Goal: Task Accomplishment & Management: Use online tool/utility

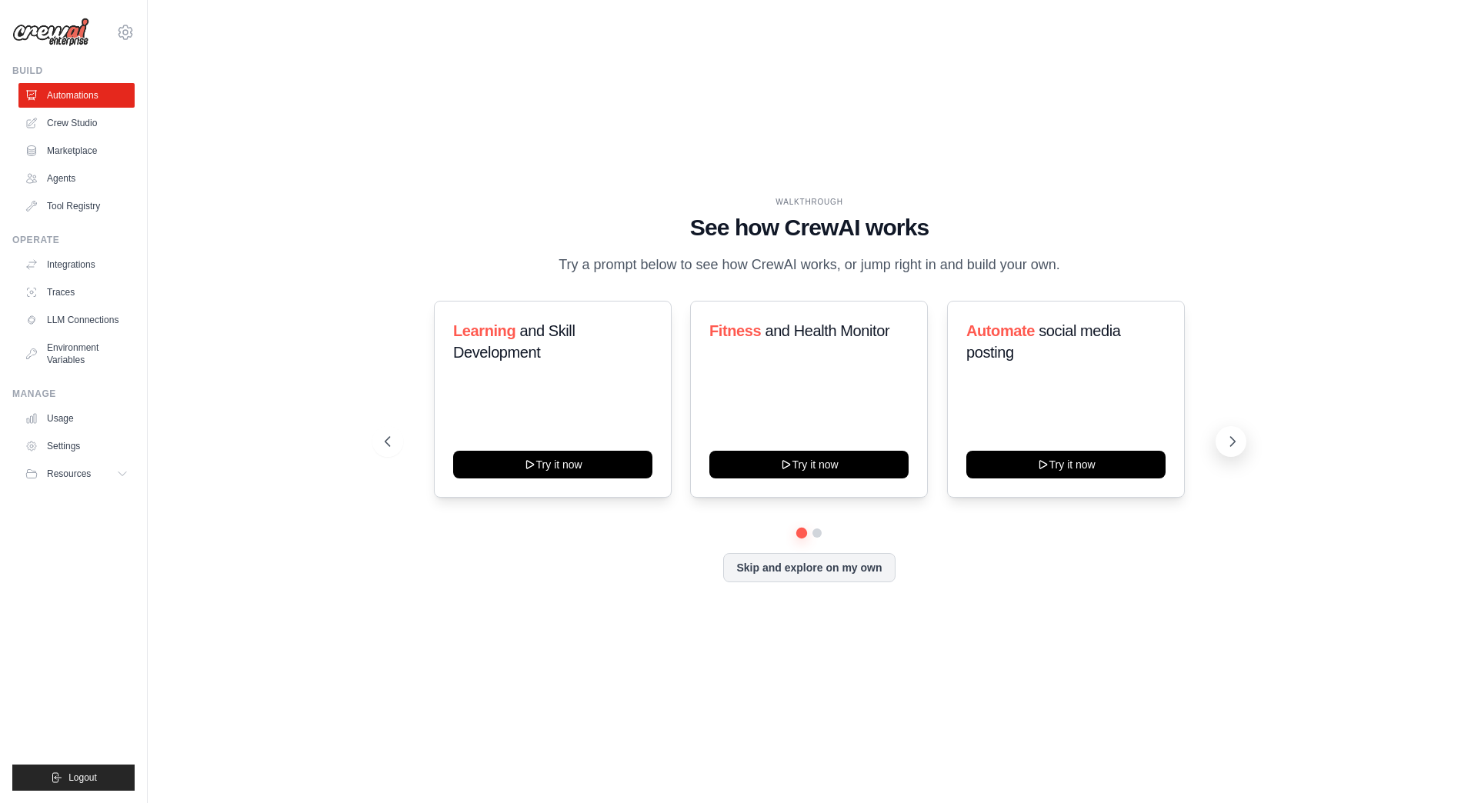
click at [1224, 435] on button at bounding box center [1230, 441] width 31 height 31
click at [82, 125] on link "Crew Studio" at bounding box center [78, 123] width 116 height 25
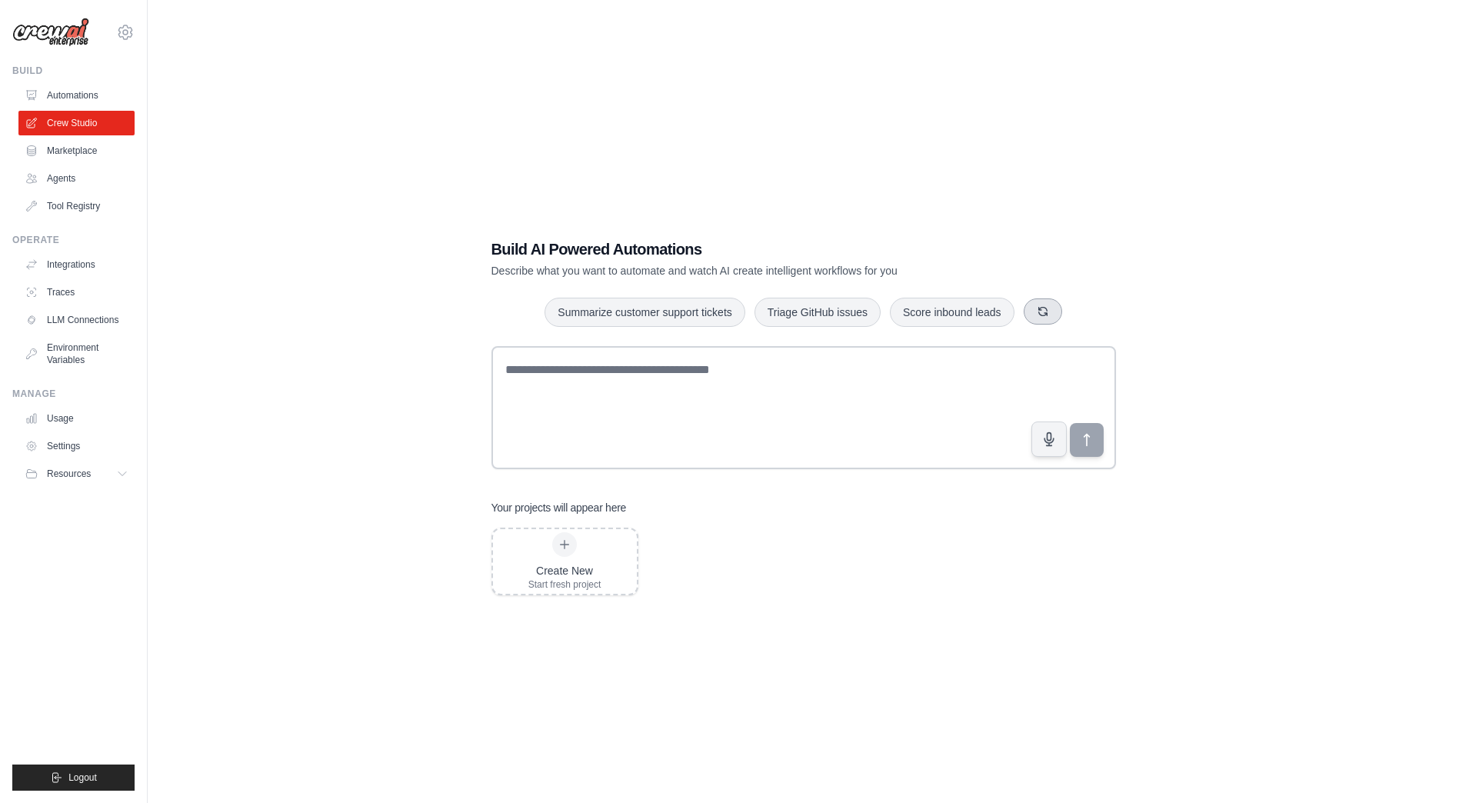
click at [1046, 311] on icon "button" at bounding box center [1043, 311] width 12 height 12
click at [675, 317] on button "Process invoices automatically" at bounding box center [638, 311] width 173 height 29
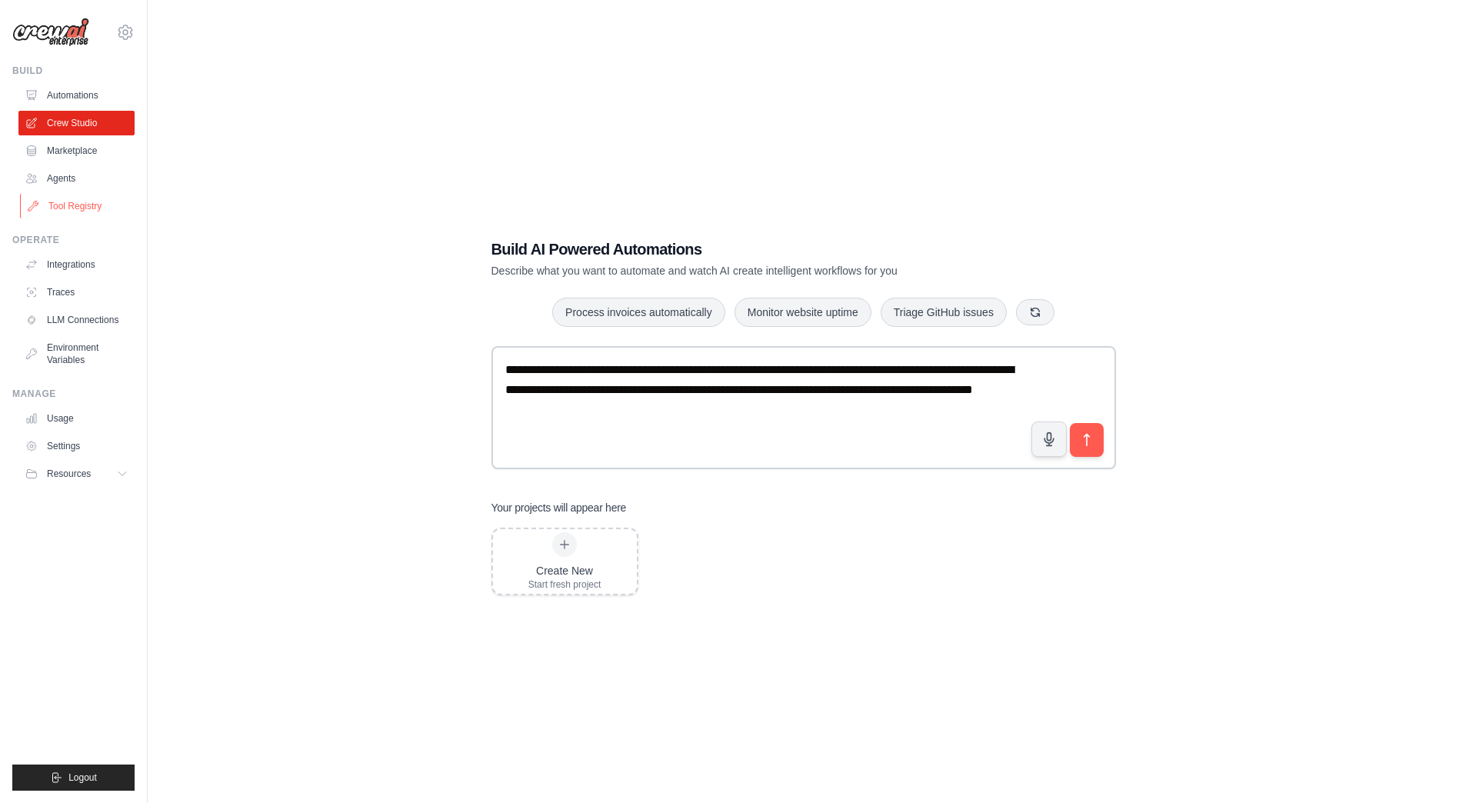
click at [72, 205] on link "Tool Registry" at bounding box center [78, 206] width 116 height 25
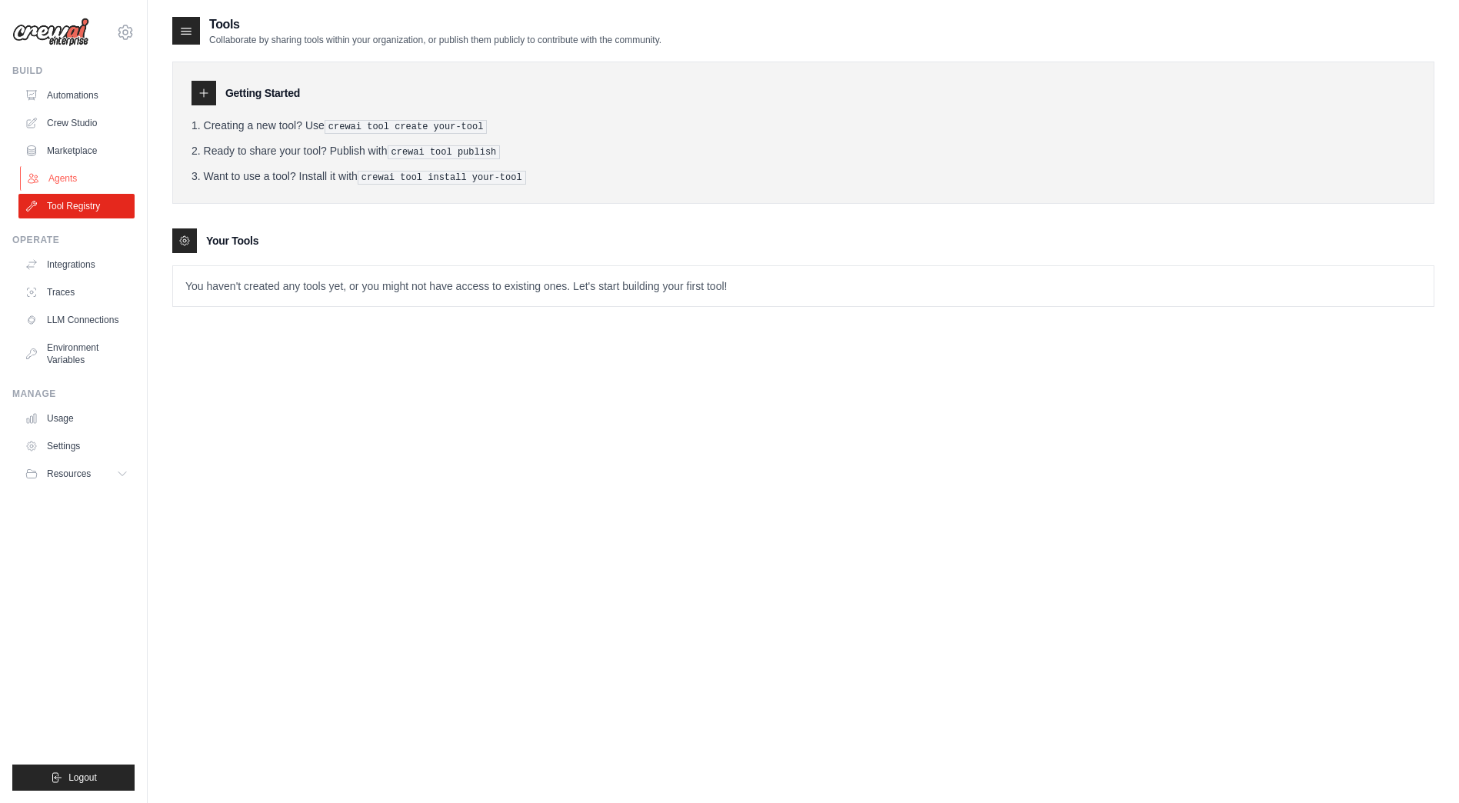
click at [65, 182] on link "Agents" at bounding box center [78, 178] width 116 height 25
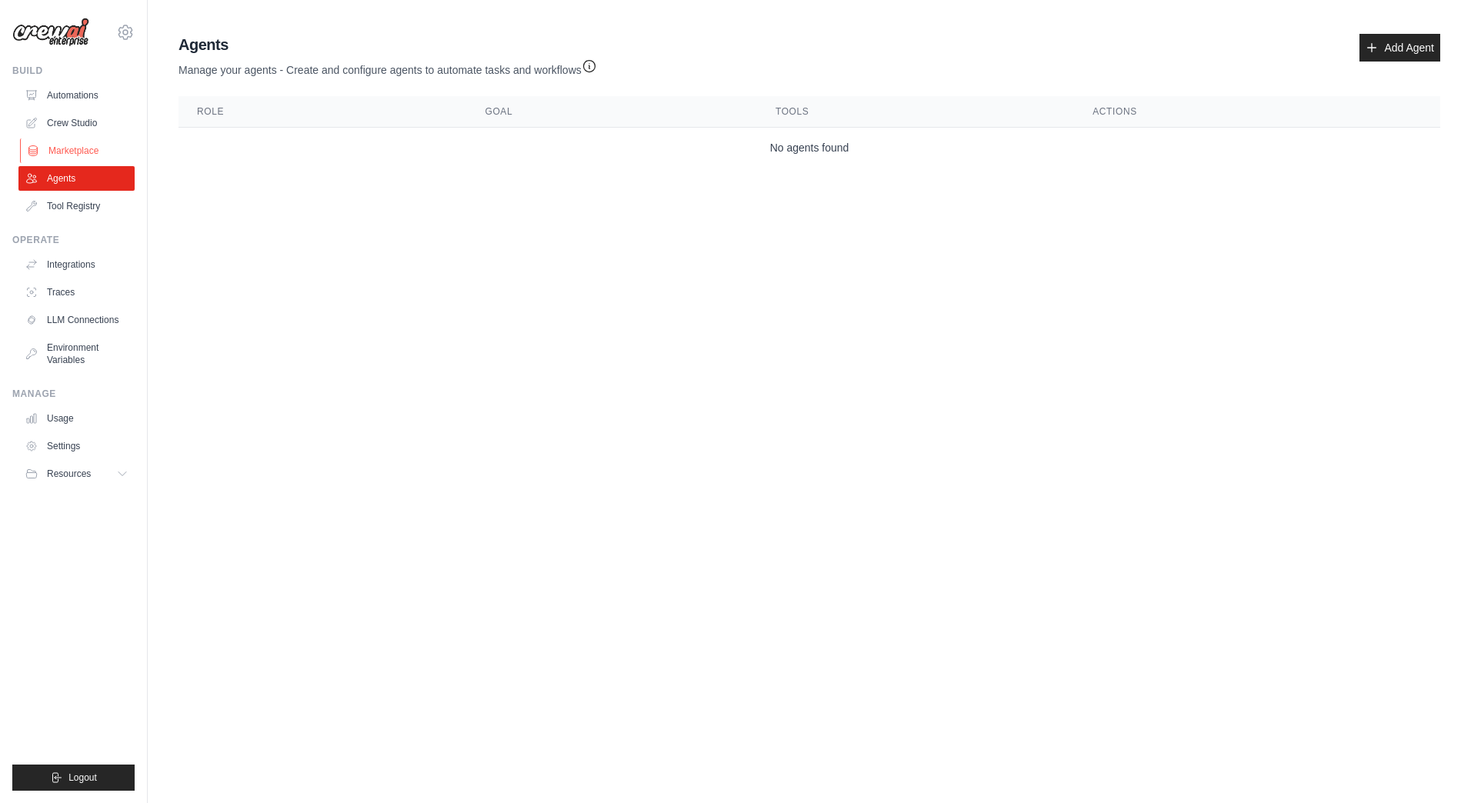
click at [80, 158] on link "Marketplace" at bounding box center [78, 150] width 116 height 25
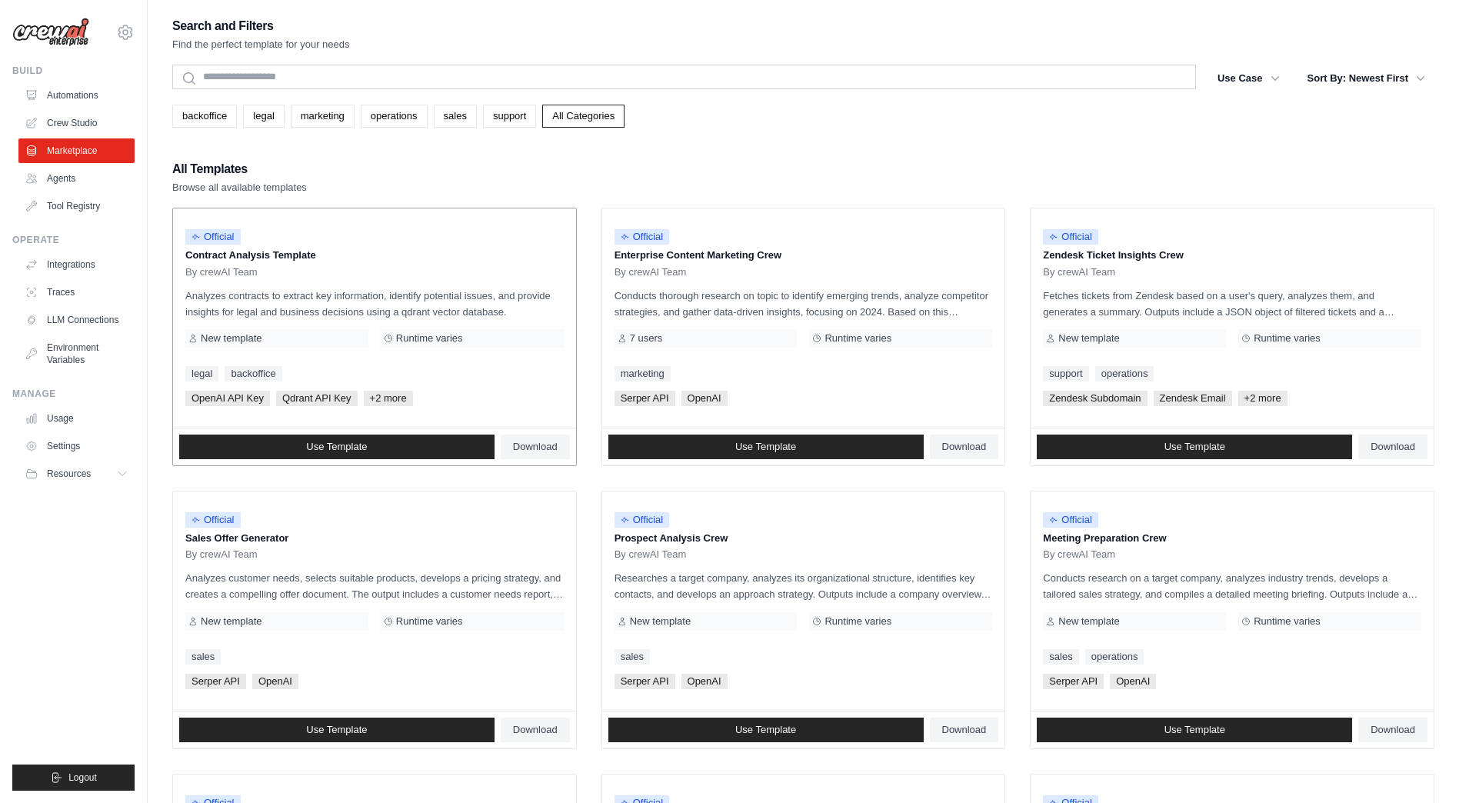
click at [375, 397] on span "+2 more" at bounding box center [388, 398] width 49 height 15
click at [386, 398] on span "+2 more" at bounding box center [388, 398] width 49 height 15
click at [219, 339] on span "New template" at bounding box center [231, 338] width 61 height 12
click at [237, 339] on span "New template" at bounding box center [231, 338] width 61 height 12
click at [284, 355] on div "Official Contract Analysis Template By crewAI Team Analyzes contracts to extrac…" at bounding box center [374, 317] width 403 height 219
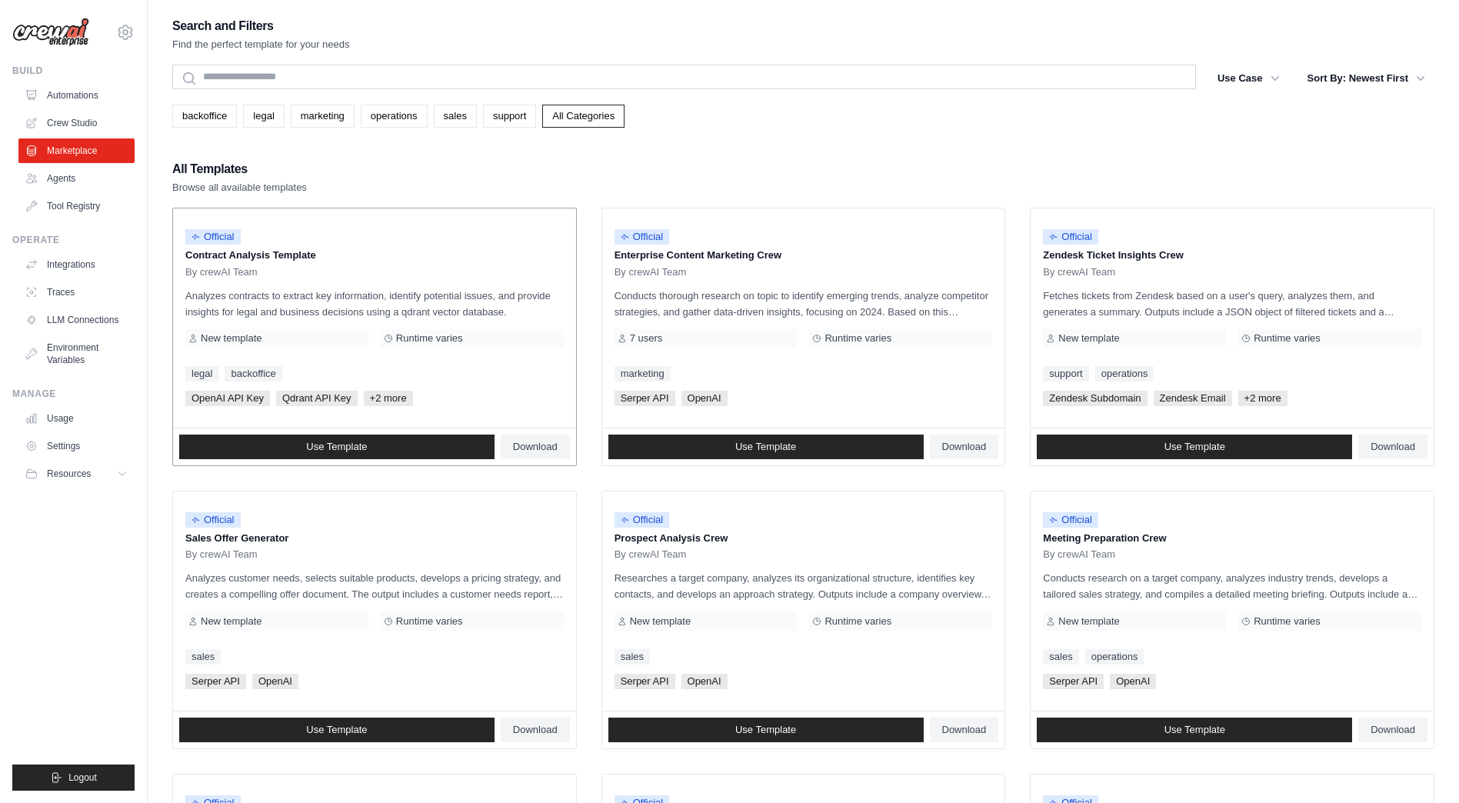
click at [386, 389] on div "Official Contract Analysis Template By crewAI Team Analyzes contracts to extrac…" at bounding box center [374, 317] width 403 height 219
click at [369, 398] on span "+2 more" at bounding box center [388, 398] width 49 height 15
click at [247, 376] on link "backoffice" at bounding box center [253, 373] width 57 height 15
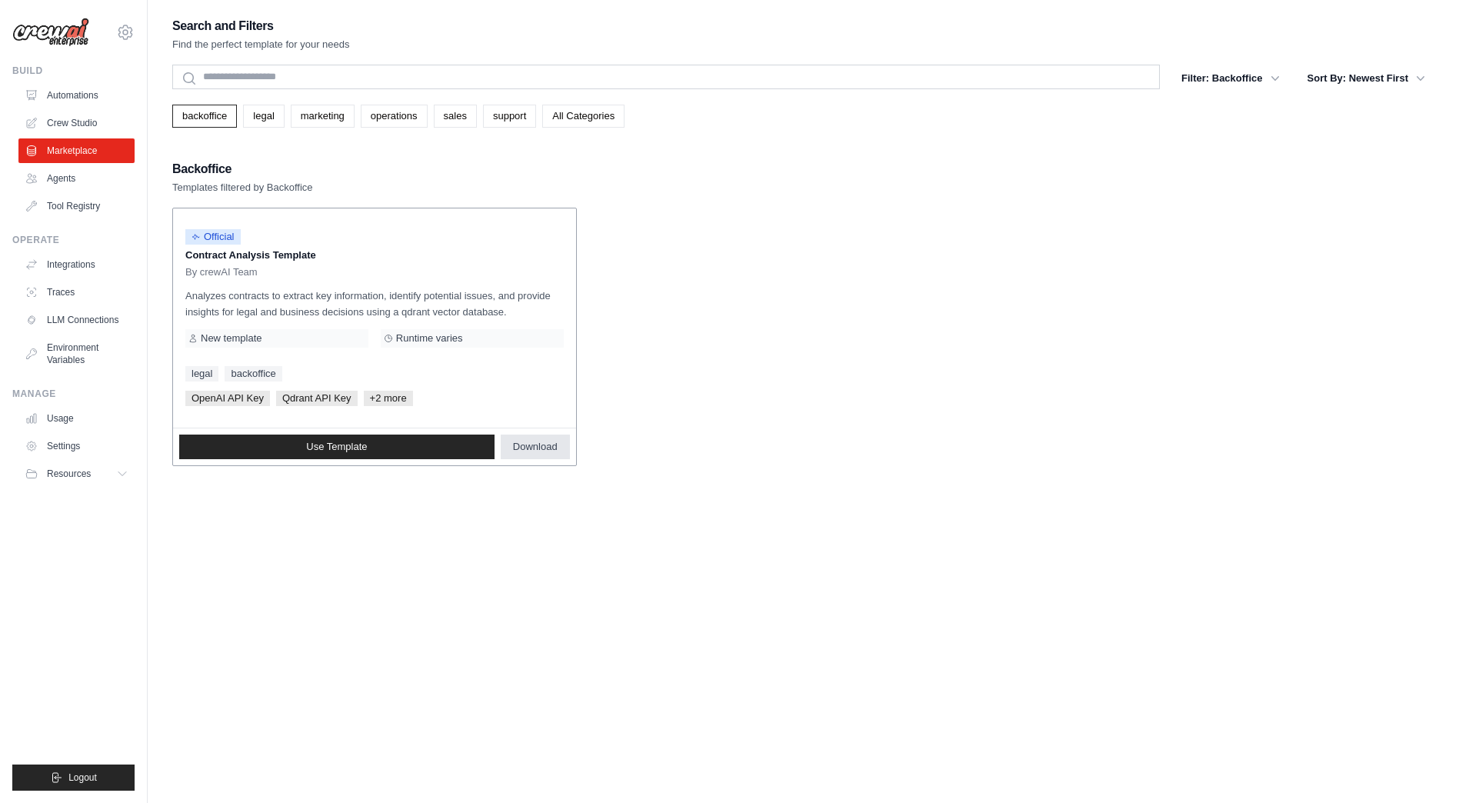
click at [516, 447] on span "Download" at bounding box center [535, 447] width 45 height 12
click at [532, 591] on div "Search and Filters Find the perfect template for your needs Search Filter: Back…" at bounding box center [803, 416] width 1262 height 803
click at [109, 308] on link "LLM Connections" at bounding box center [78, 320] width 116 height 25
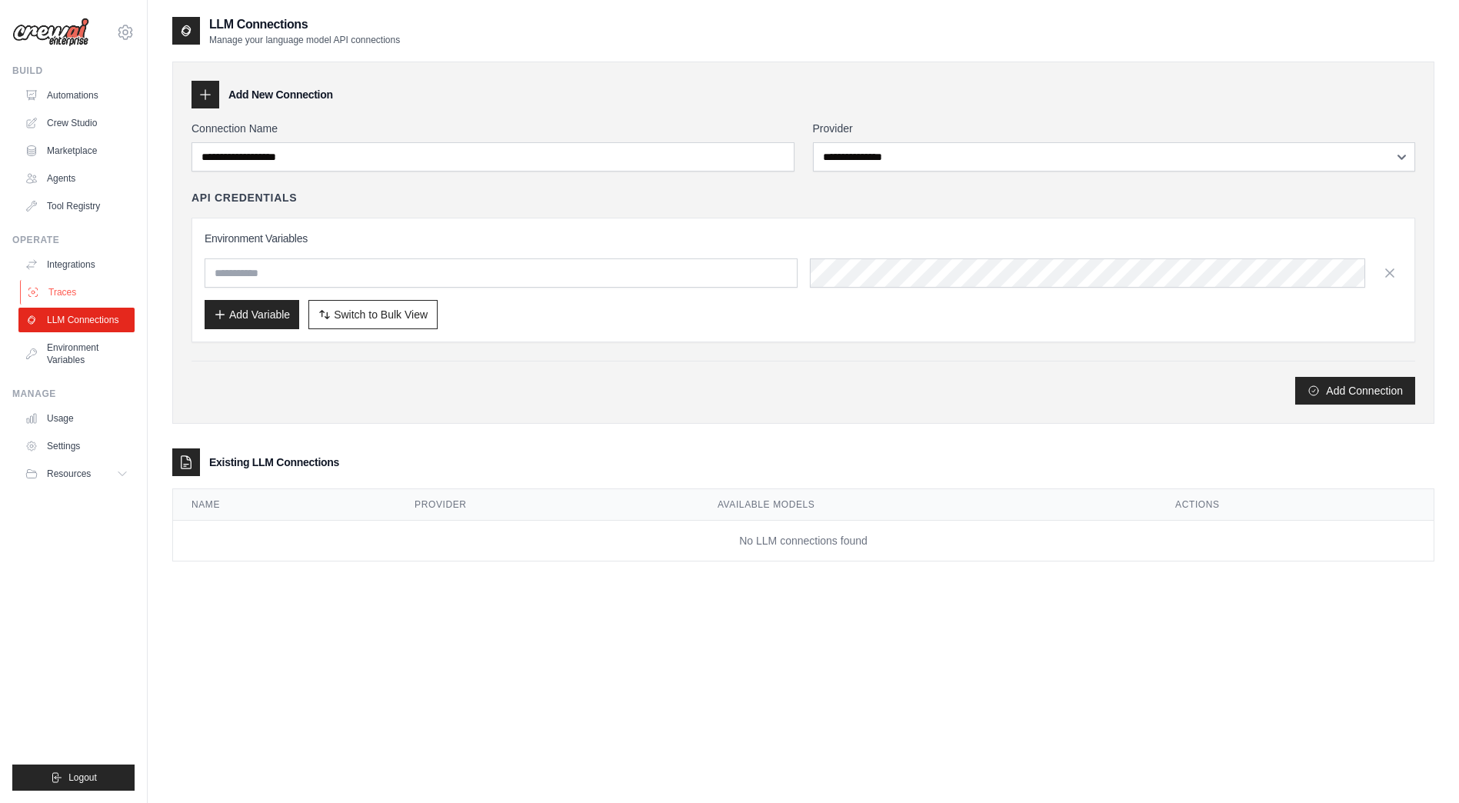
click at [98, 292] on link "Traces" at bounding box center [78, 292] width 116 height 25
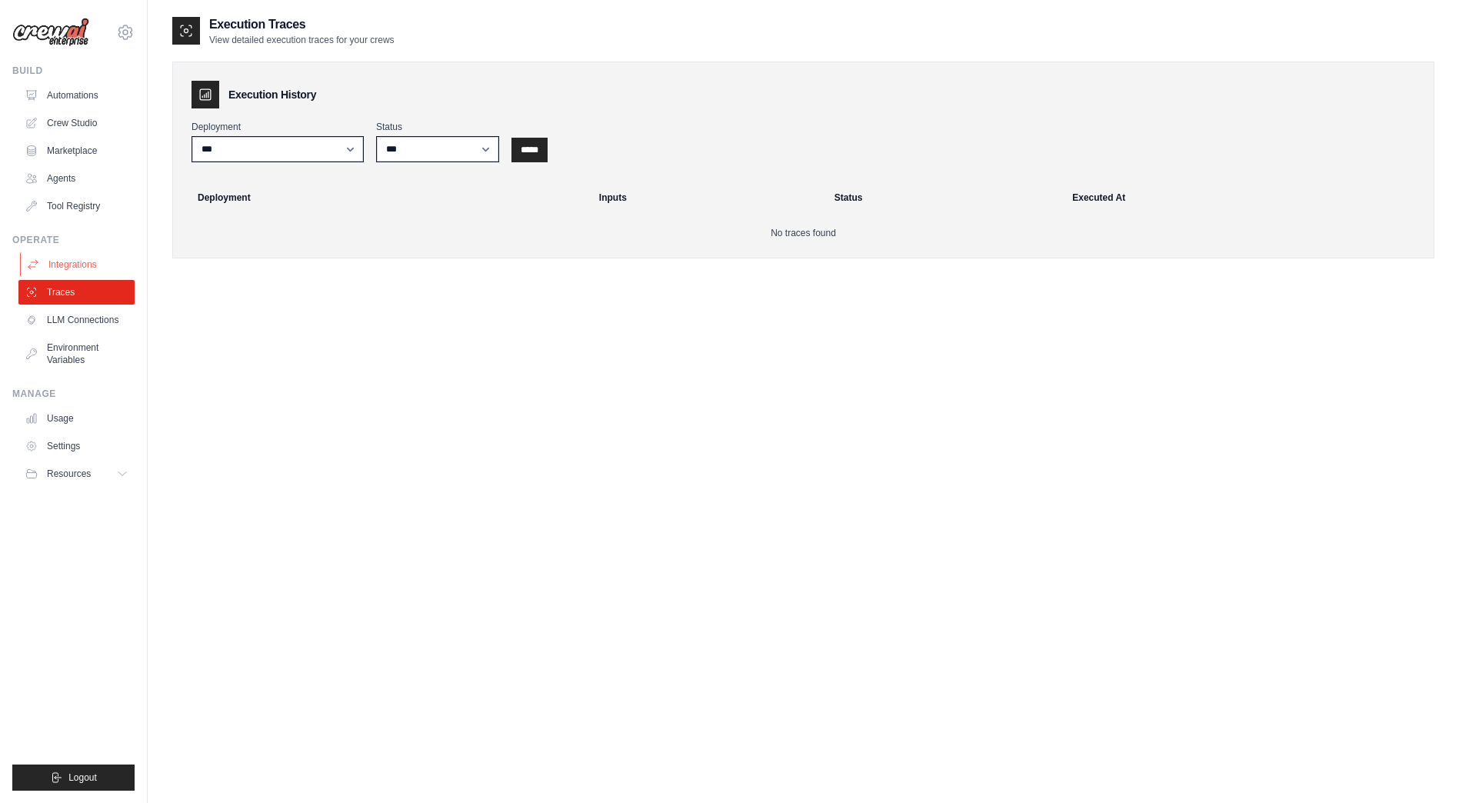
click at [99, 253] on link "Integrations" at bounding box center [78, 264] width 116 height 25
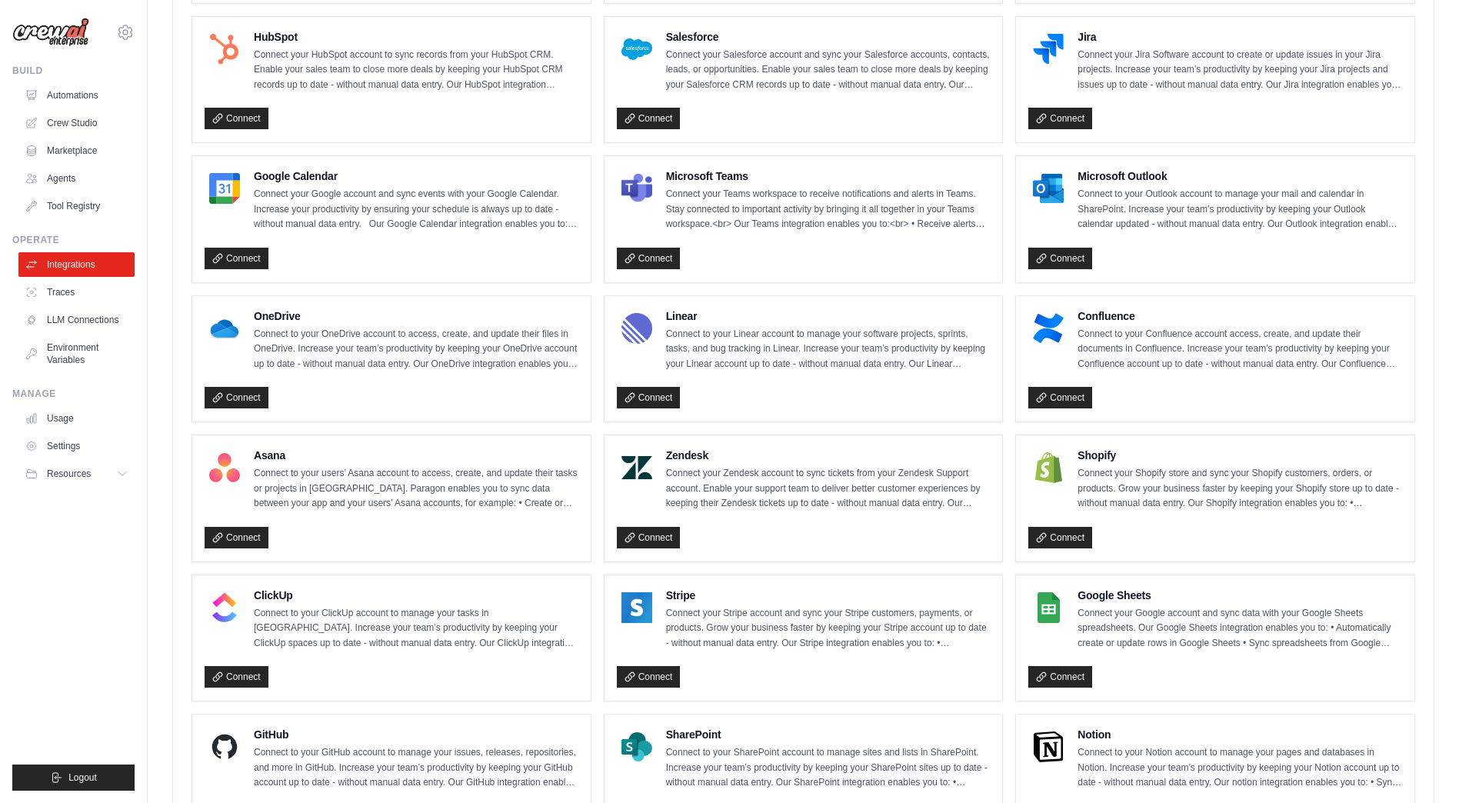
scroll to position [358, 0]
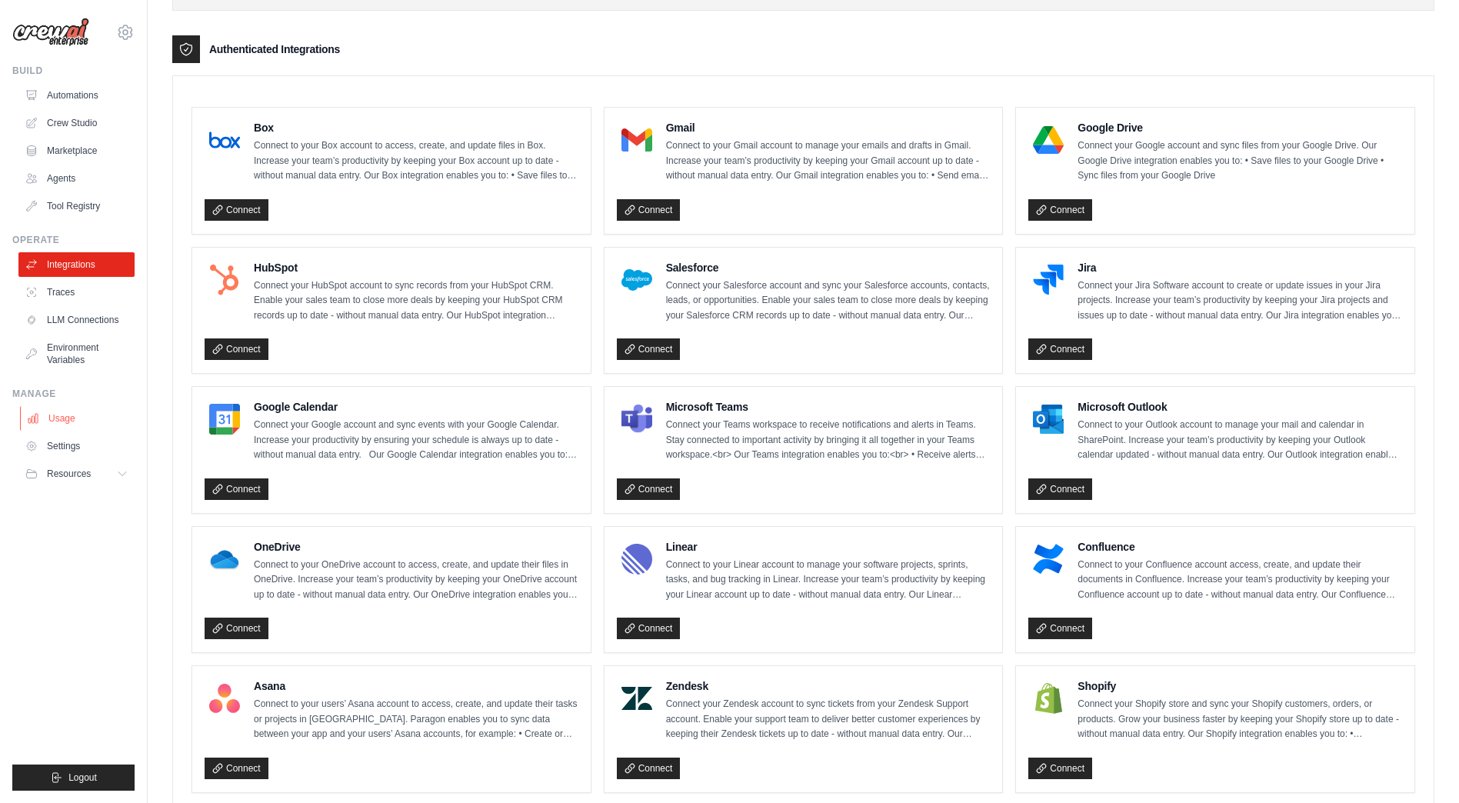
click at [92, 422] on link "Usage" at bounding box center [78, 418] width 116 height 25
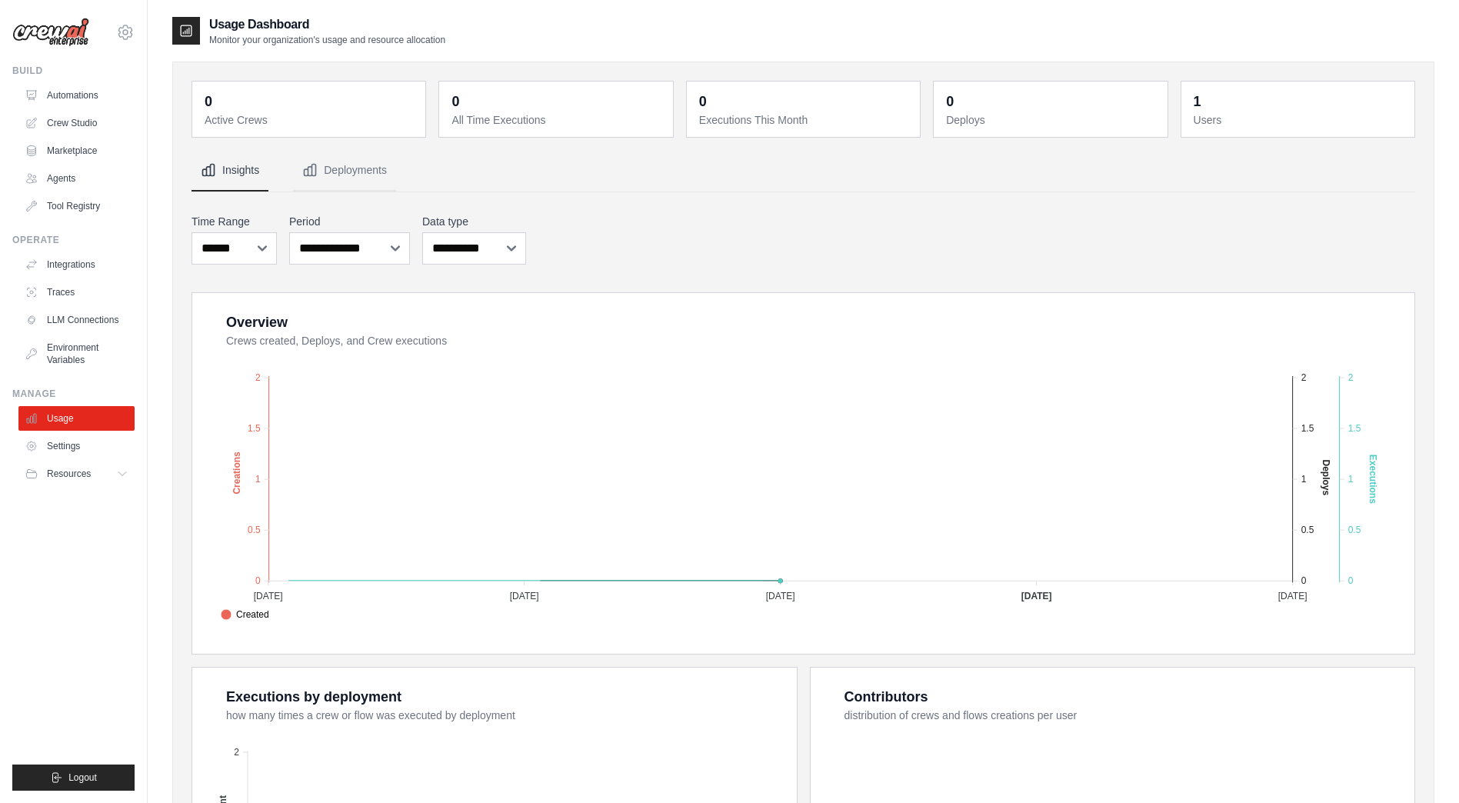
click at [88, 459] on ul "Usage Settings Resources Documentation Blog" at bounding box center [76, 446] width 116 height 80
click at [62, 444] on link "Settings" at bounding box center [78, 446] width 116 height 25
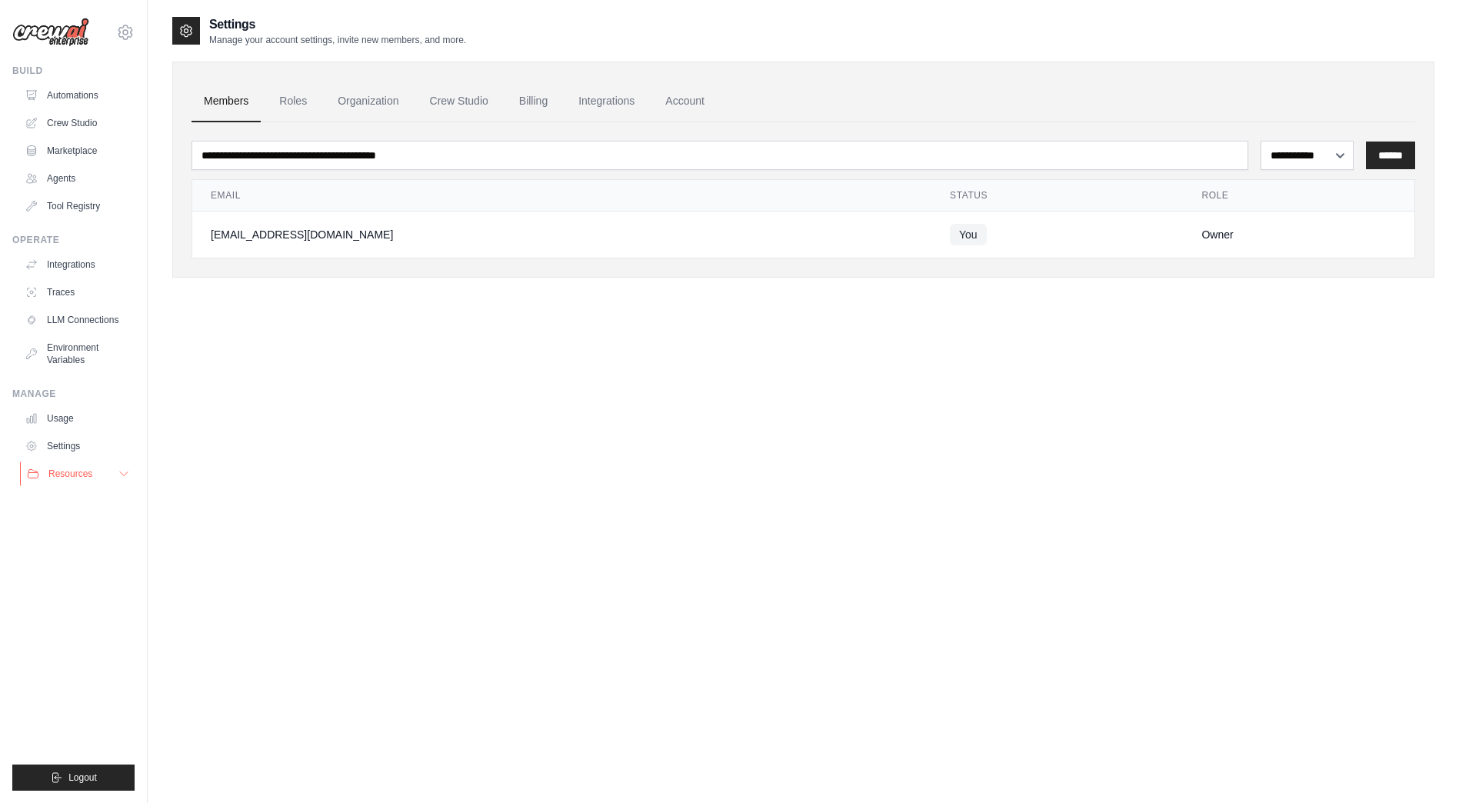
click at [58, 481] on button "Resources" at bounding box center [78, 474] width 116 height 25
click at [47, 635] on ul "Build Automations Crew Studio Marketplace Agents" at bounding box center [73, 428] width 122 height 726
click at [68, 262] on link "Integrations" at bounding box center [78, 264] width 116 height 25
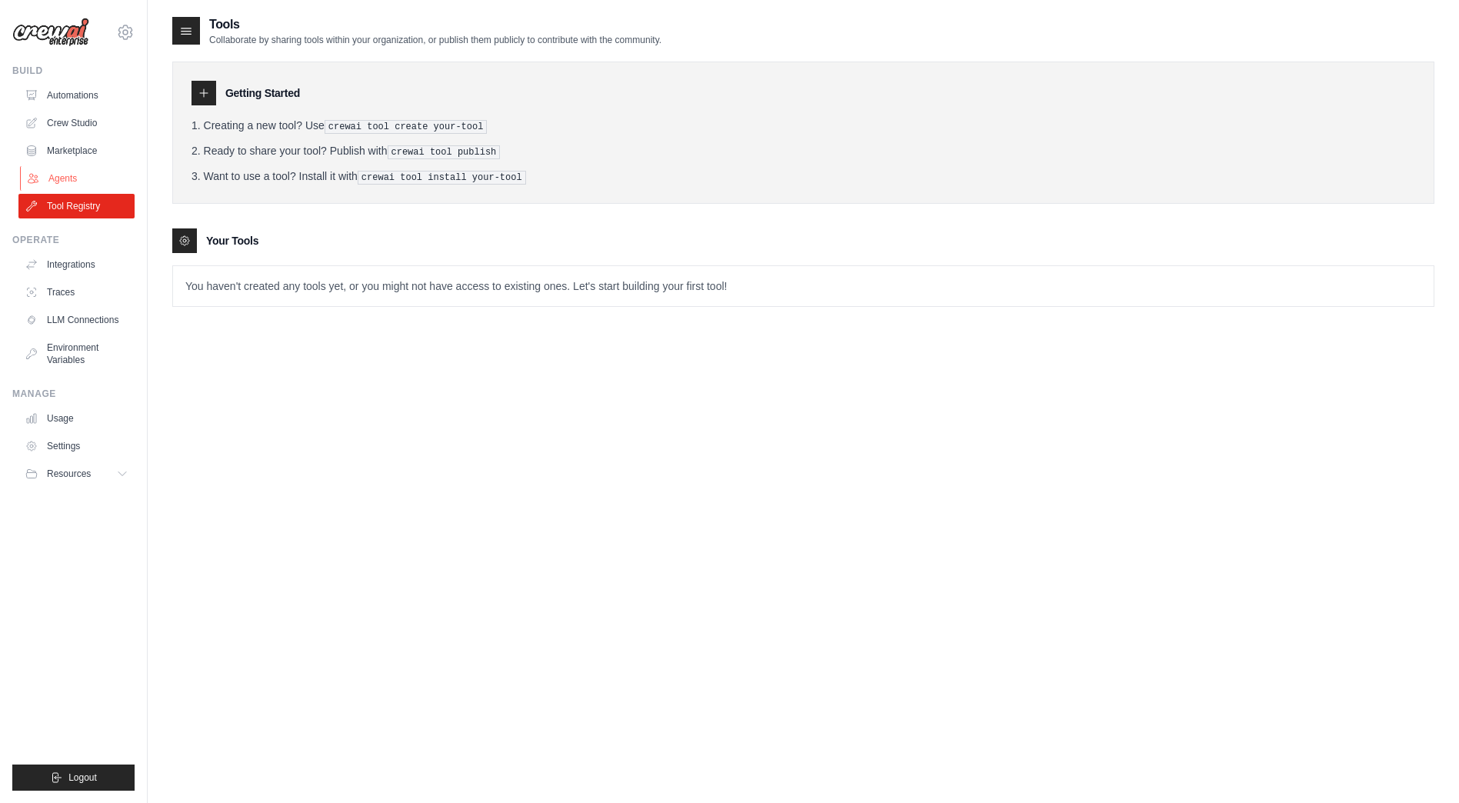
click at [70, 174] on link "Agents" at bounding box center [78, 178] width 116 height 25
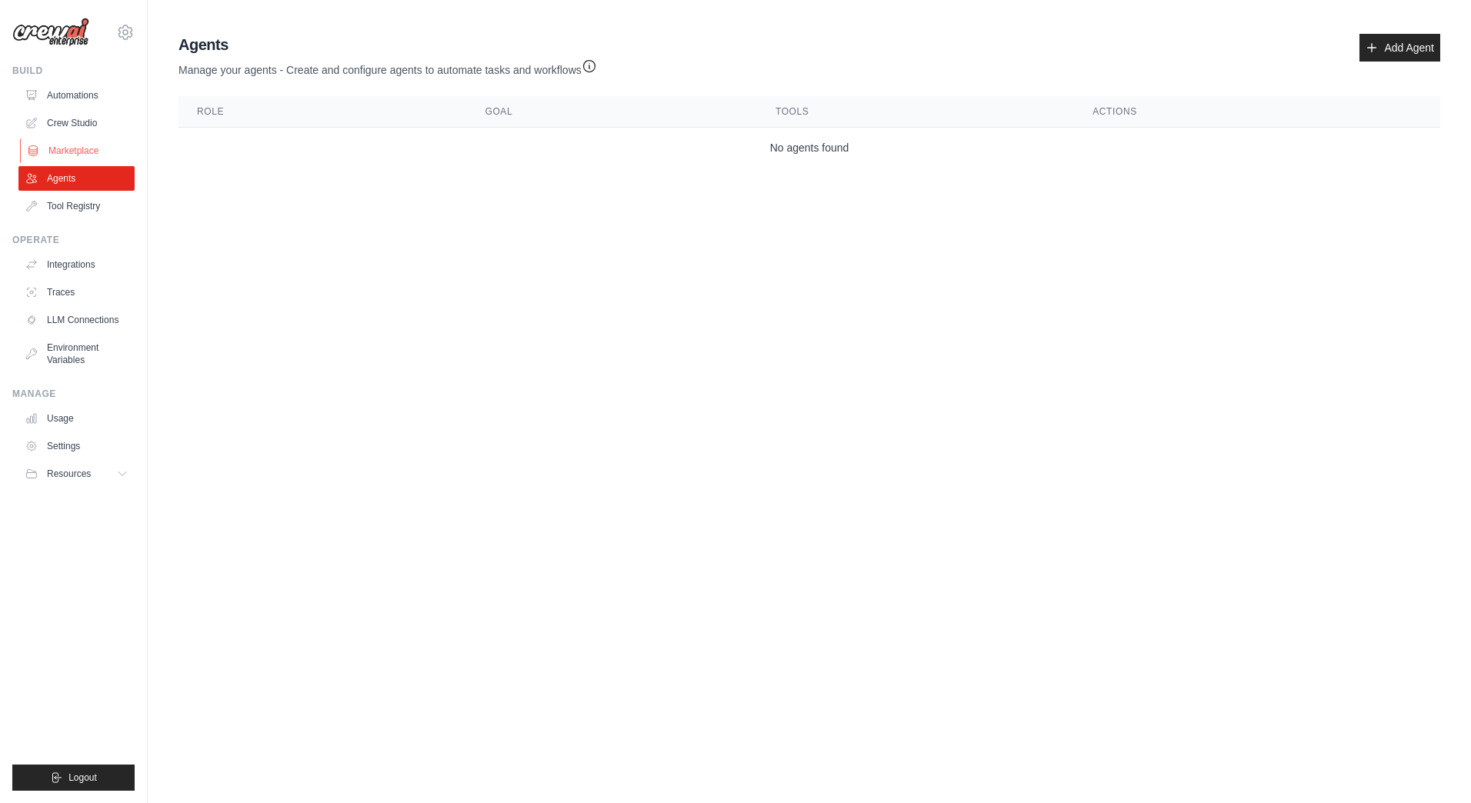
click at [74, 144] on link "Marketplace" at bounding box center [78, 150] width 116 height 25
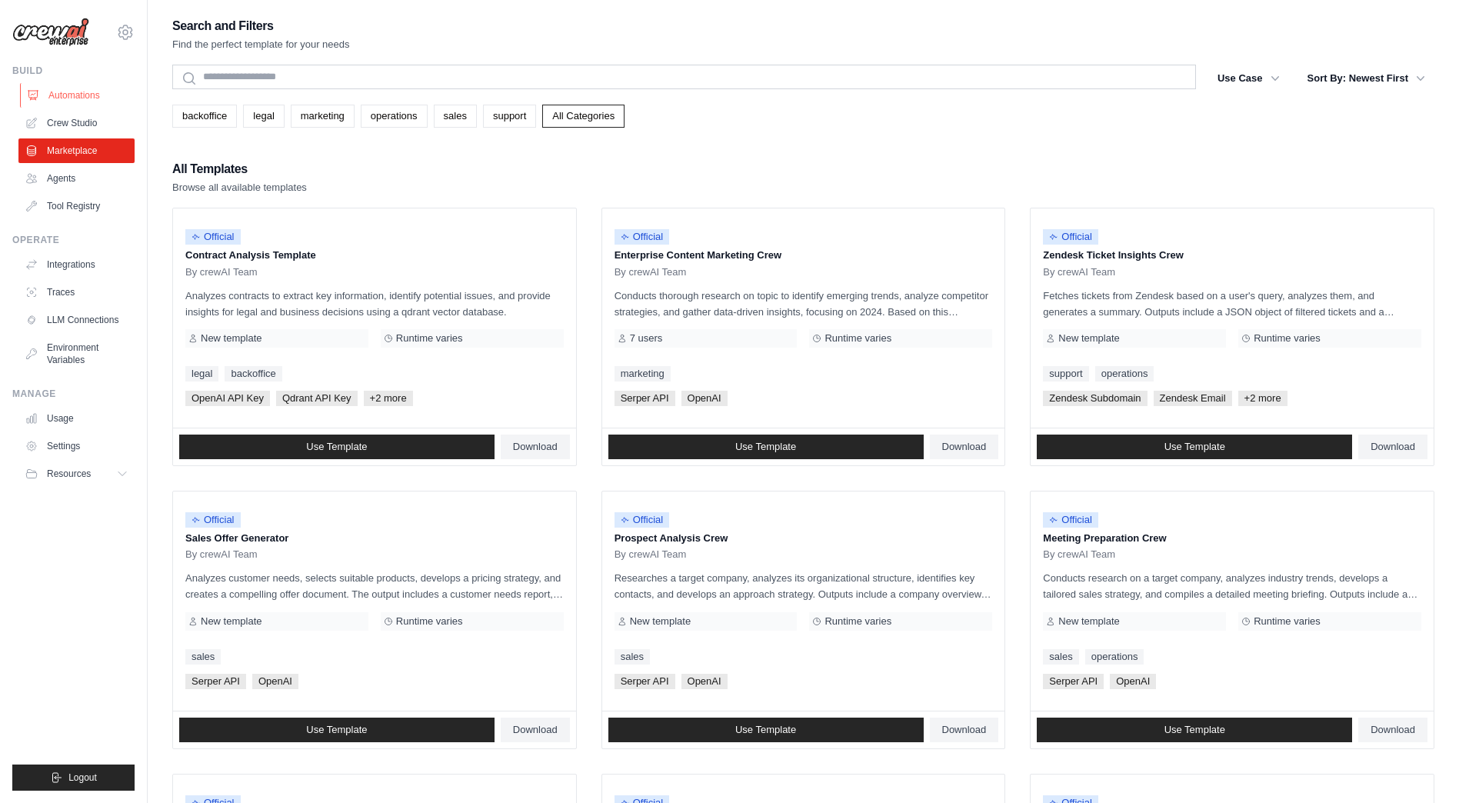
click at [88, 107] on link "Automations" at bounding box center [78, 95] width 116 height 25
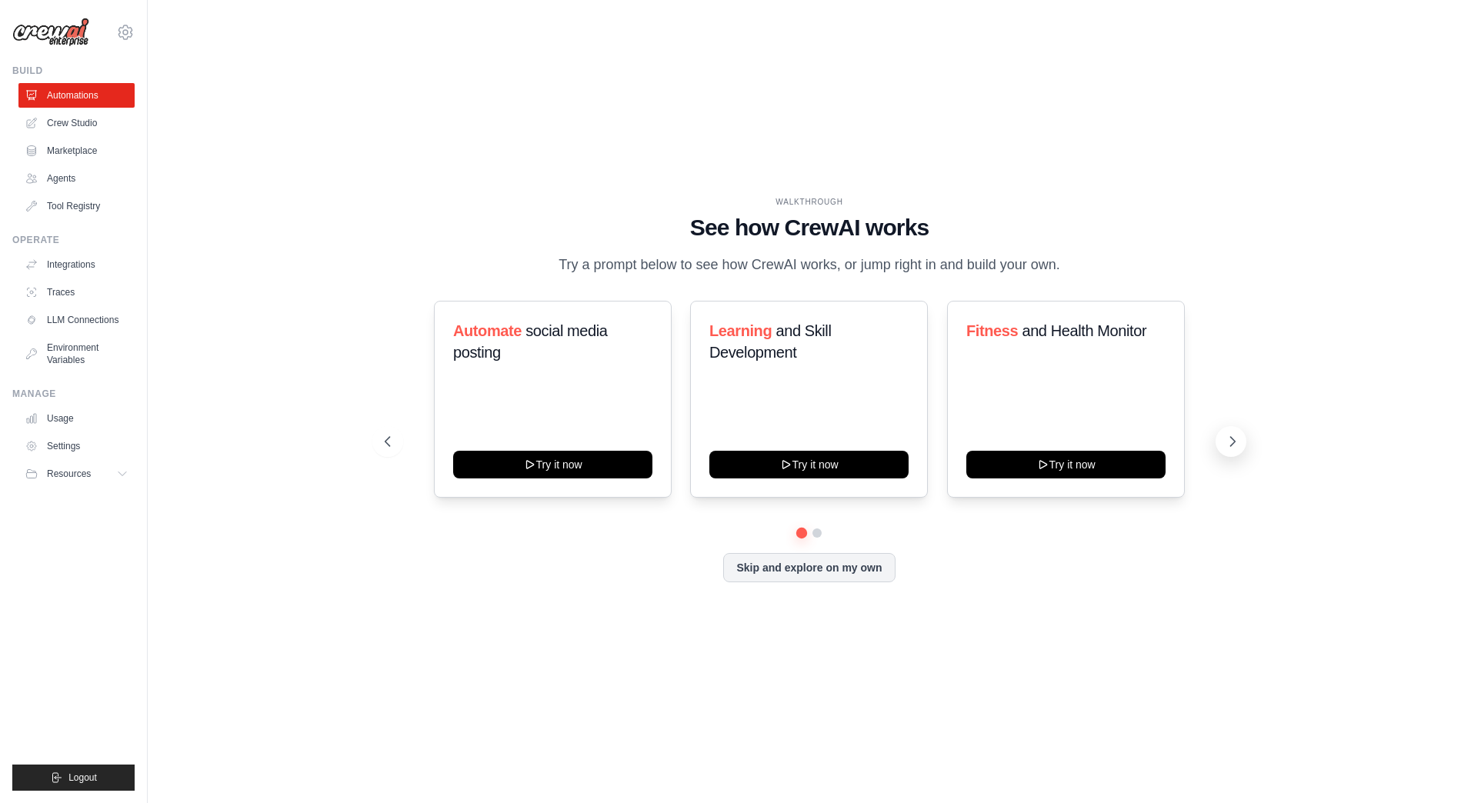
click at [1222, 438] on button at bounding box center [1230, 441] width 31 height 31
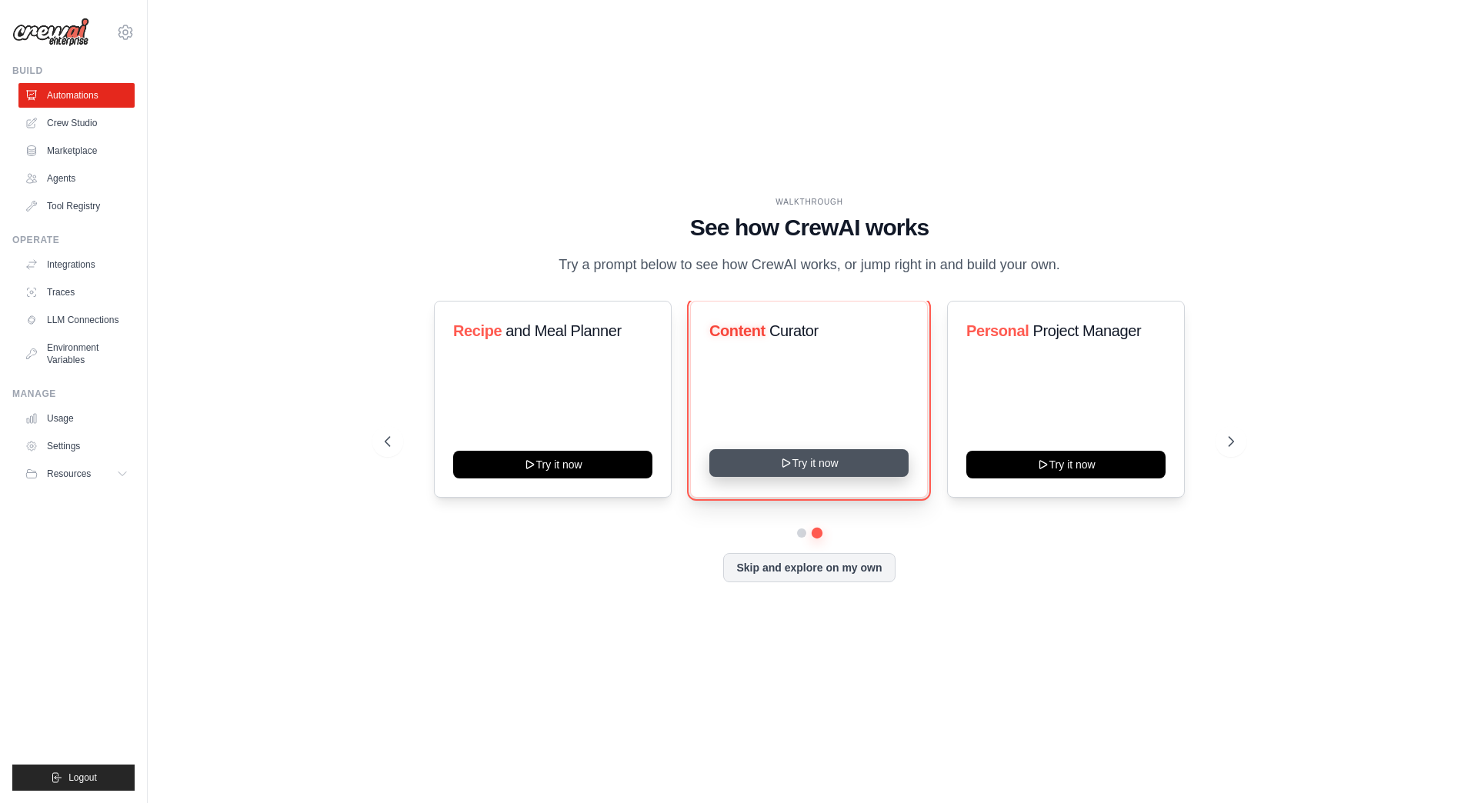
click at [835, 465] on button "Try it now" at bounding box center [808, 463] width 199 height 28
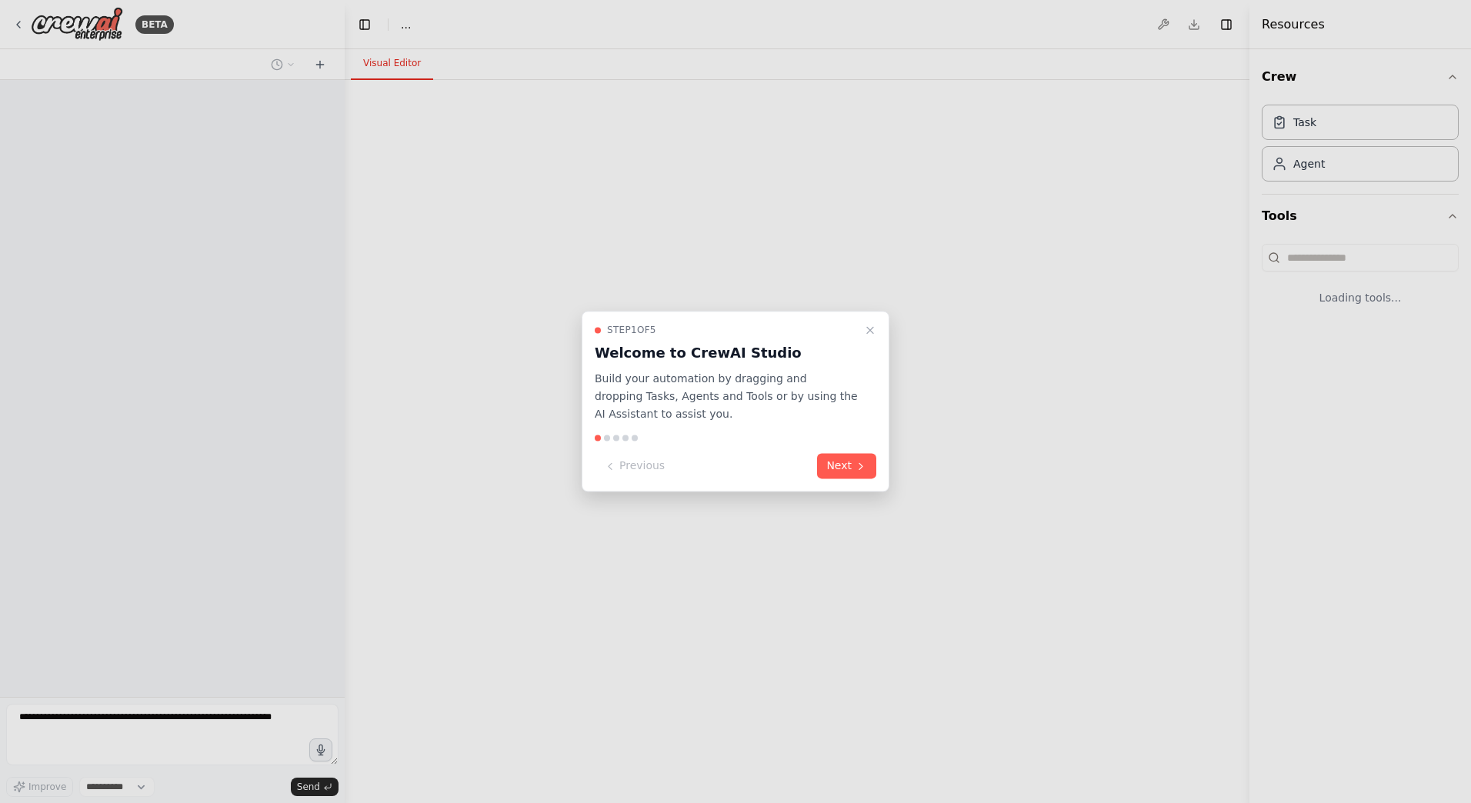
select select "****"
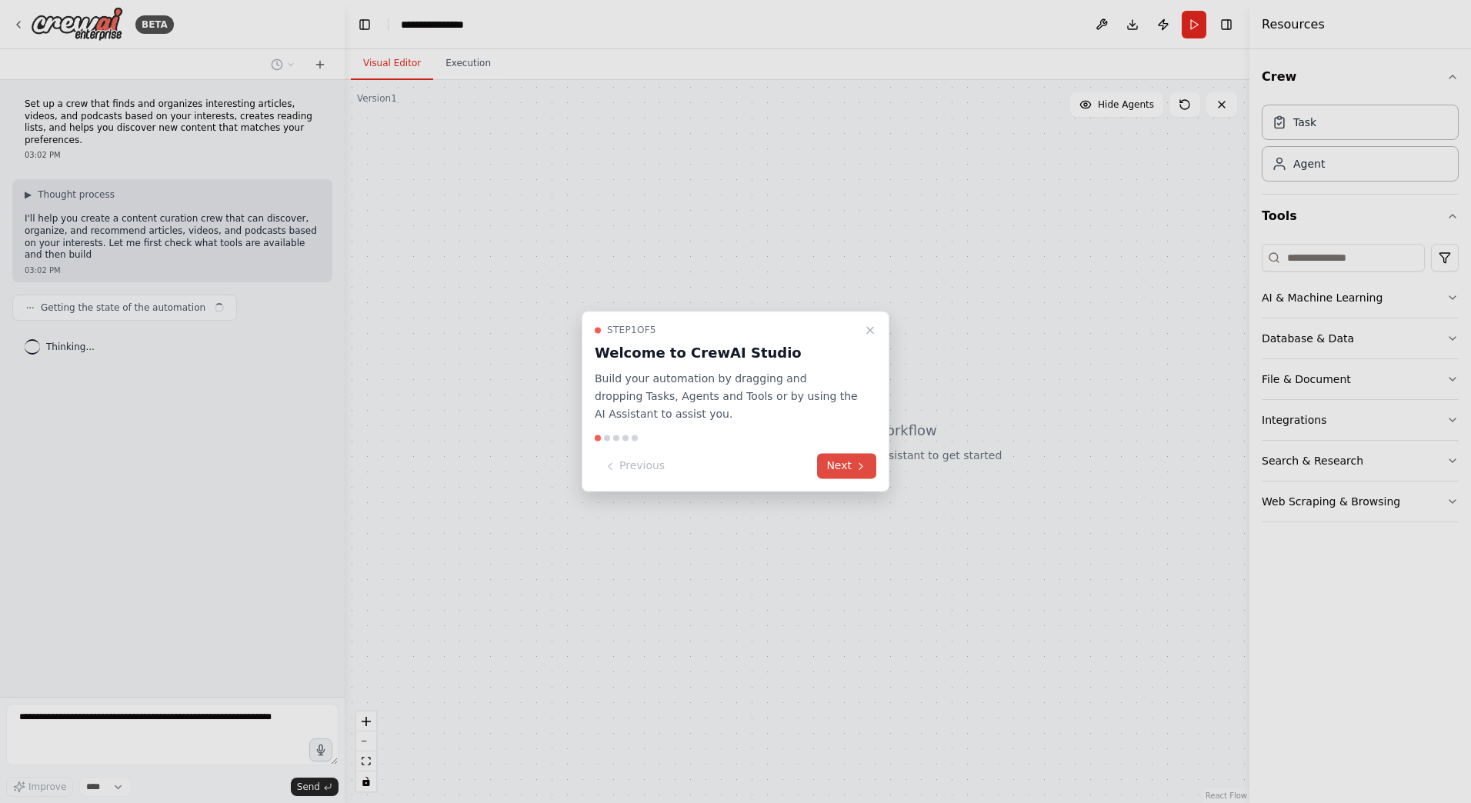
click at [836, 466] on button "Next" at bounding box center [846, 466] width 59 height 25
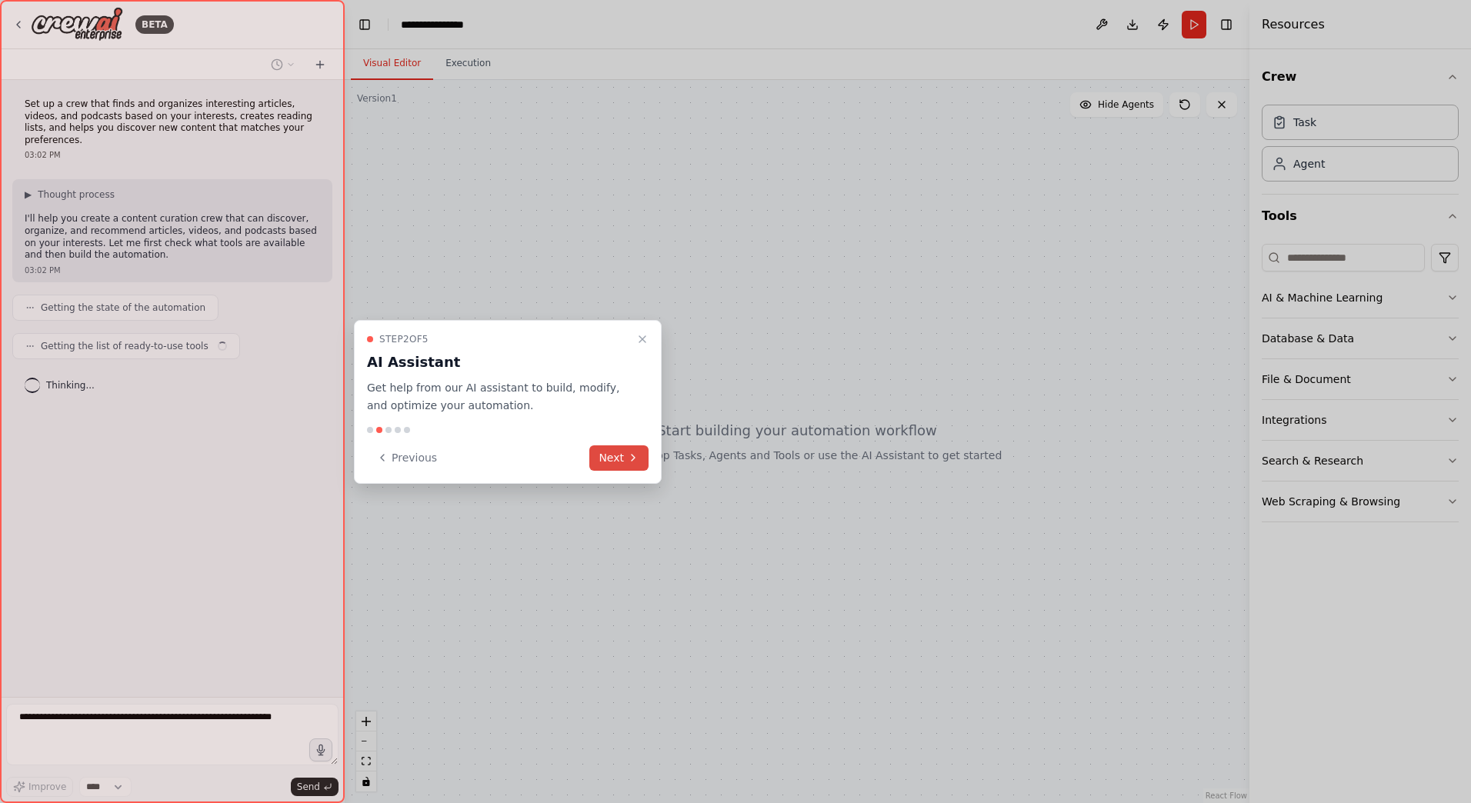
click at [618, 464] on button "Next" at bounding box center [618, 457] width 59 height 25
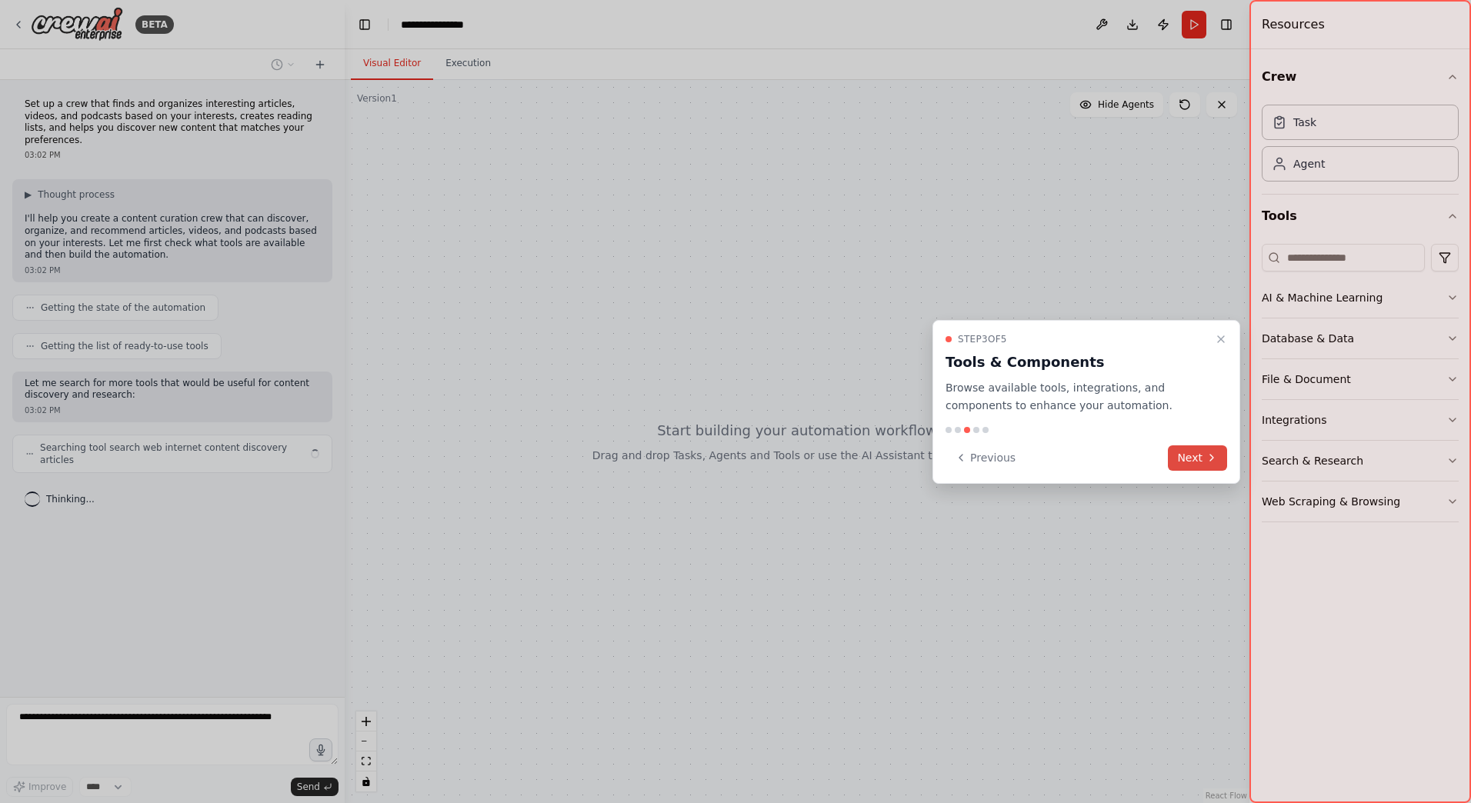
click at [1211, 455] on icon at bounding box center [1211, 458] width 12 height 12
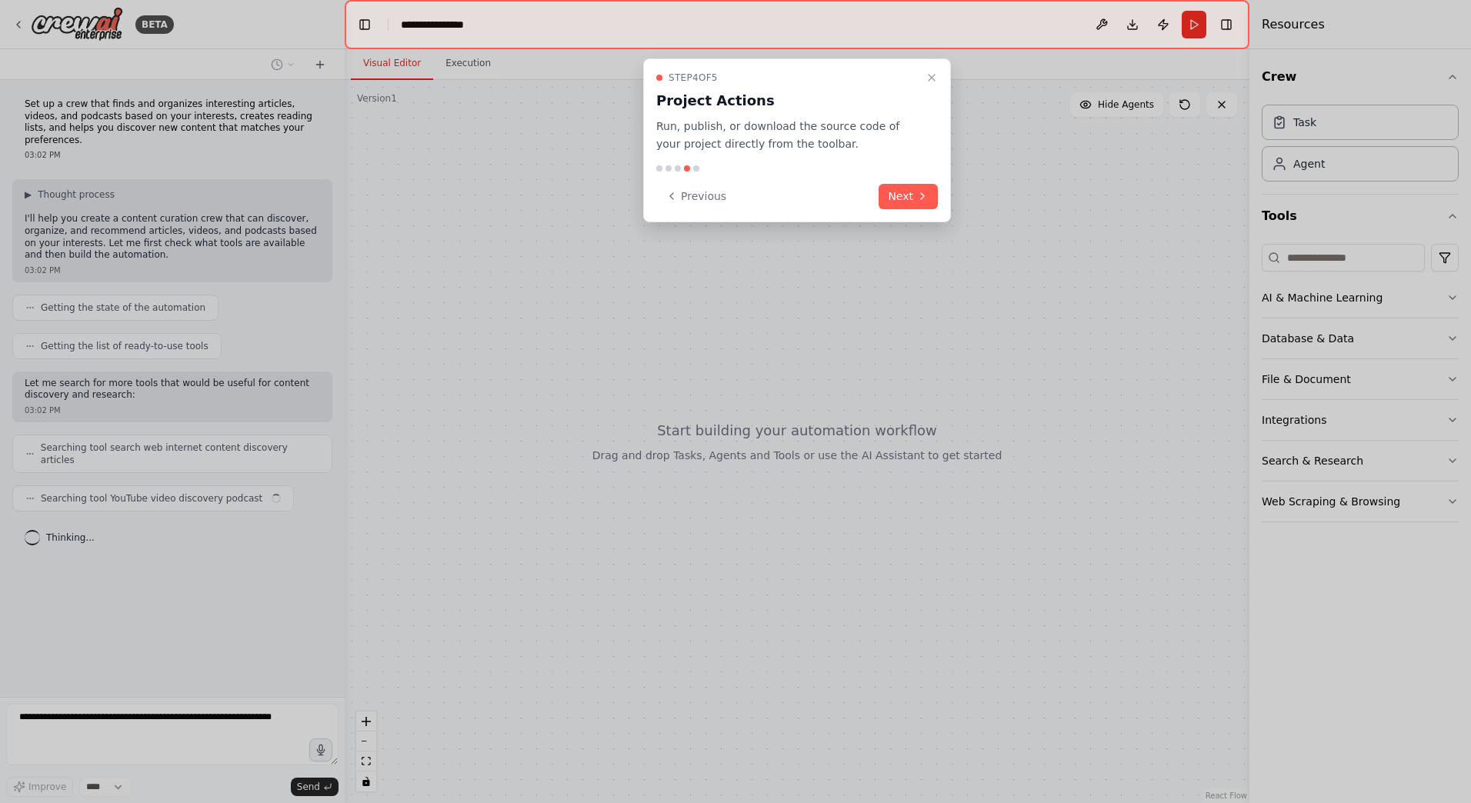
click at [902, 189] on button "Next" at bounding box center [907, 196] width 59 height 25
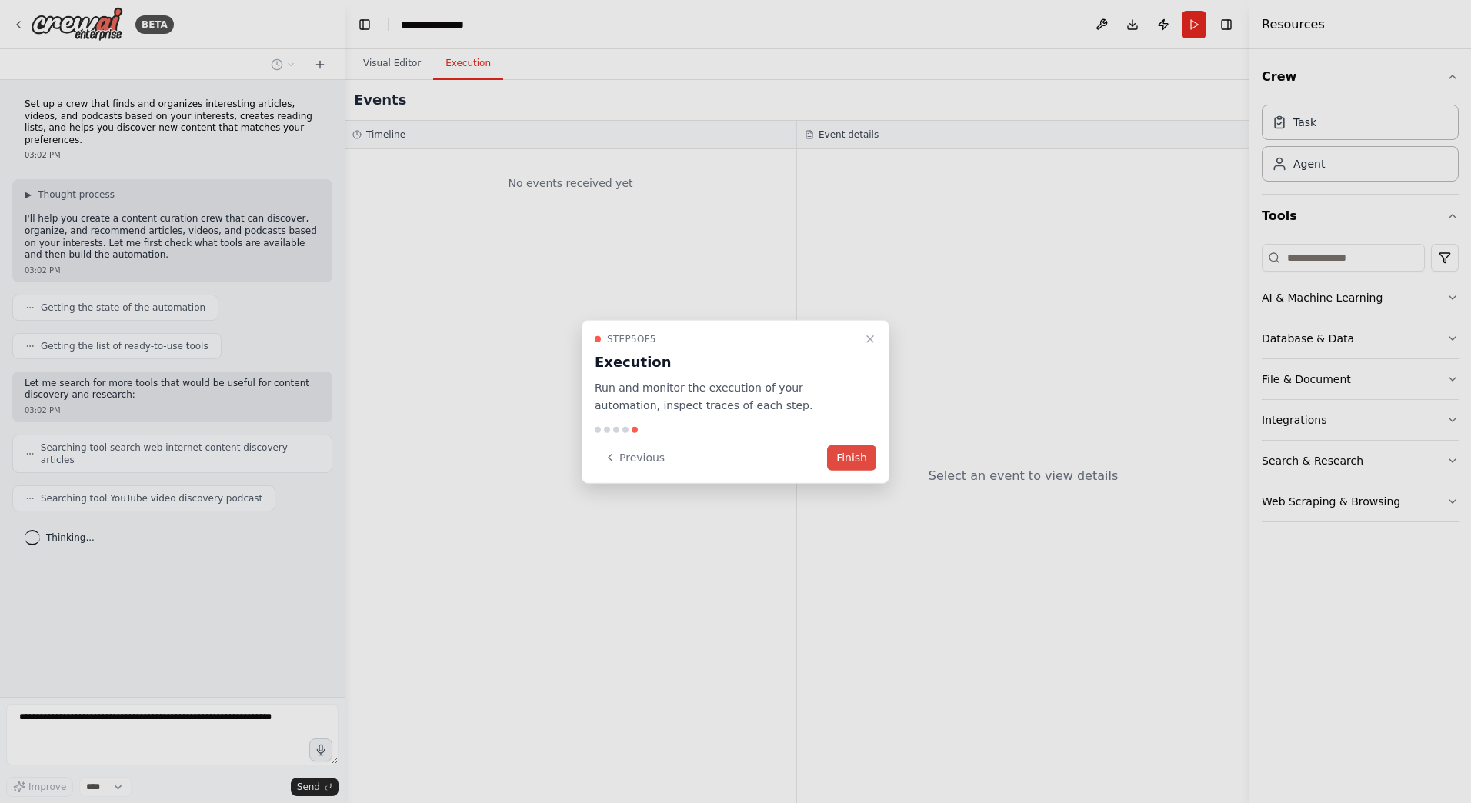
click at [851, 453] on button "Finish" at bounding box center [851, 457] width 49 height 25
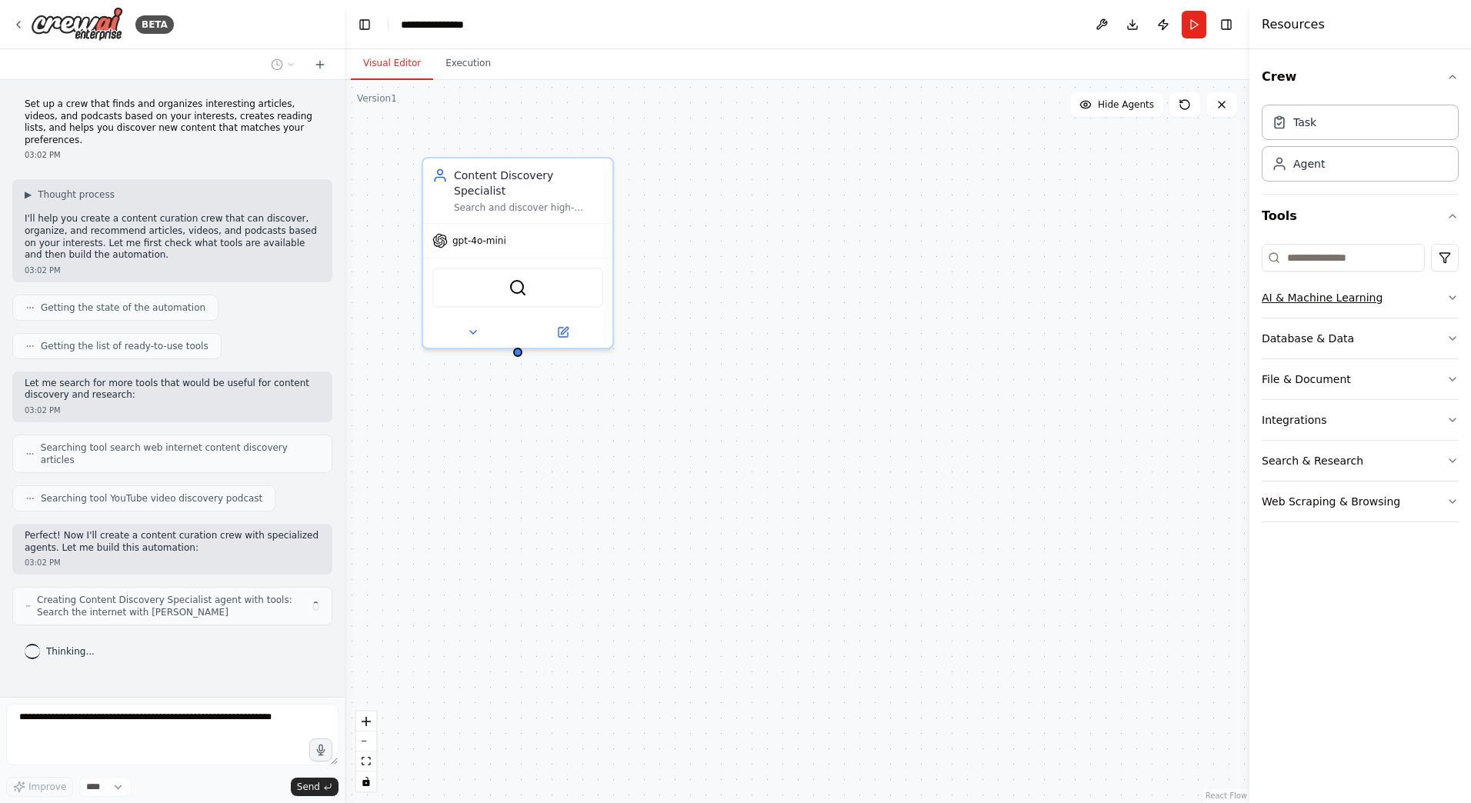
click at [1456, 297] on icon "button" at bounding box center [1452, 298] width 12 height 12
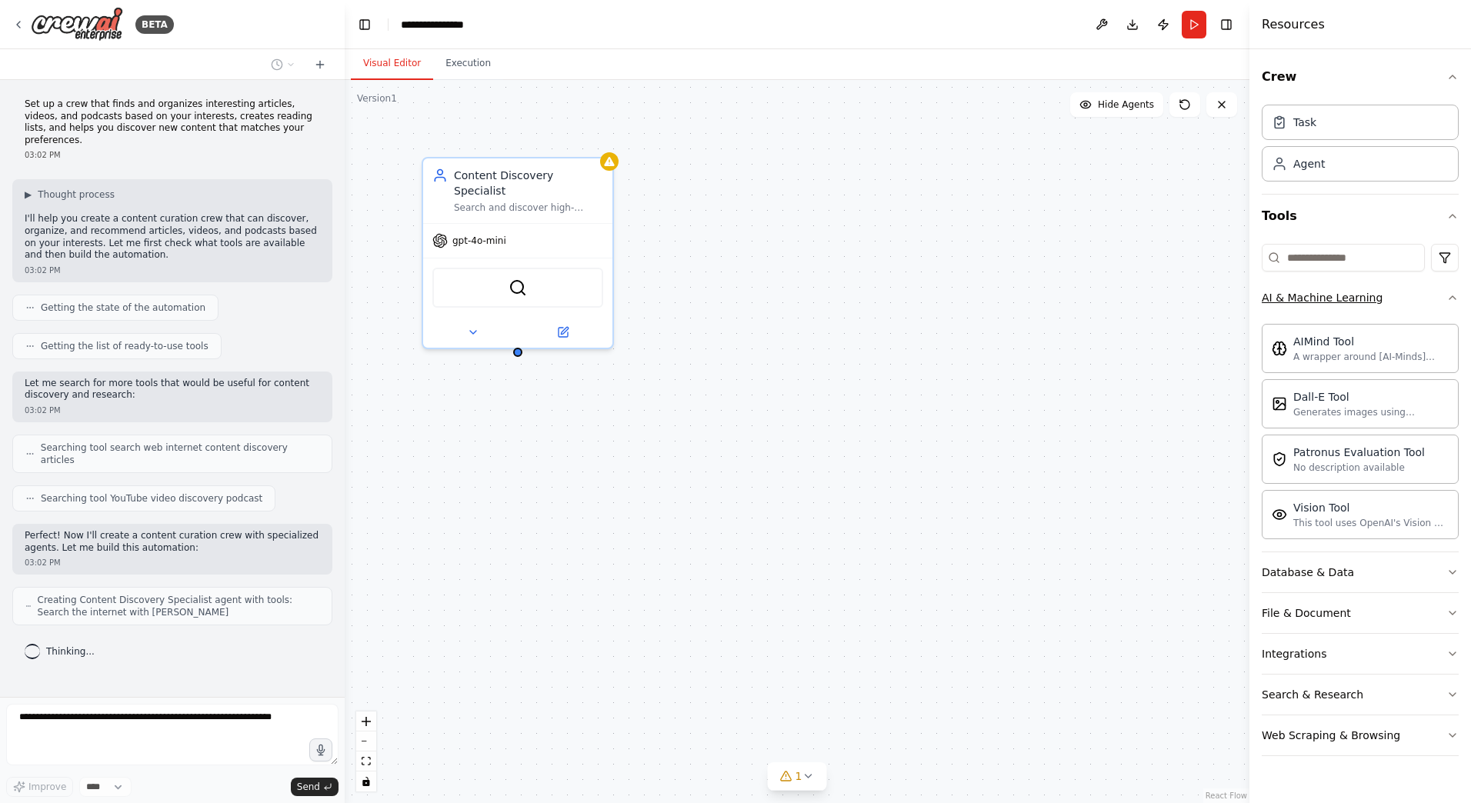
click at [1454, 297] on icon "button" at bounding box center [1452, 298] width 12 height 12
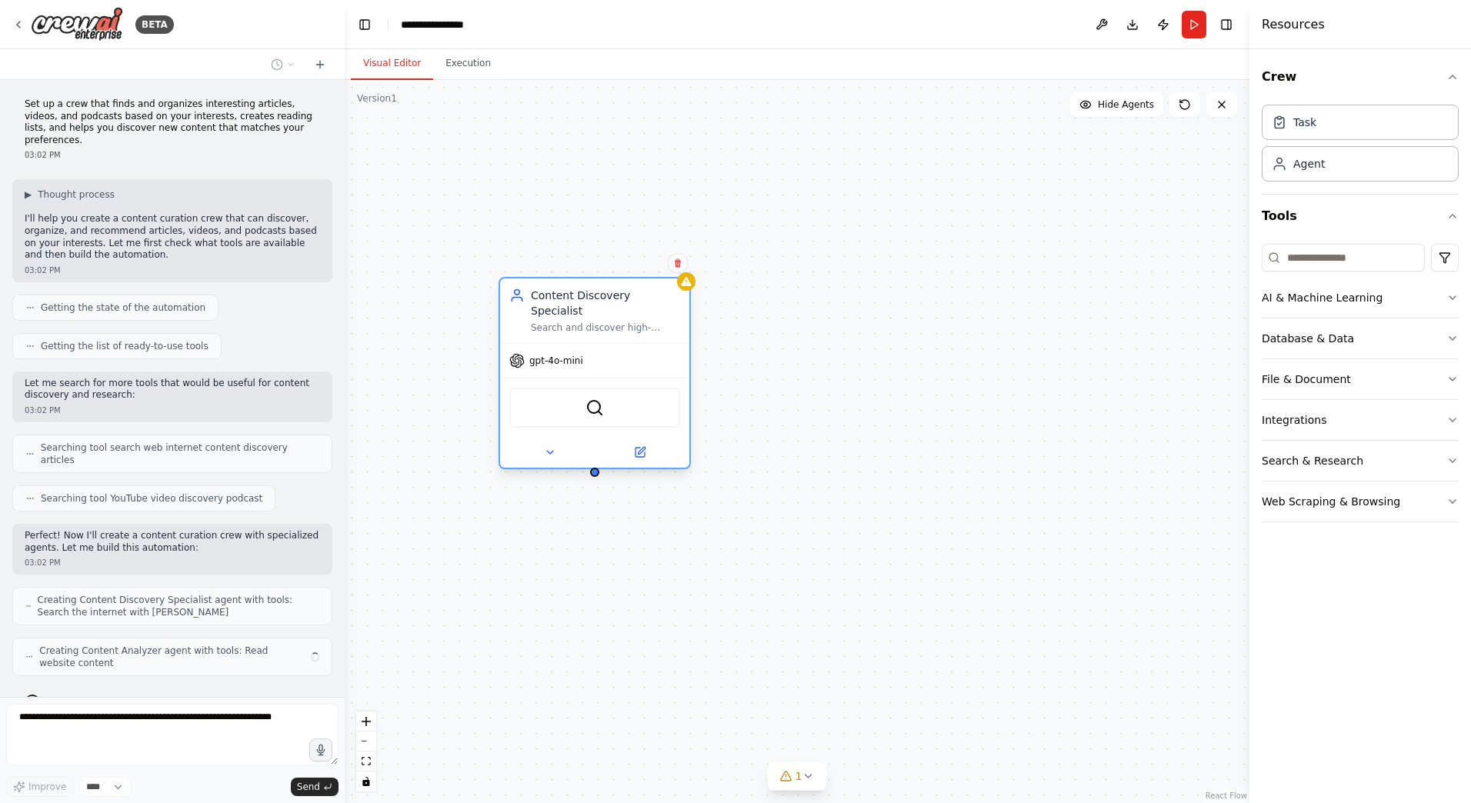
scroll to position [7, 0]
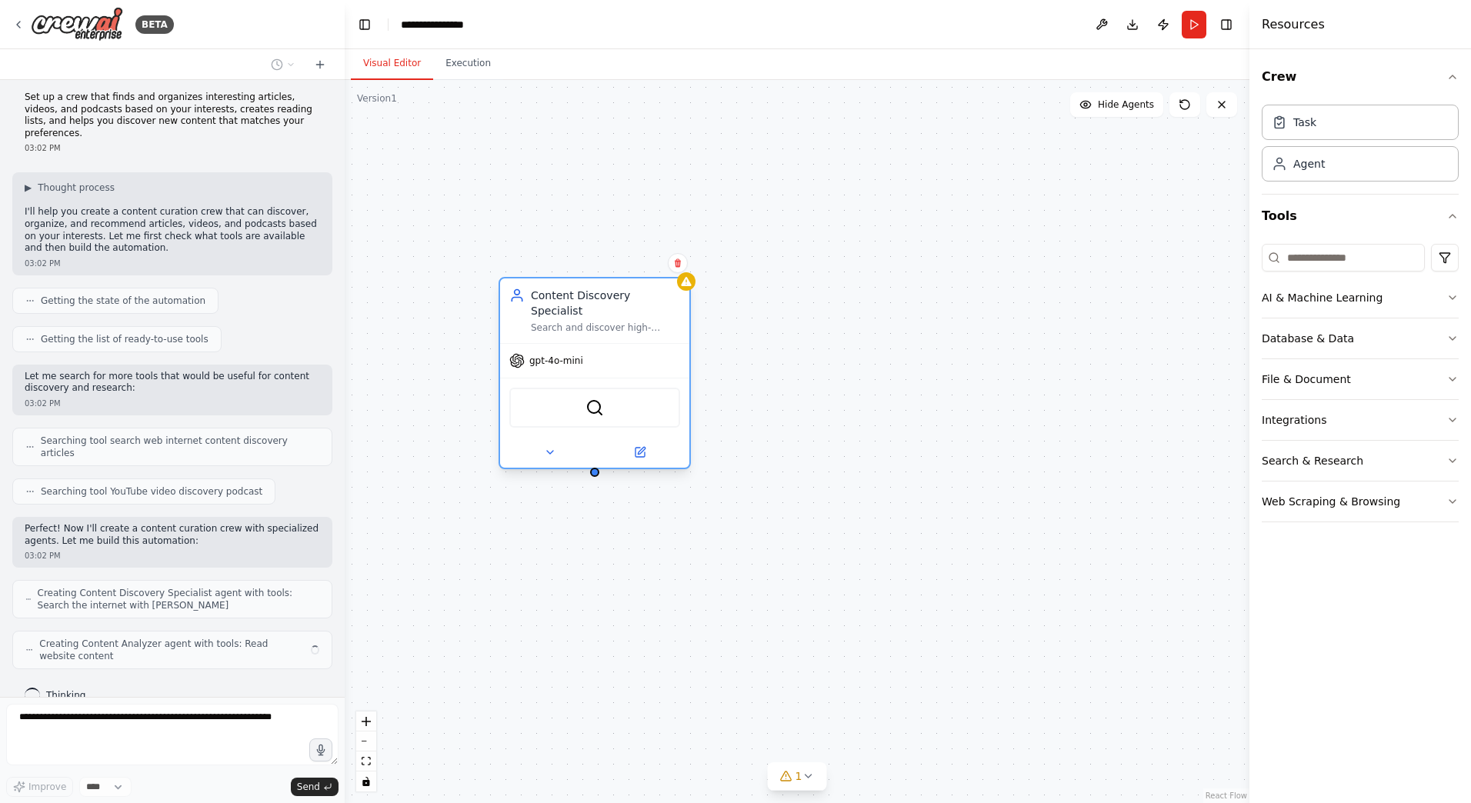
drag, startPoint x: 537, startPoint y: 181, endPoint x: 617, endPoint y: 316, distance: 157.2
click at [617, 316] on div "Content Discovery Specialist Search and discover high-quality articles, videos,…" at bounding box center [605, 311] width 149 height 46
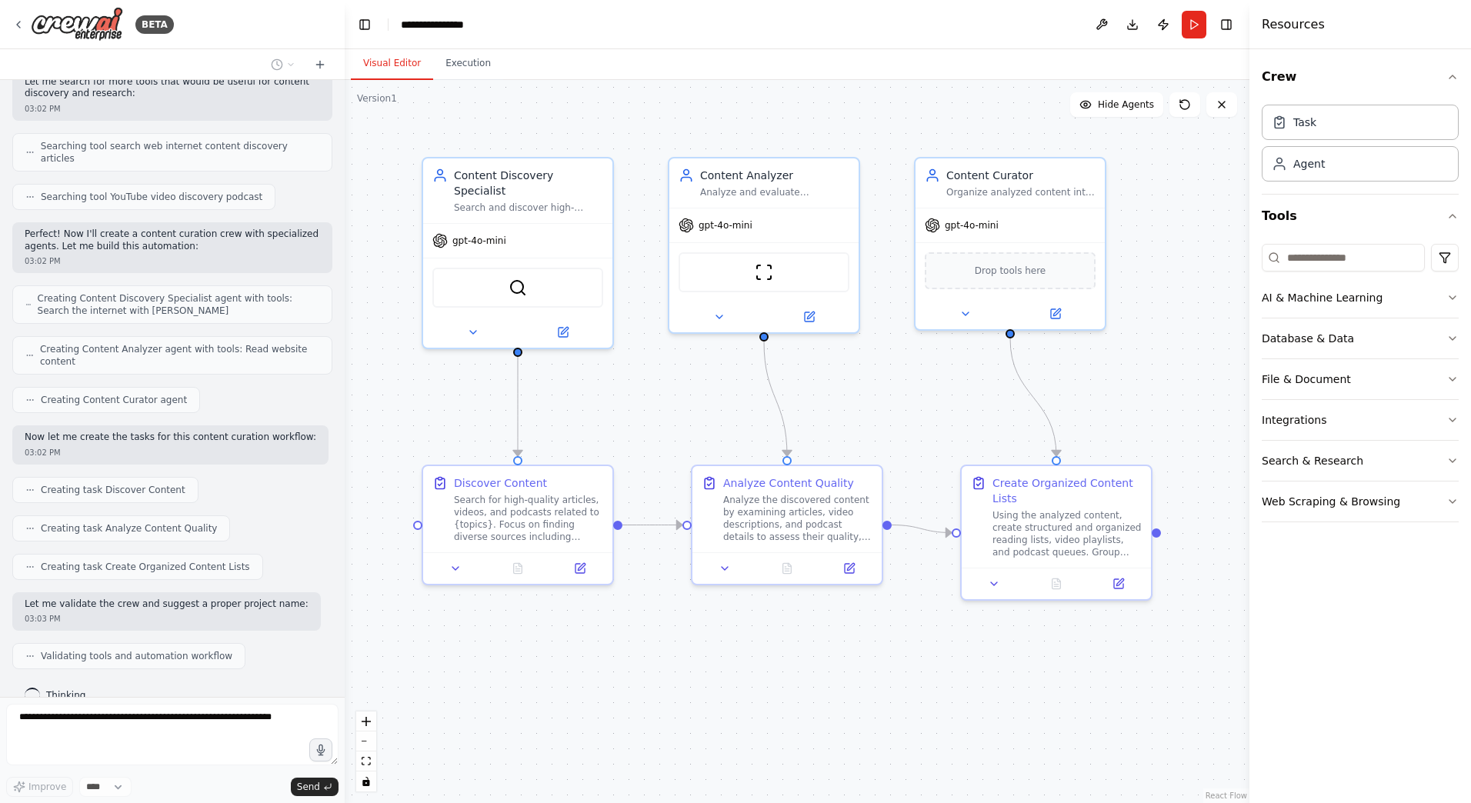
scroll to position [340, 0]
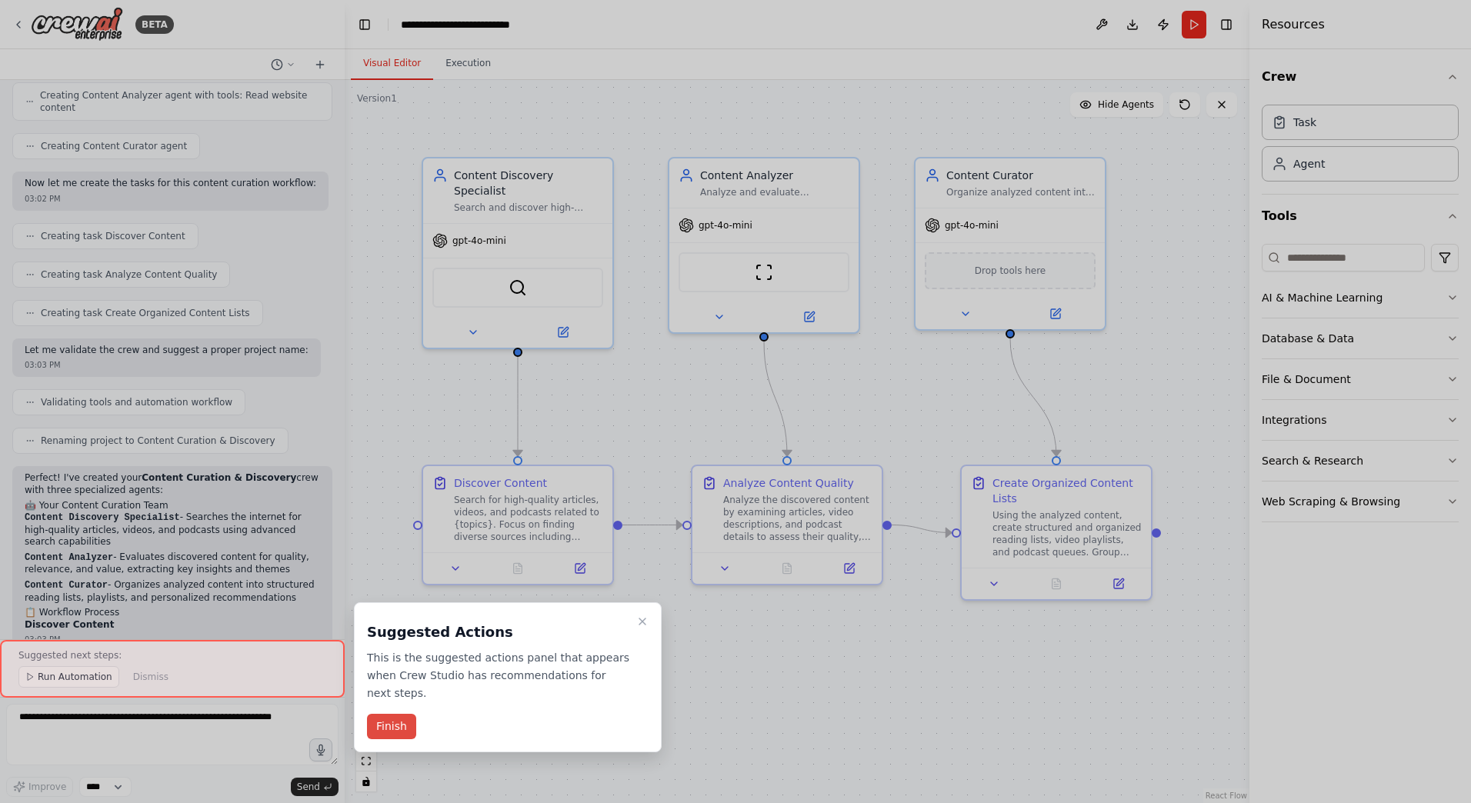
click at [398, 715] on button "Finish" at bounding box center [391, 726] width 49 height 25
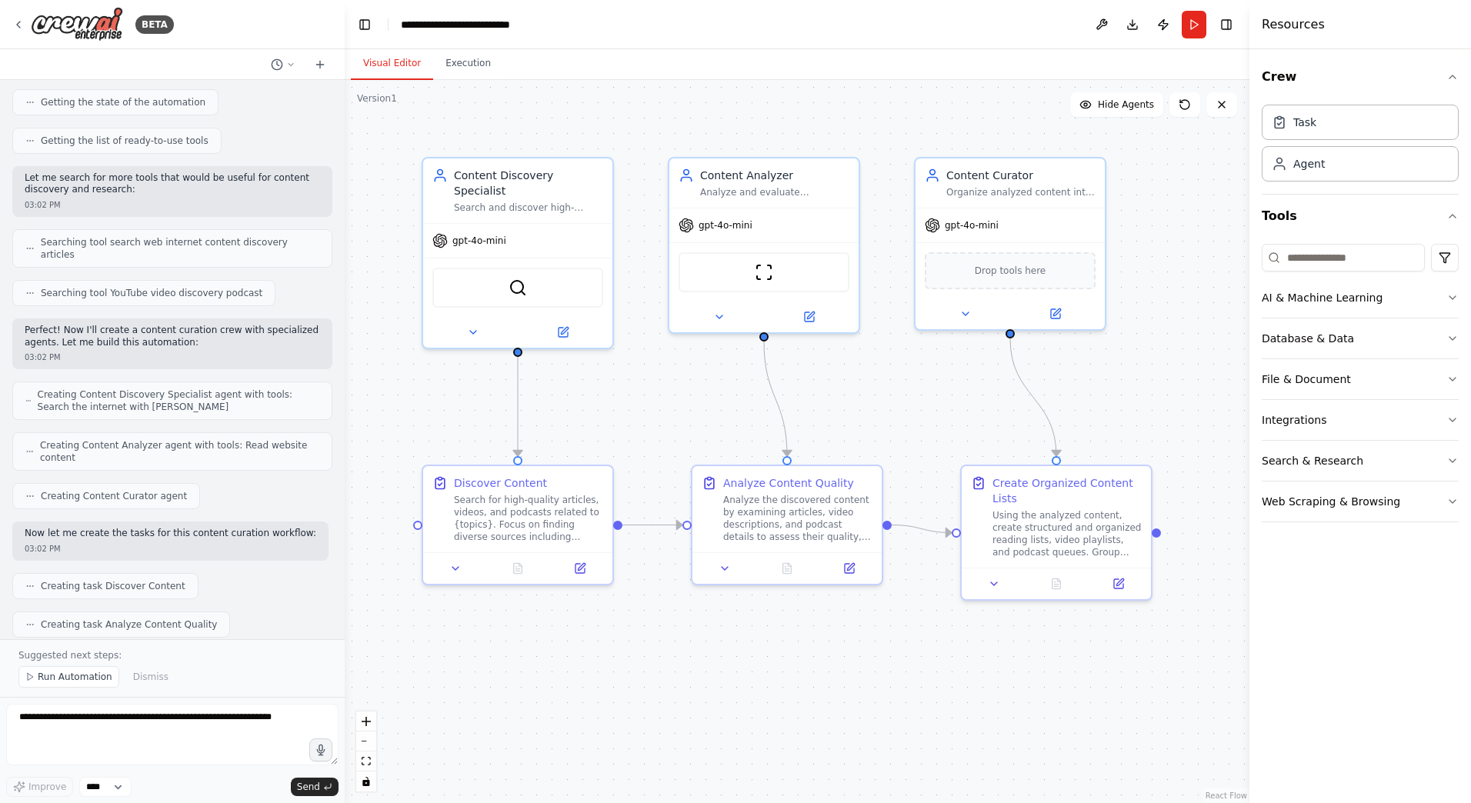
scroll to position [0, 0]
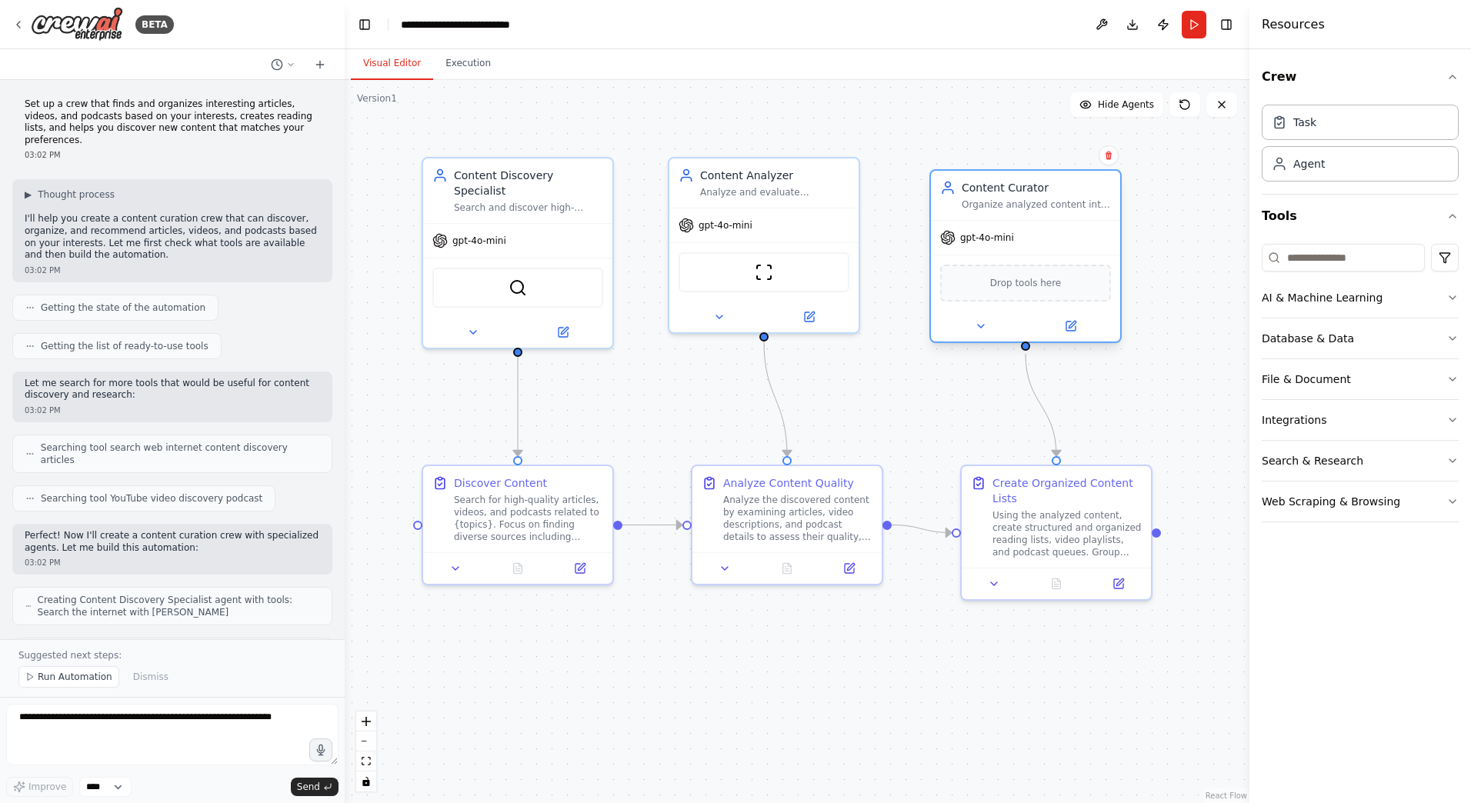
drag, startPoint x: 1045, startPoint y: 181, endPoint x: 1066, endPoint y: 200, distance: 28.3
click at [1066, 200] on div "Content Curator Organize analyzed content into structured reading lists, playli…" at bounding box center [1035, 195] width 149 height 31
click at [441, 230] on div "gpt-4o-mini" at bounding box center [517, 238] width 189 height 34
click at [675, 398] on div ".deletable-edge-delete-btn { width: 20px; height: 20px; border: 0px solid #ffff…" at bounding box center [797, 441] width 905 height 723
drag, startPoint x: 245, startPoint y: 126, endPoint x: 66, endPoint y: 122, distance: 179.3
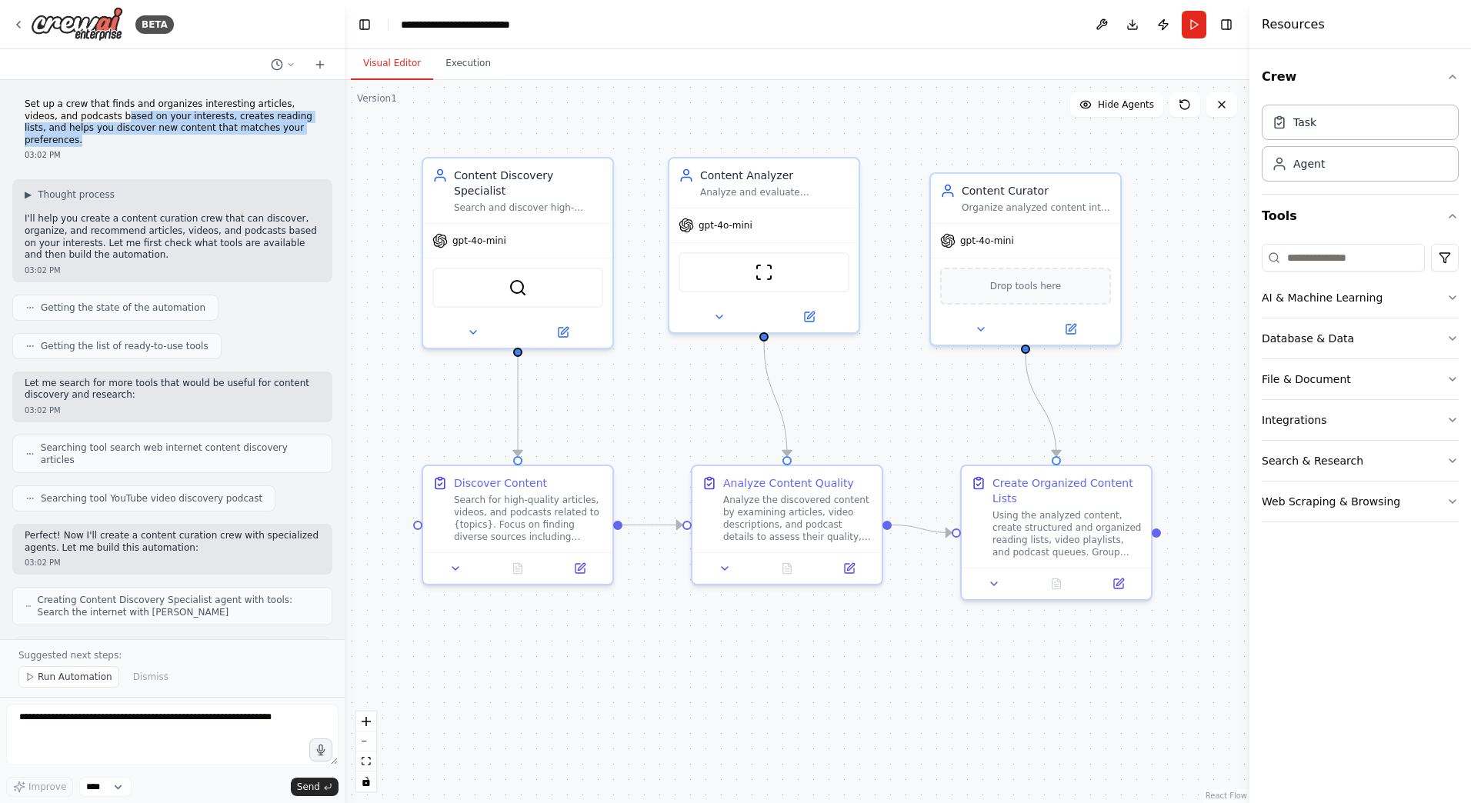
click at [66, 122] on p "Set up a crew that finds and organizes interesting articles, videos, and podcas…" at bounding box center [172, 122] width 295 height 48
click at [512, 275] on img at bounding box center [517, 284] width 18 height 18
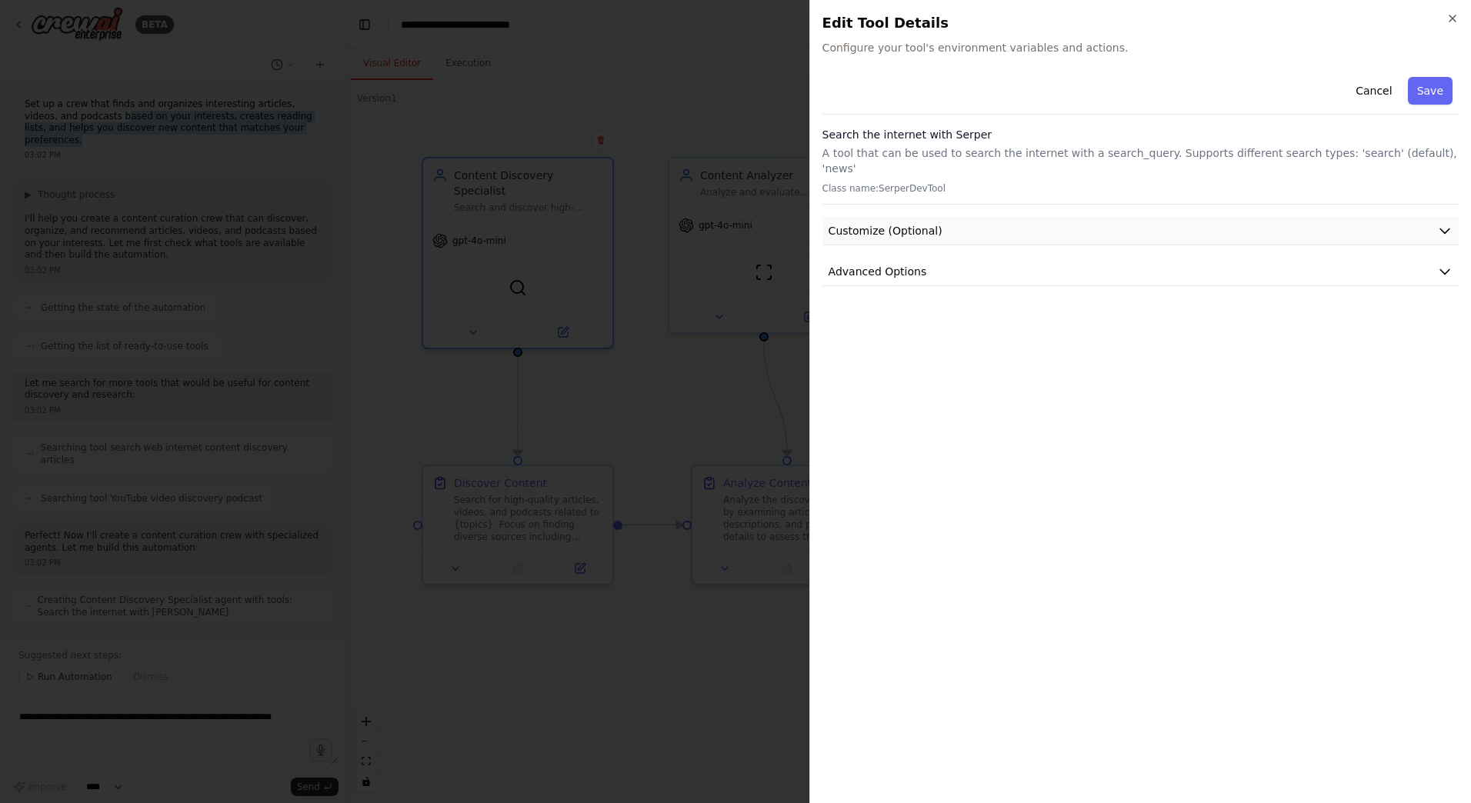
click at [851, 223] on span "Customize (Optional)" at bounding box center [885, 230] width 114 height 15
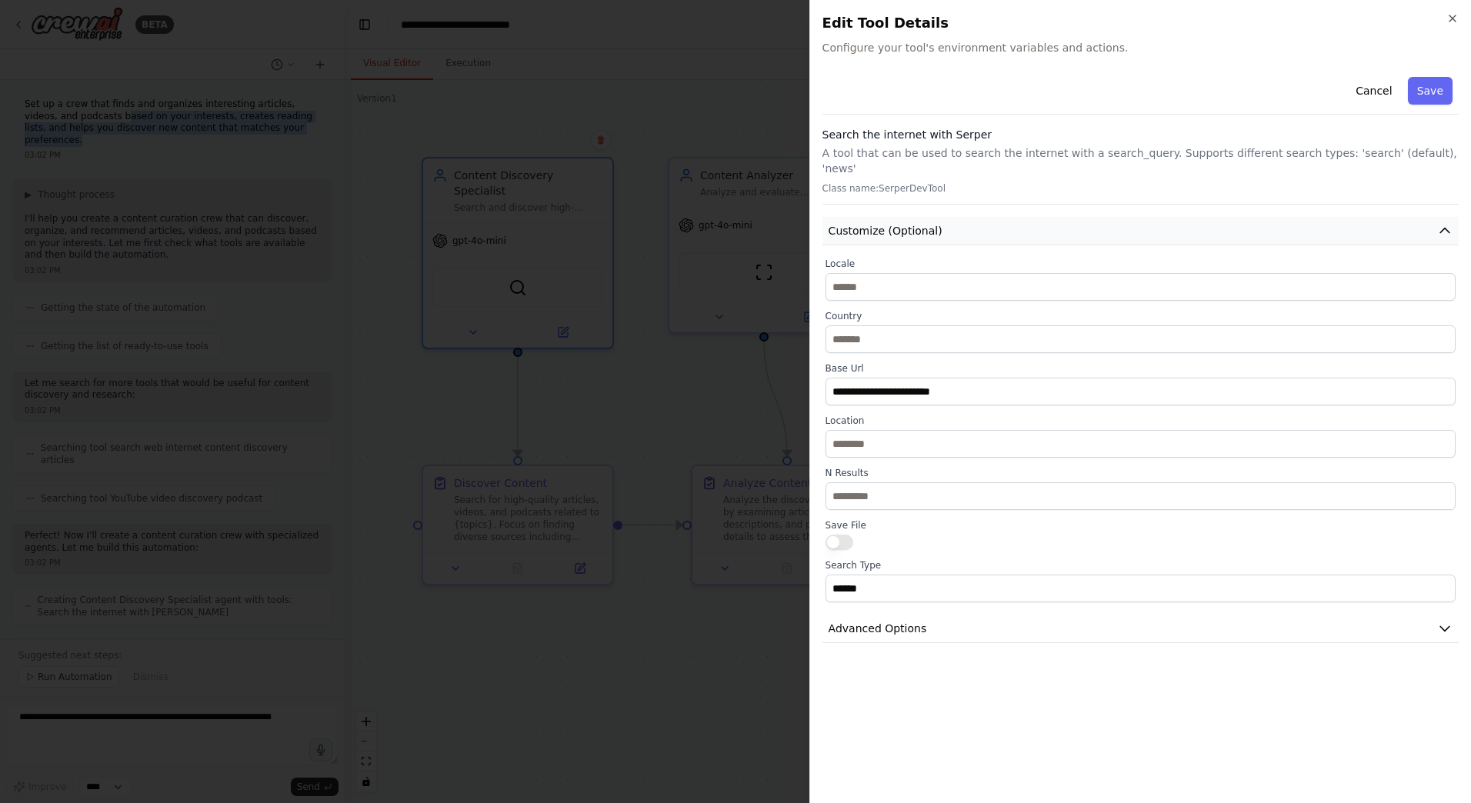
click at [851, 223] on span "Customize (Optional)" at bounding box center [885, 230] width 114 height 15
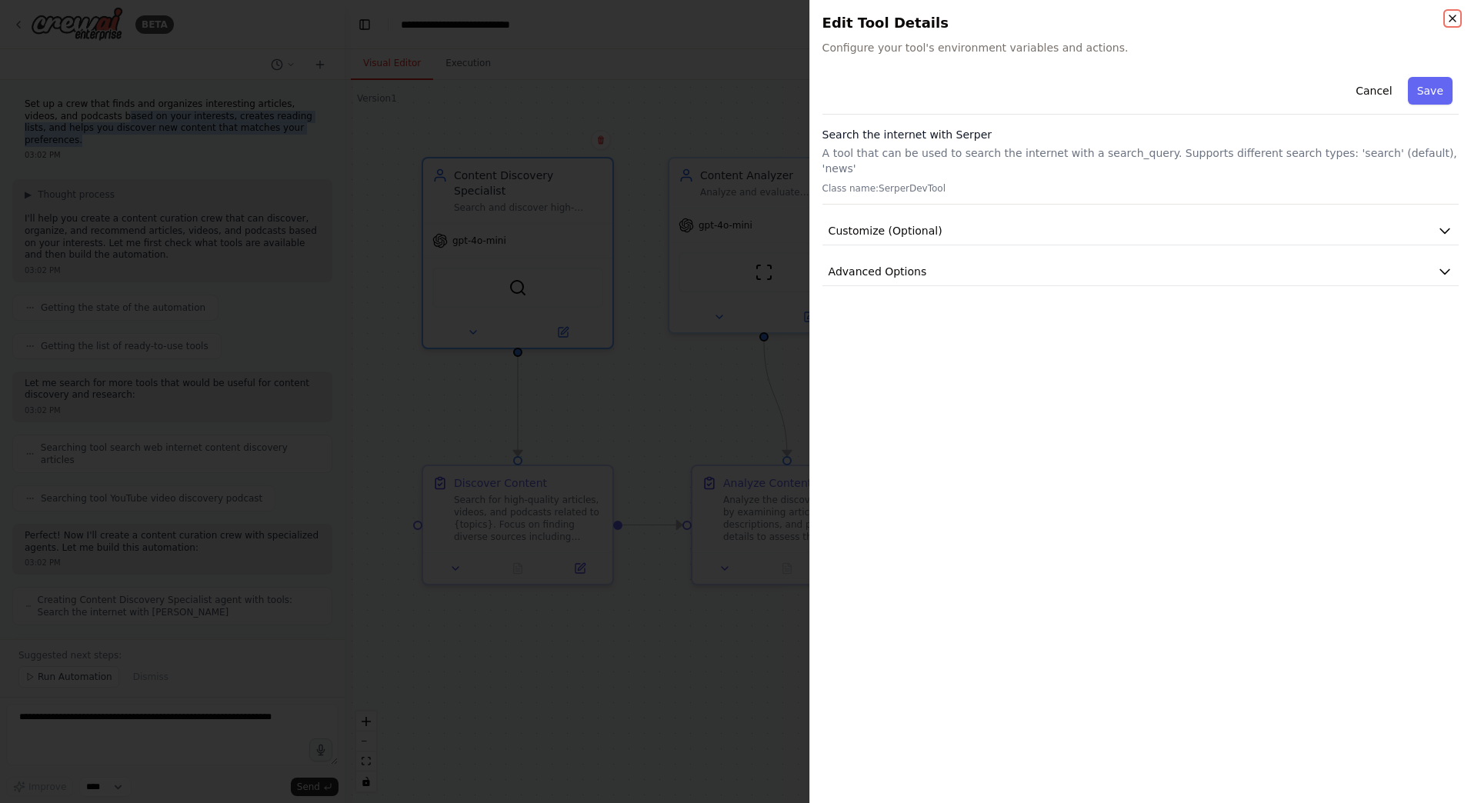
click at [1446, 18] on icon "button" at bounding box center [1452, 18] width 12 height 12
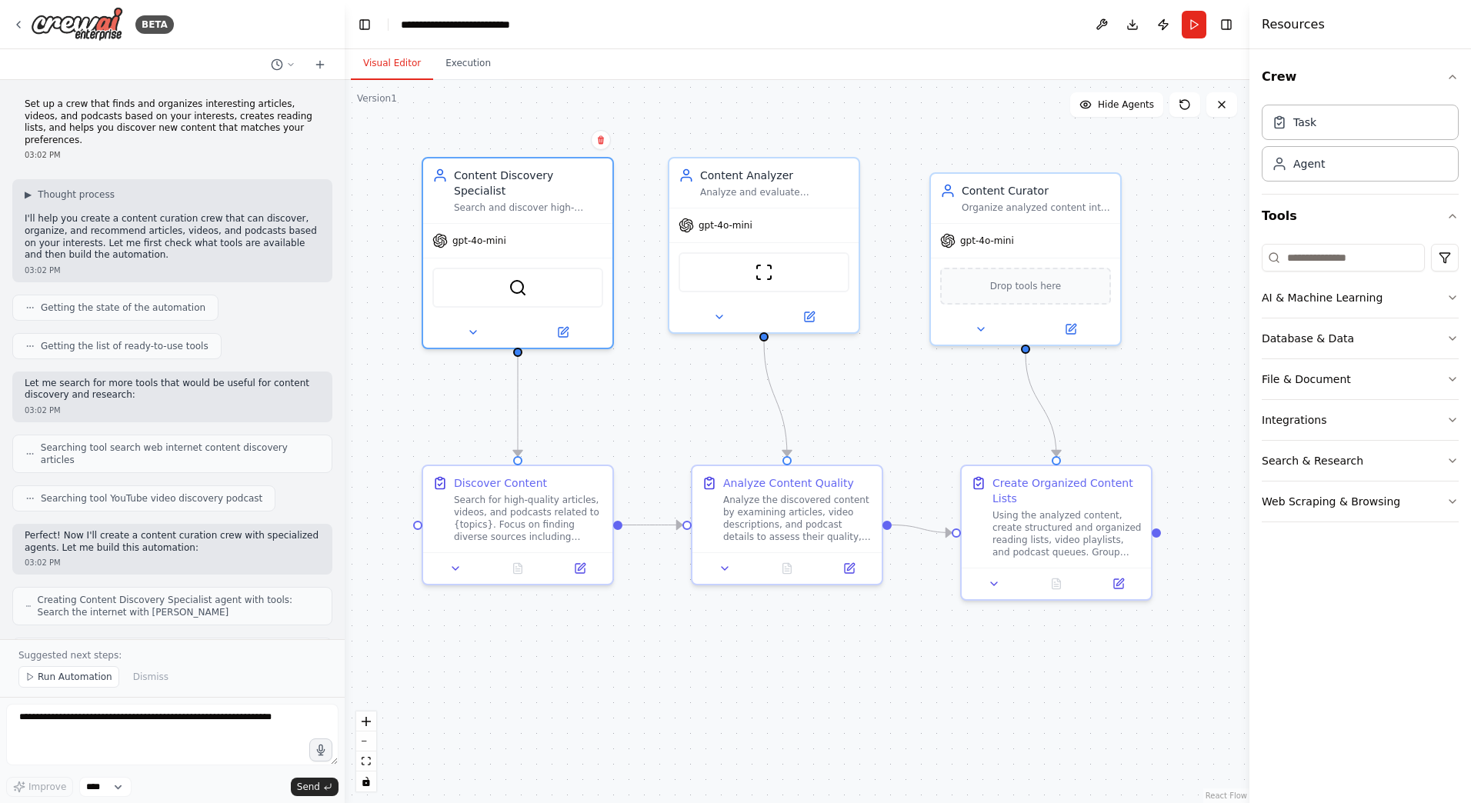
click at [239, 228] on p "I'll help you create a content curation crew that can discover, organize, and r…" at bounding box center [172, 237] width 295 height 48
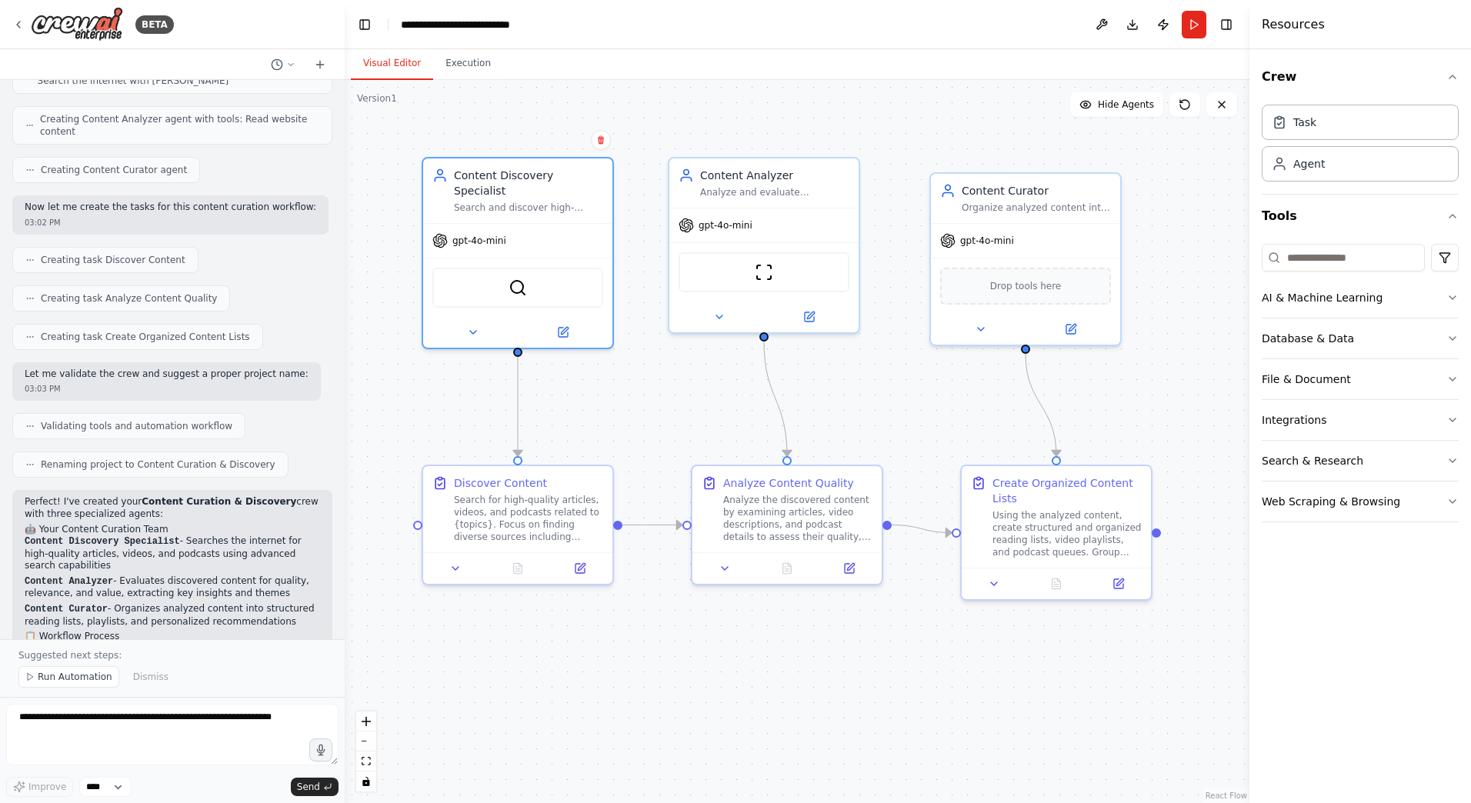
scroll to position [769, 0]
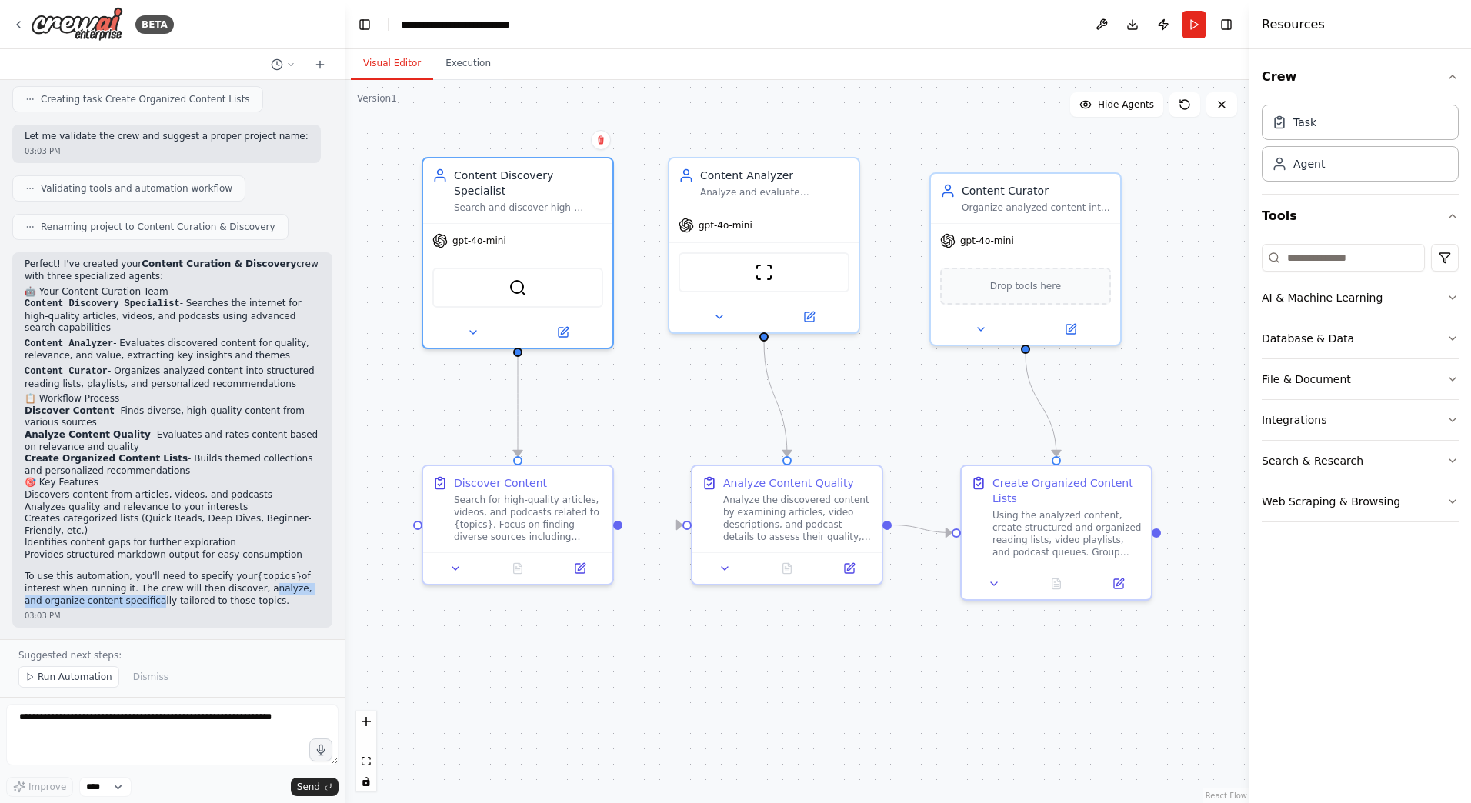
drag, startPoint x: 125, startPoint y: 571, endPoint x: 240, endPoint y: 570, distance: 114.6
click at [240, 571] on p "To use this automation, you'll need to specify your {topics} of interest when r…" at bounding box center [172, 589] width 295 height 37
click at [251, 574] on p "To use this automation, you'll need to specify your {topics} of interest when r…" at bounding box center [172, 589] width 295 height 37
click at [1194, 25] on button "Run" at bounding box center [1193, 25] width 25 height 28
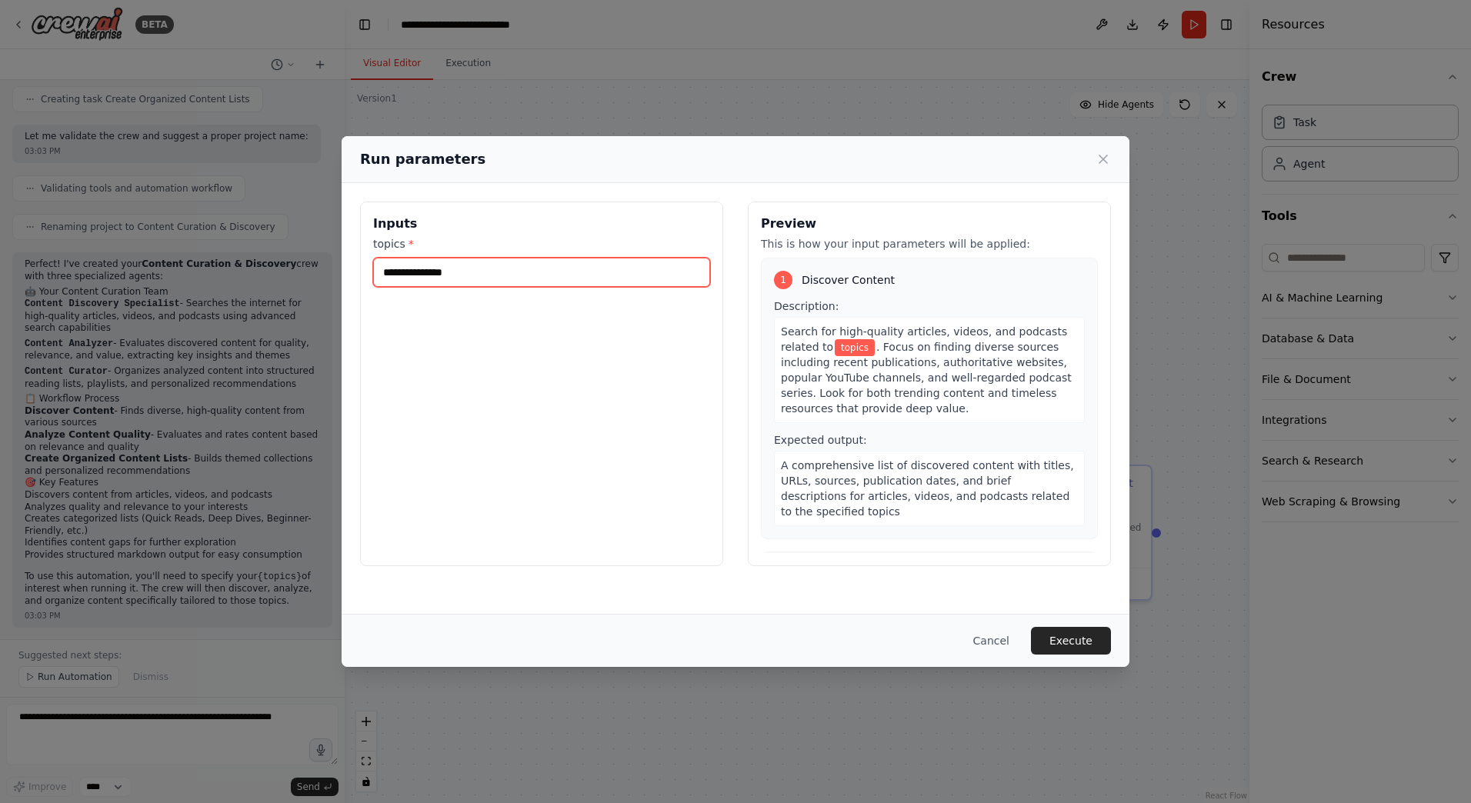
click at [498, 279] on input "topics *" at bounding box center [541, 272] width 337 height 29
type input "**"
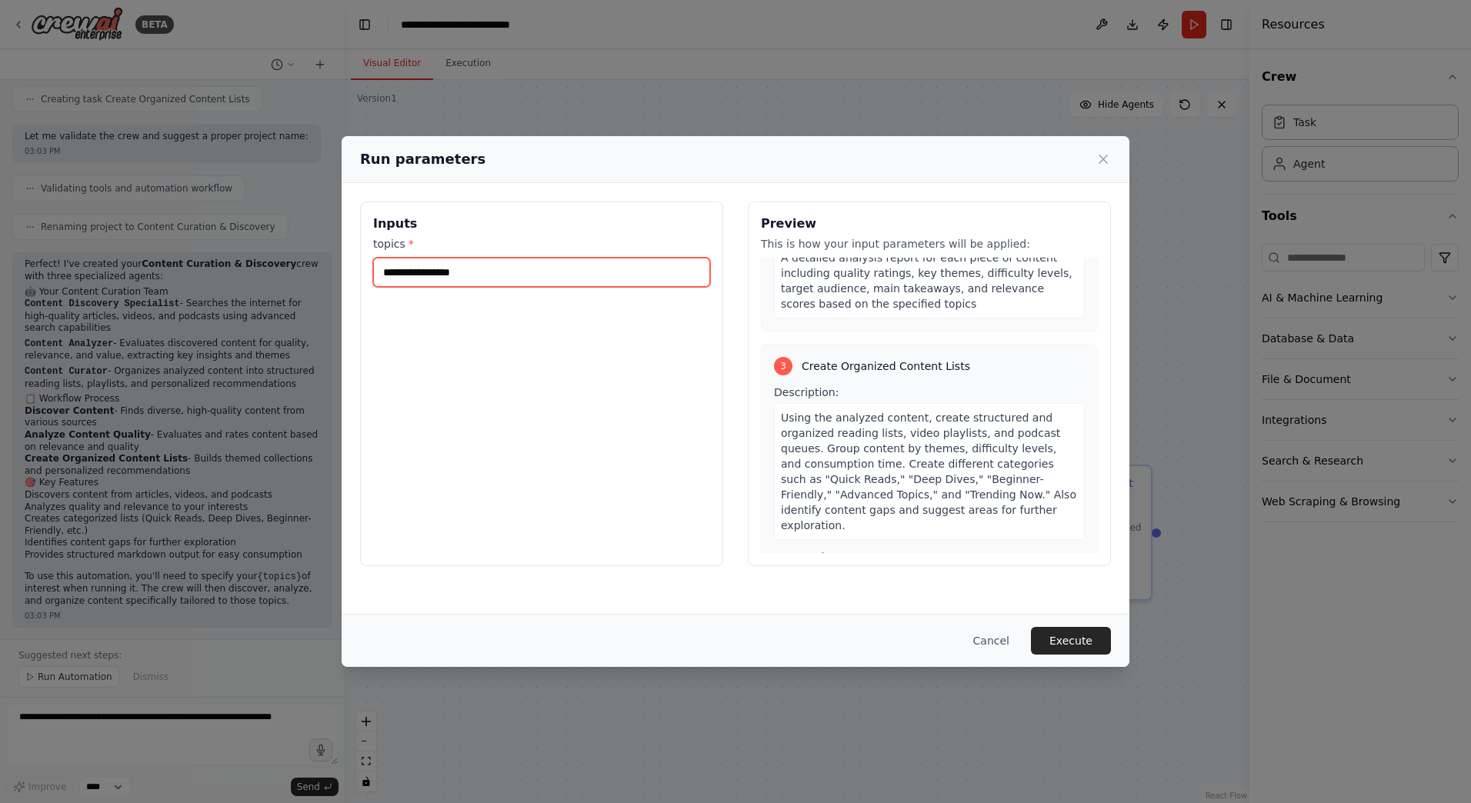
scroll to position [589, 0]
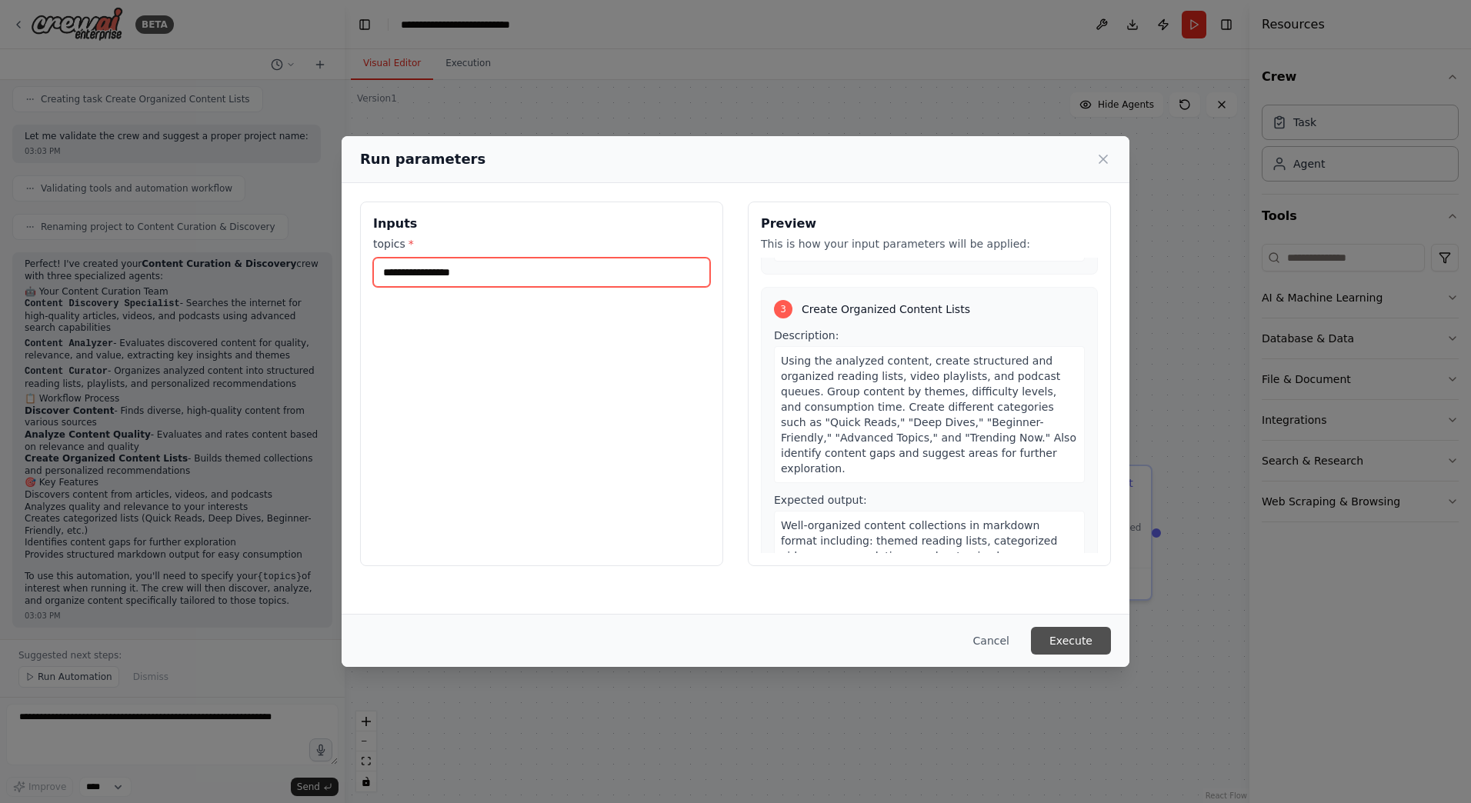
type input "**********"
click at [1081, 642] on button "Execute" at bounding box center [1071, 641] width 80 height 28
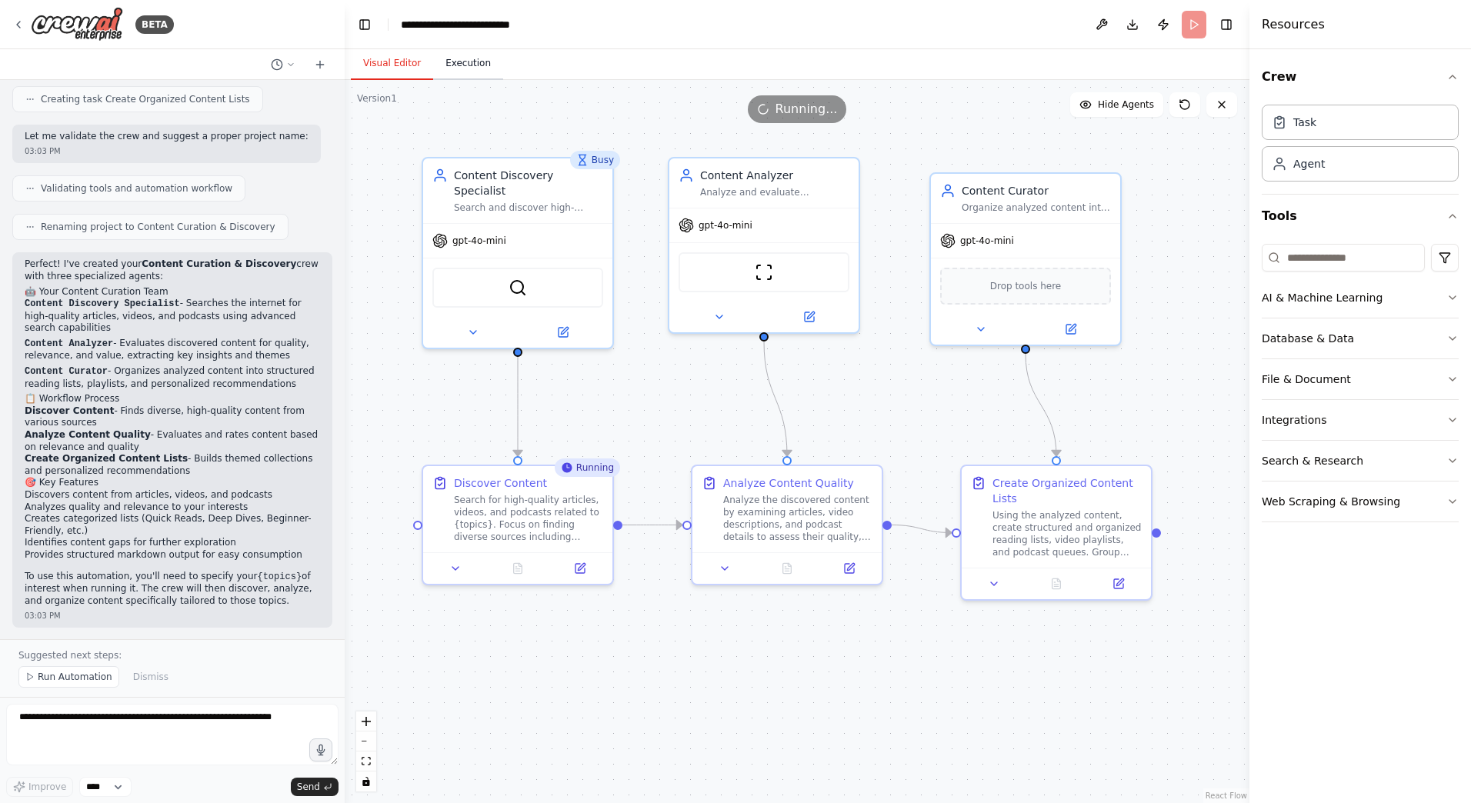
click at [468, 63] on button "Execution" at bounding box center [468, 64] width 70 height 32
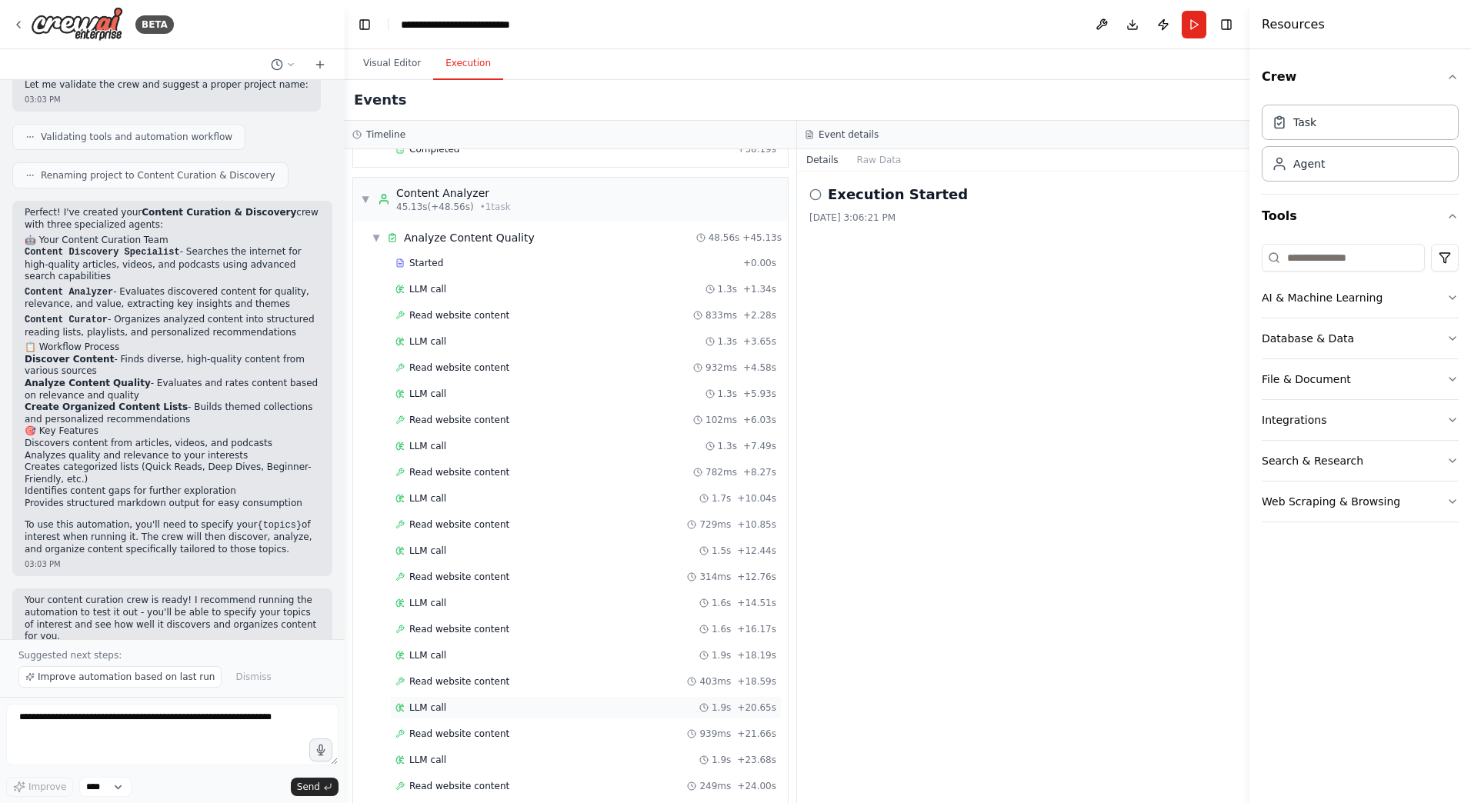
scroll to position [0, 0]
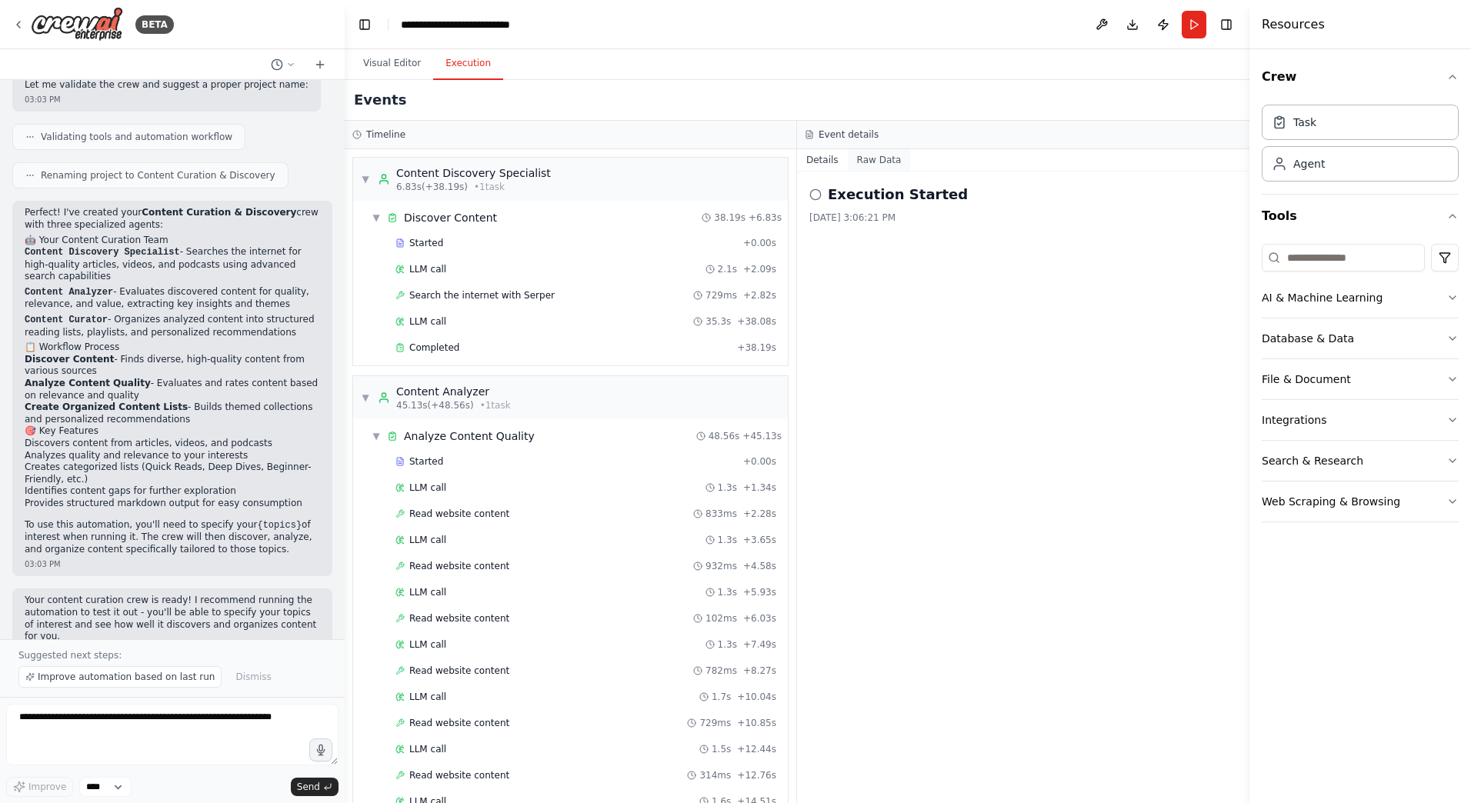
click at [873, 162] on button "Raw Data" at bounding box center [879, 160] width 63 height 22
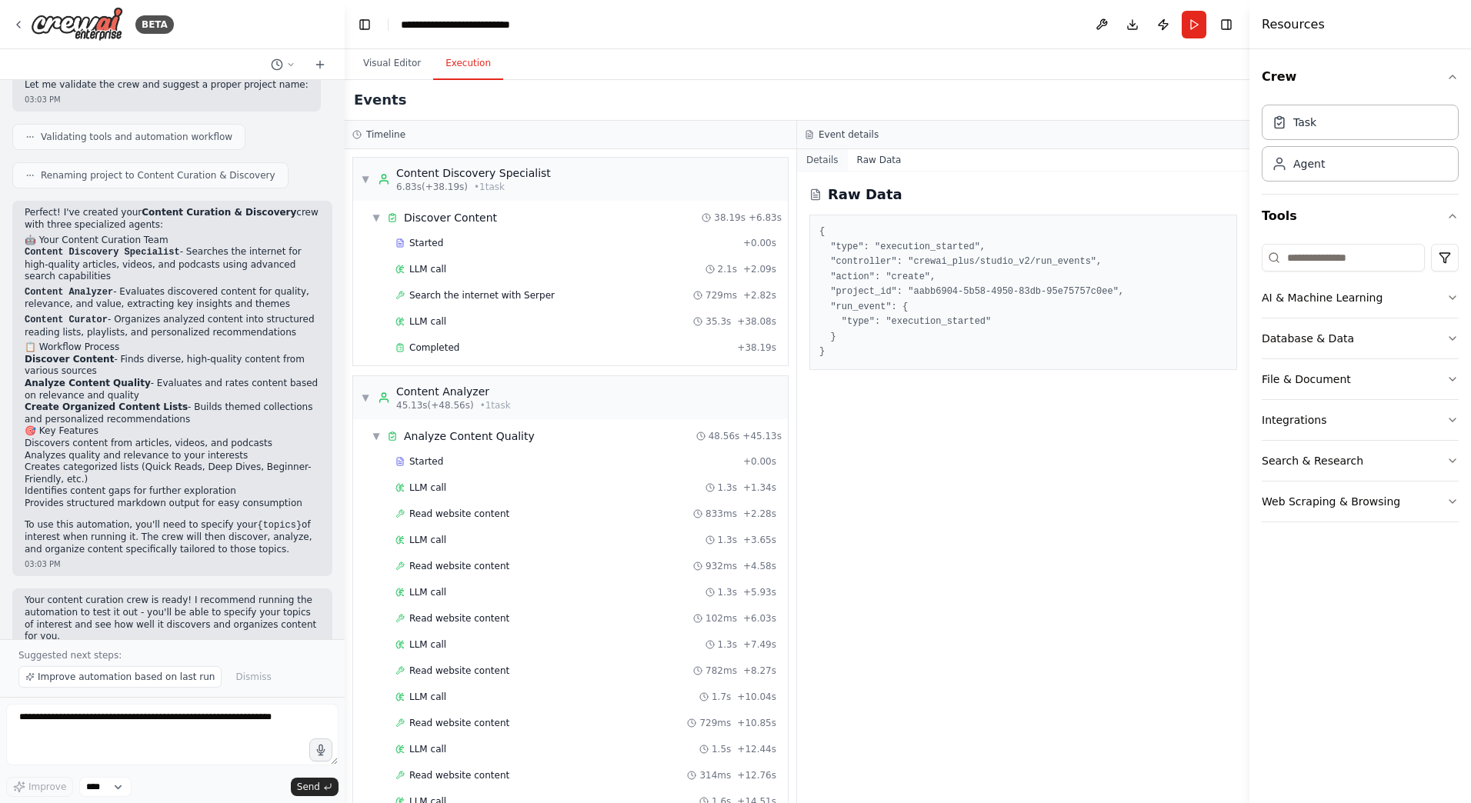
click at [828, 163] on button "Details" at bounding box center [822, 160] width 51 height 22
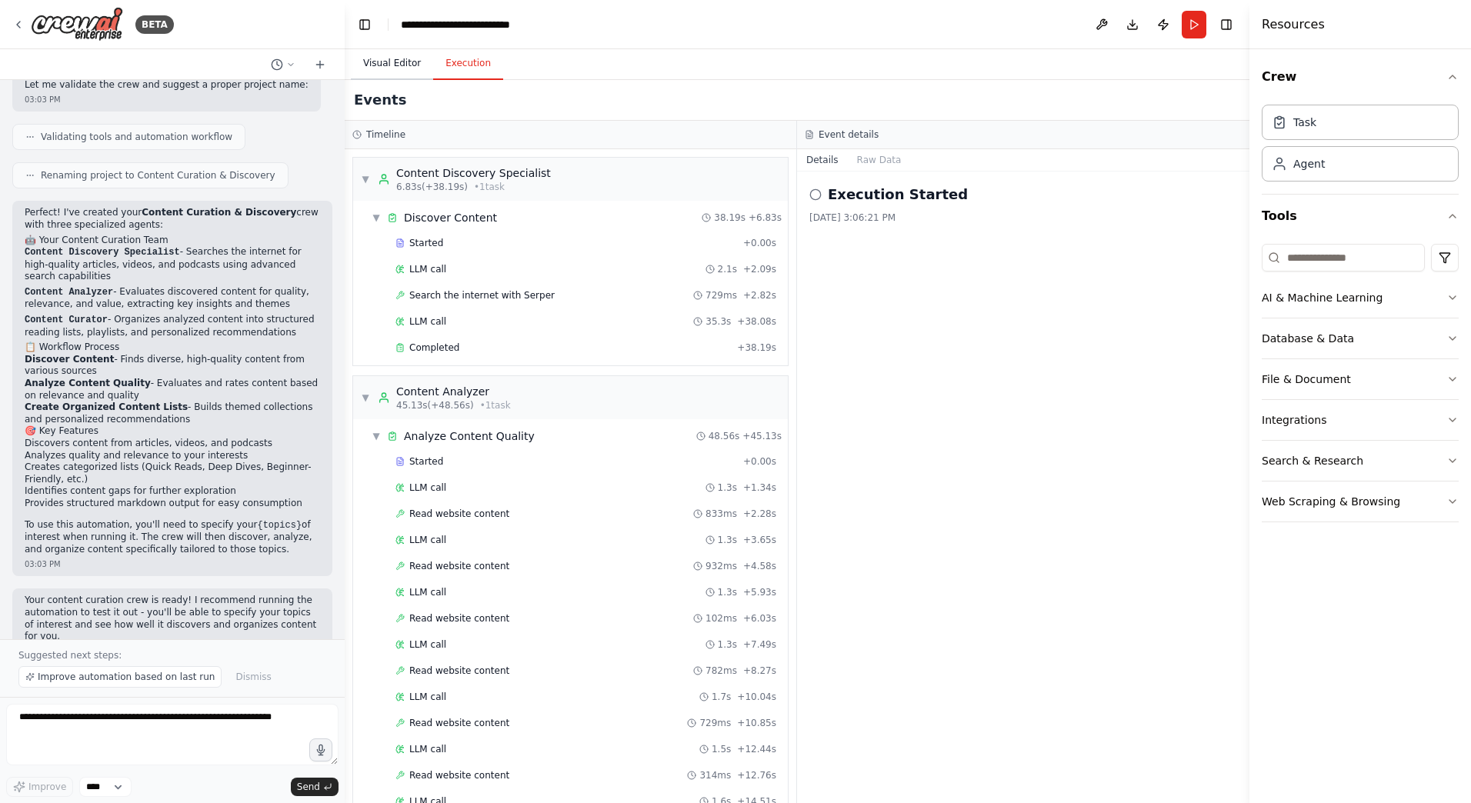
click at [380, 75] on button "Visual Editor" at bounding box center [392, 64] width 82 height 32
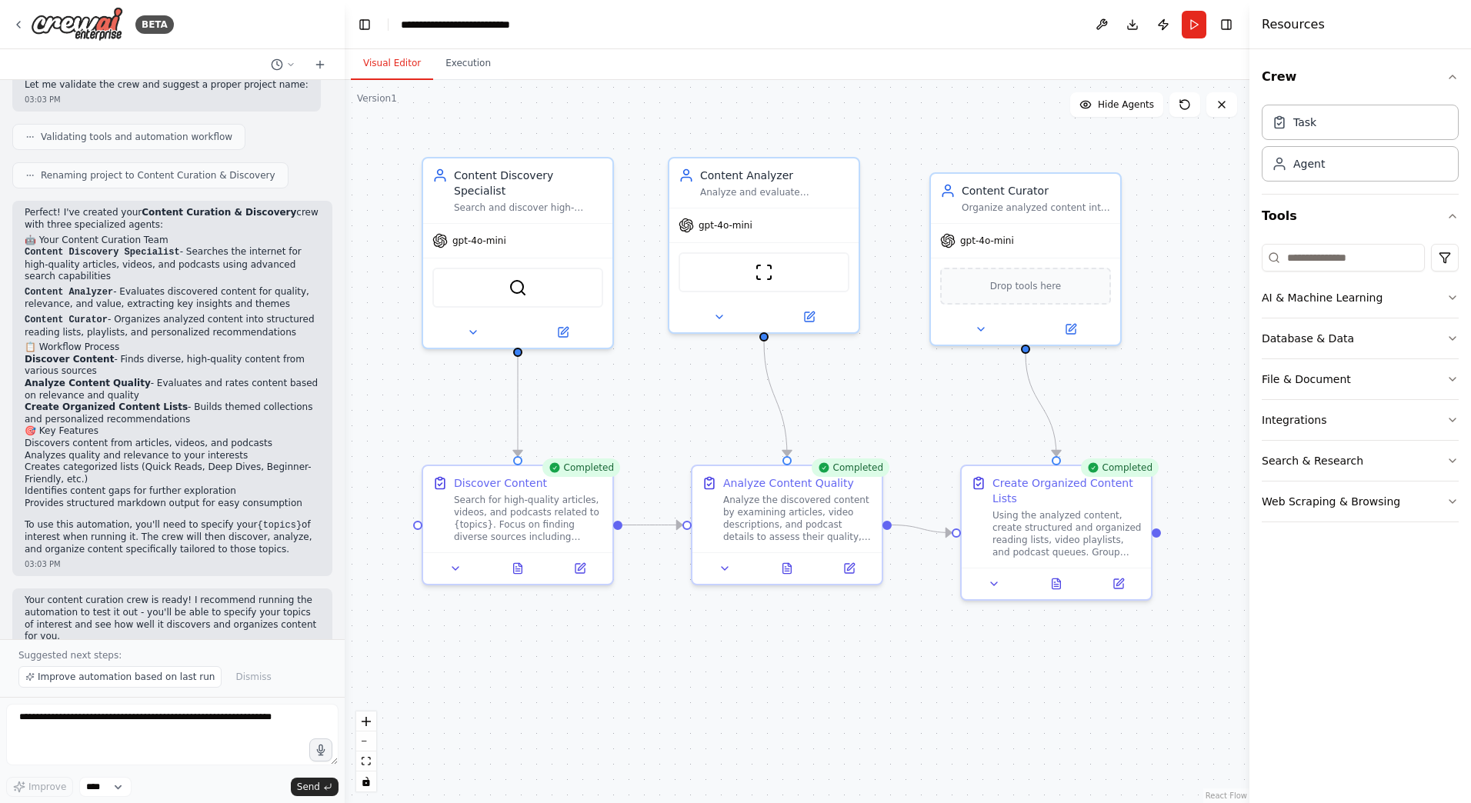
click at [423, 69] on button "Visual Editor" at bounding box center [392, 64] width 82 height 32
click at [439, 67] on button "Execution" at bounding box center [468, 64] width 70 height 32
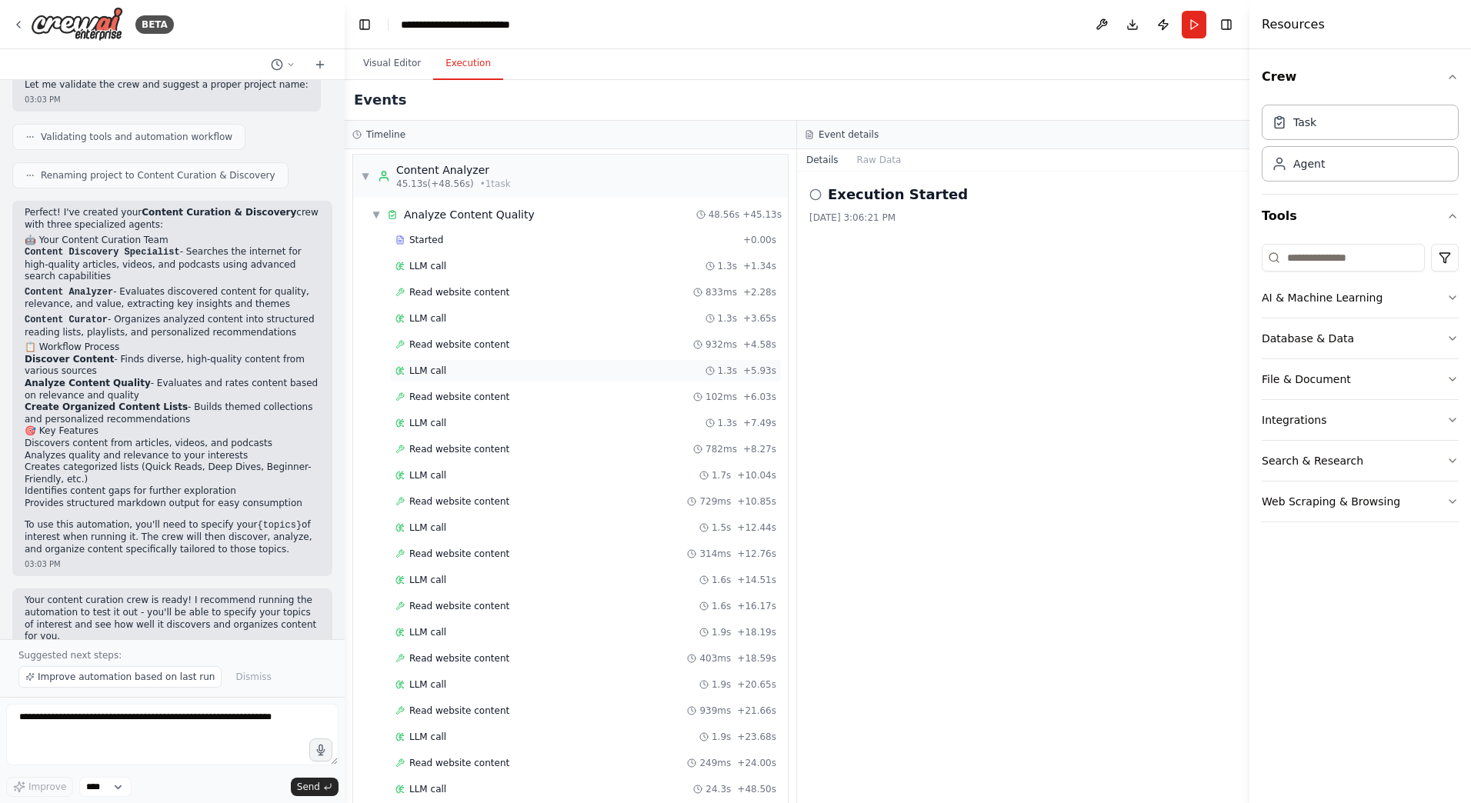
scroll to position [435, 0]
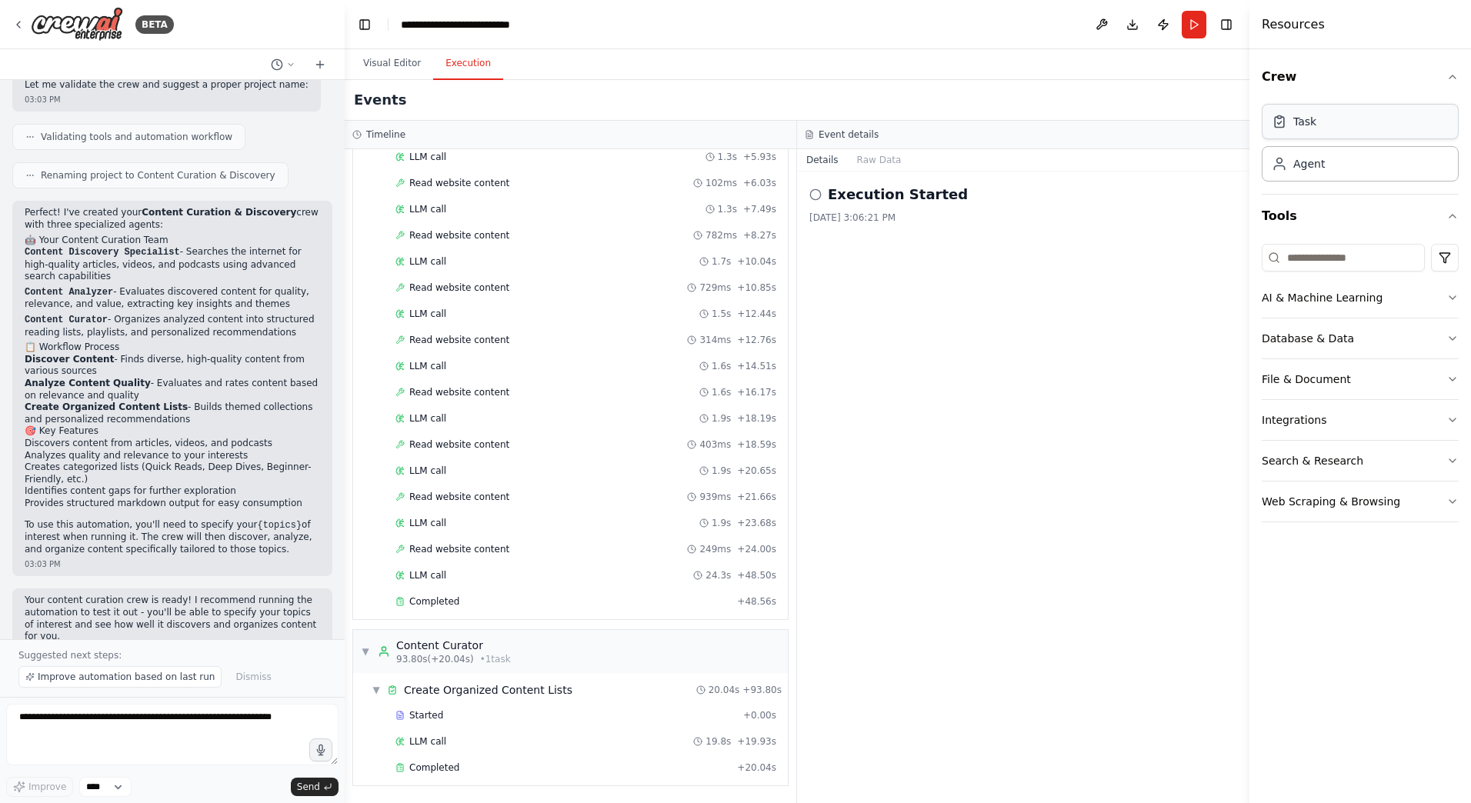
click at [1330, 115] on div "Task" at bounding box center [1359, 121] width 197 height 35
click at [440, 762] on span "Completed" at bounding box center [434, 767] width 50 height 12
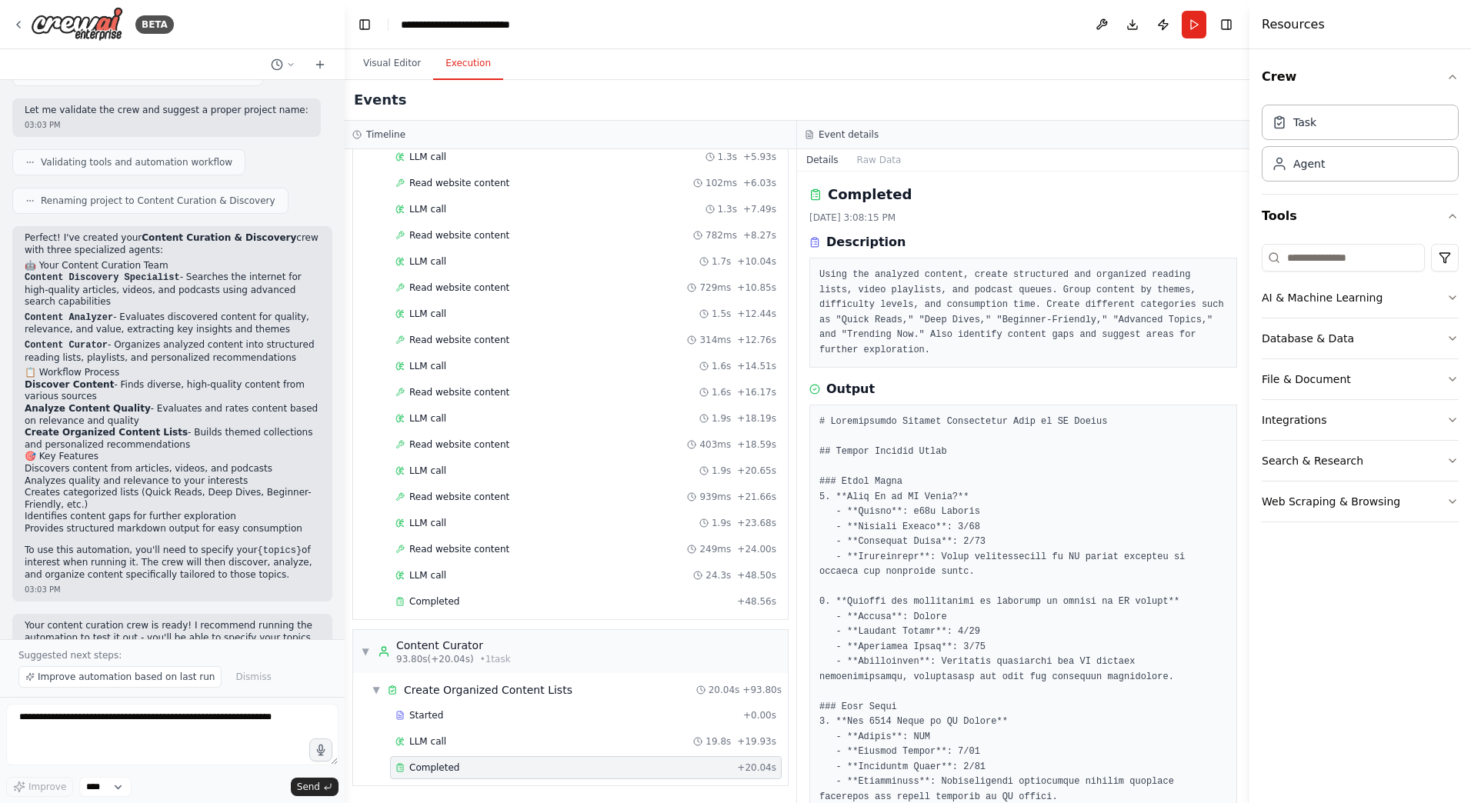
scroll to position [821, 0]
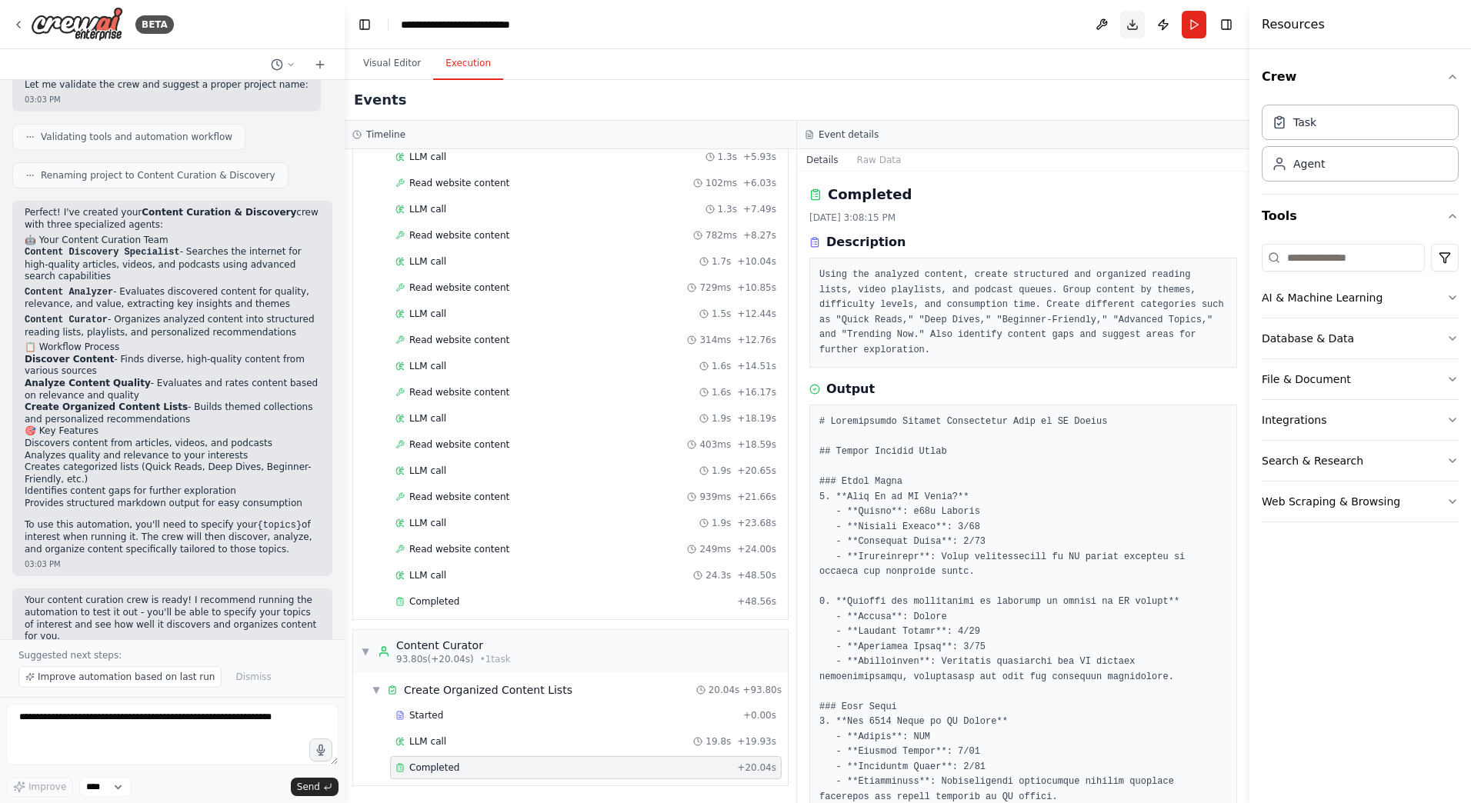
click at [1136, 30] on button "Download" at bounding box center [1132, 25] width 25 height 28
click at [407, 66] on button "Visual Editor" at bounding box center [392, 64] width 82 height 32
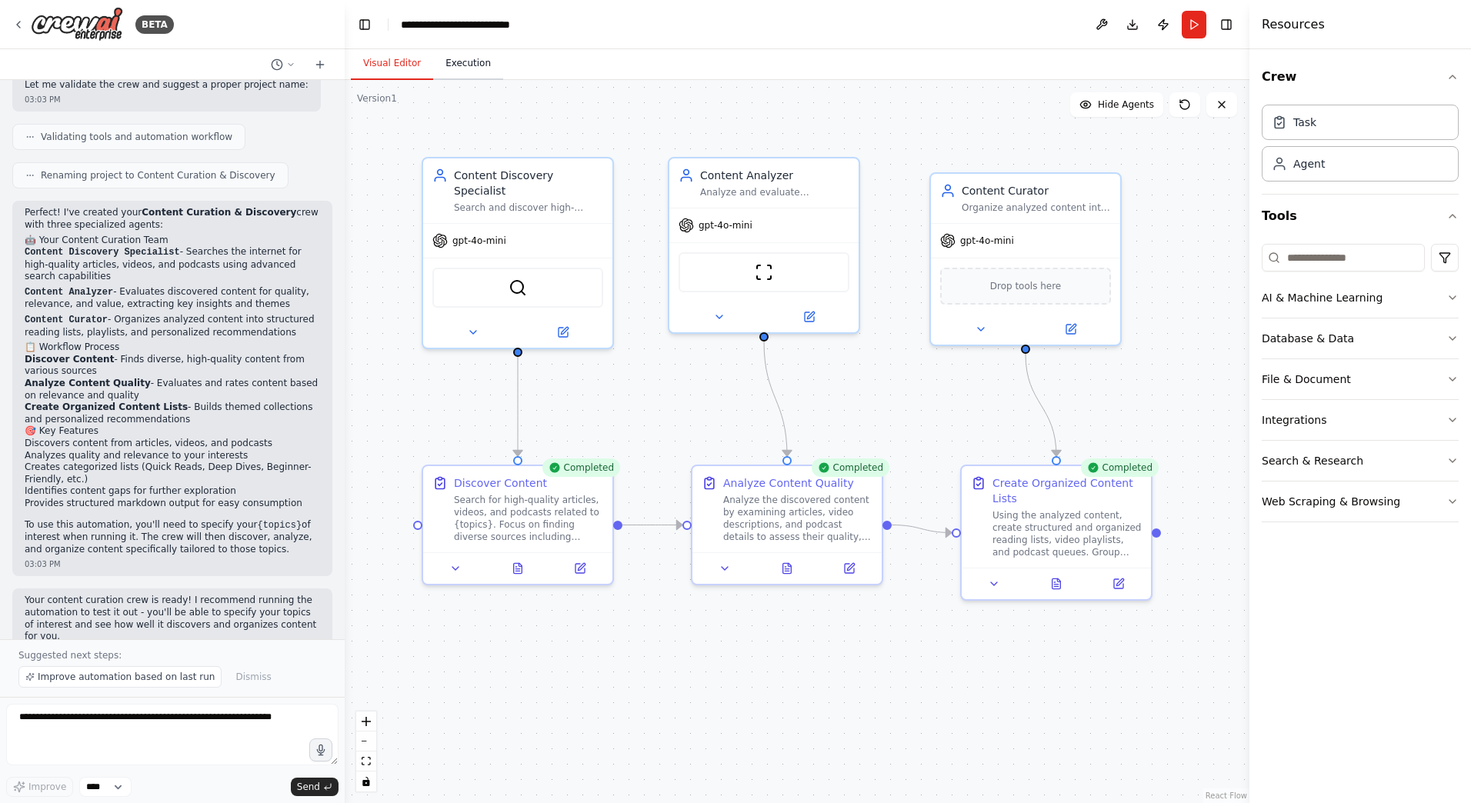
click at [475, 61] on button "Execution" at bounding box center [468, 64] width 70 height 32
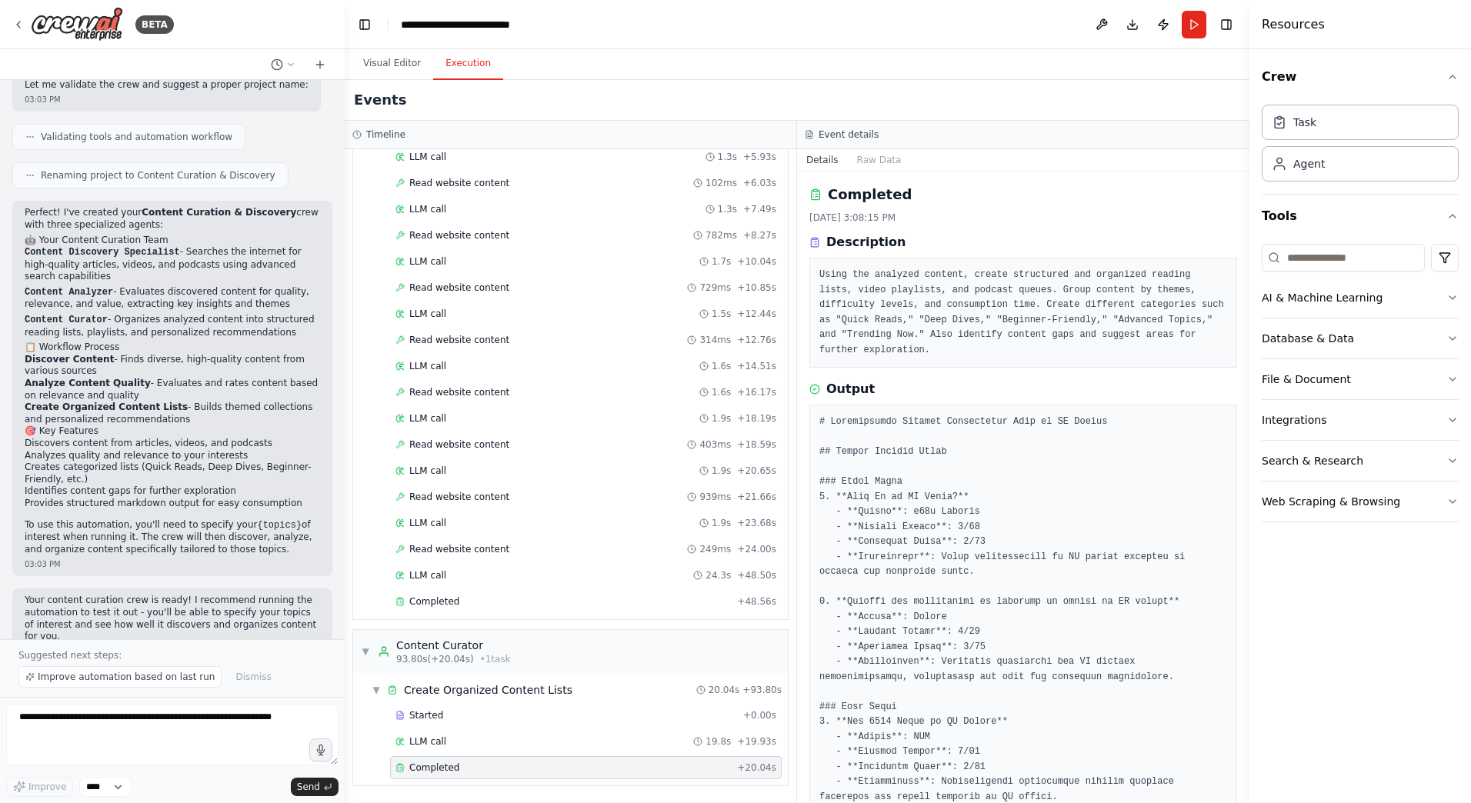
click at [1010, 288] on pre "Using the analyzed content, create structured and organized reading lists, vide…" at bounding box center [1023, 313] width 408 height 90
click at [998, 293] on pre "Using the analyzed content, create structured and organized reading lists, vide…" at bounding box center [1023, 313] width 408 height 90
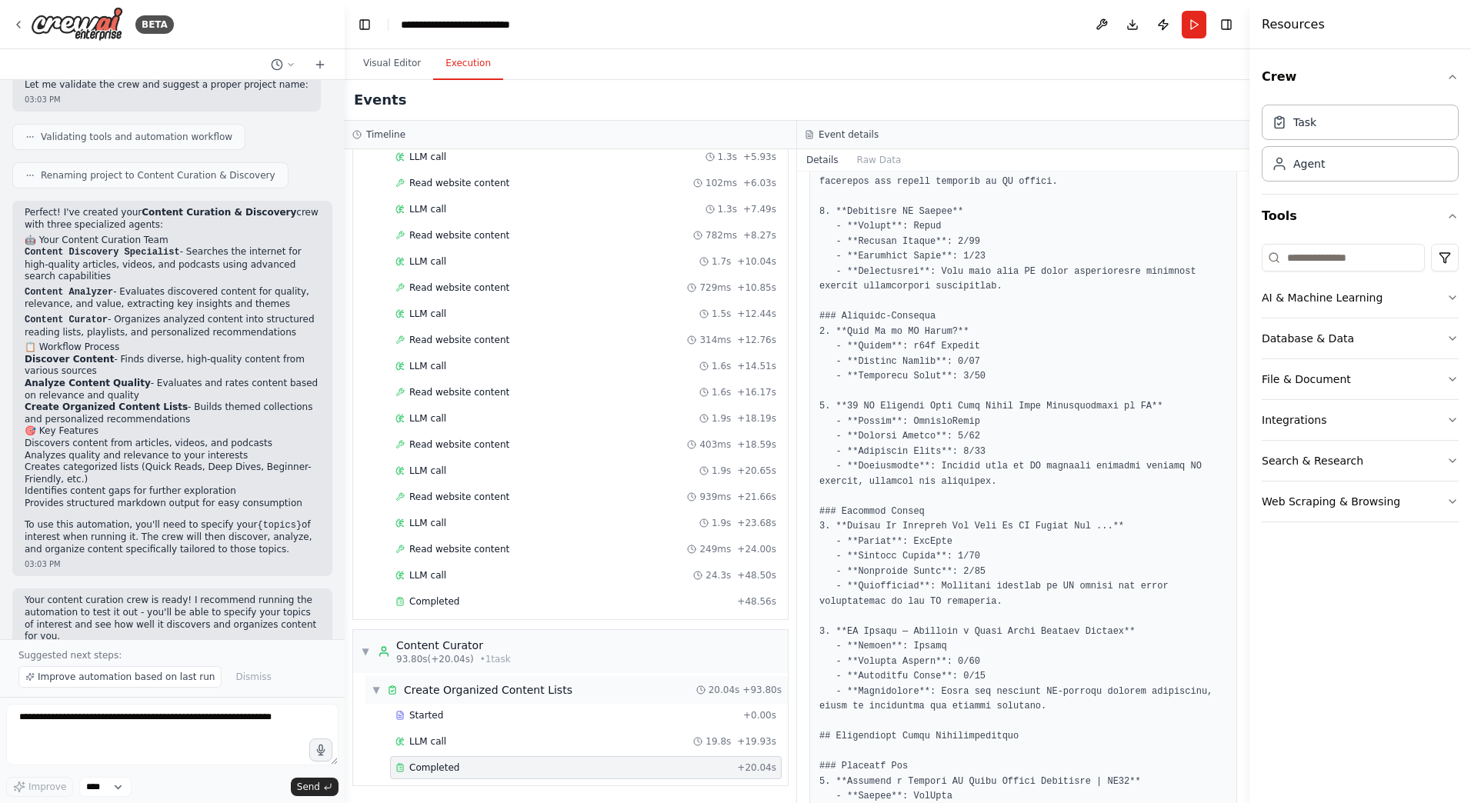
click at [515, 683] on div "Create Organized Content Lists" at bounding box center [488, 689] width 168 height 15
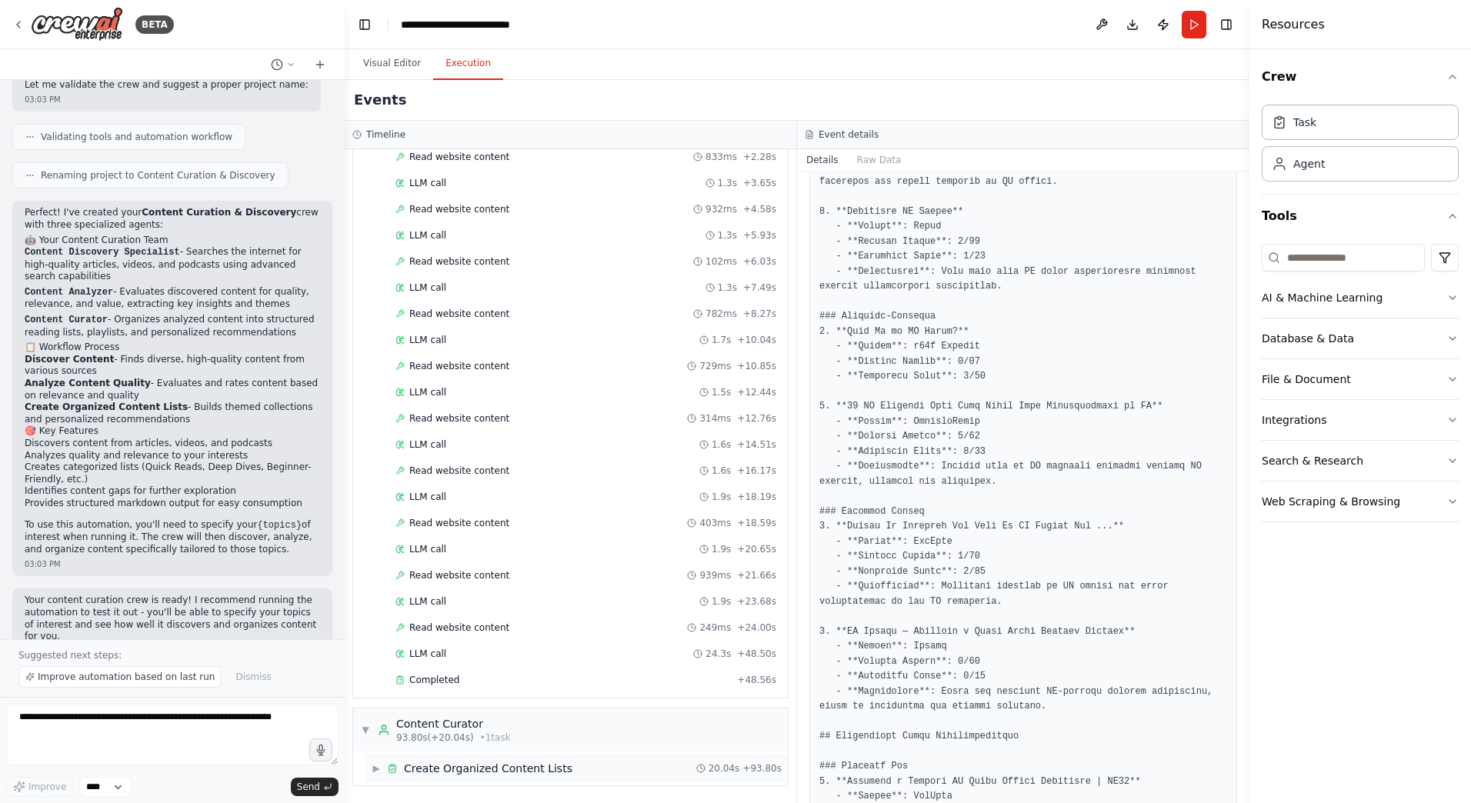
scroll to position [357, 0]
click at [439, 768] on div "Create Organized Content Lists" at bounding box center [488, 768] width 168 height 15
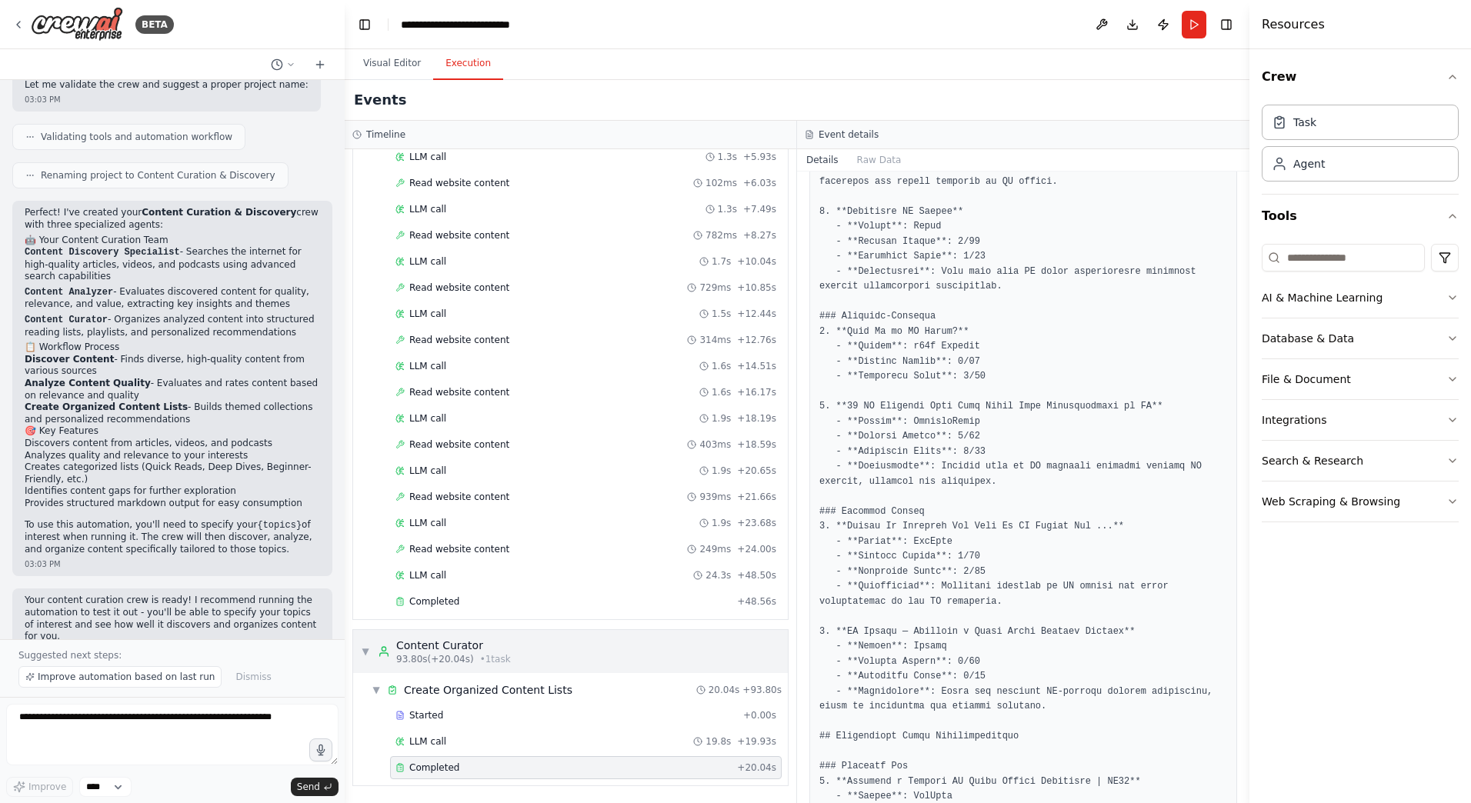
click at [575, 651] on div "▼ Content Curator 93.80s (+20.04s) • 1 task" at bounding box center [570, 651] width 435 height 43
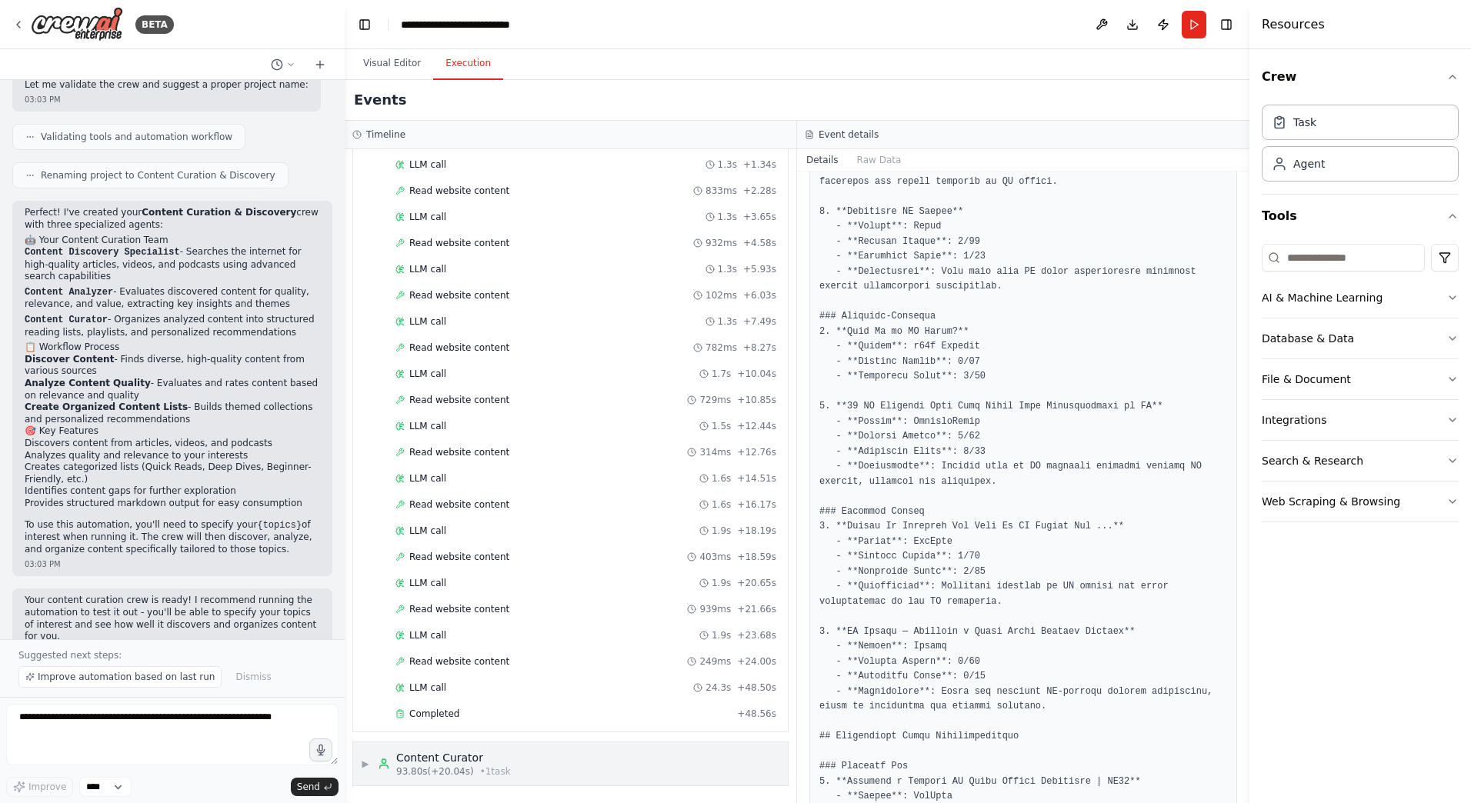
click at [532, 754] on div "▶ Content Curator 93.80s (+20.04s) • 1 task" at bounding box center [570, 763] width 435 height 43
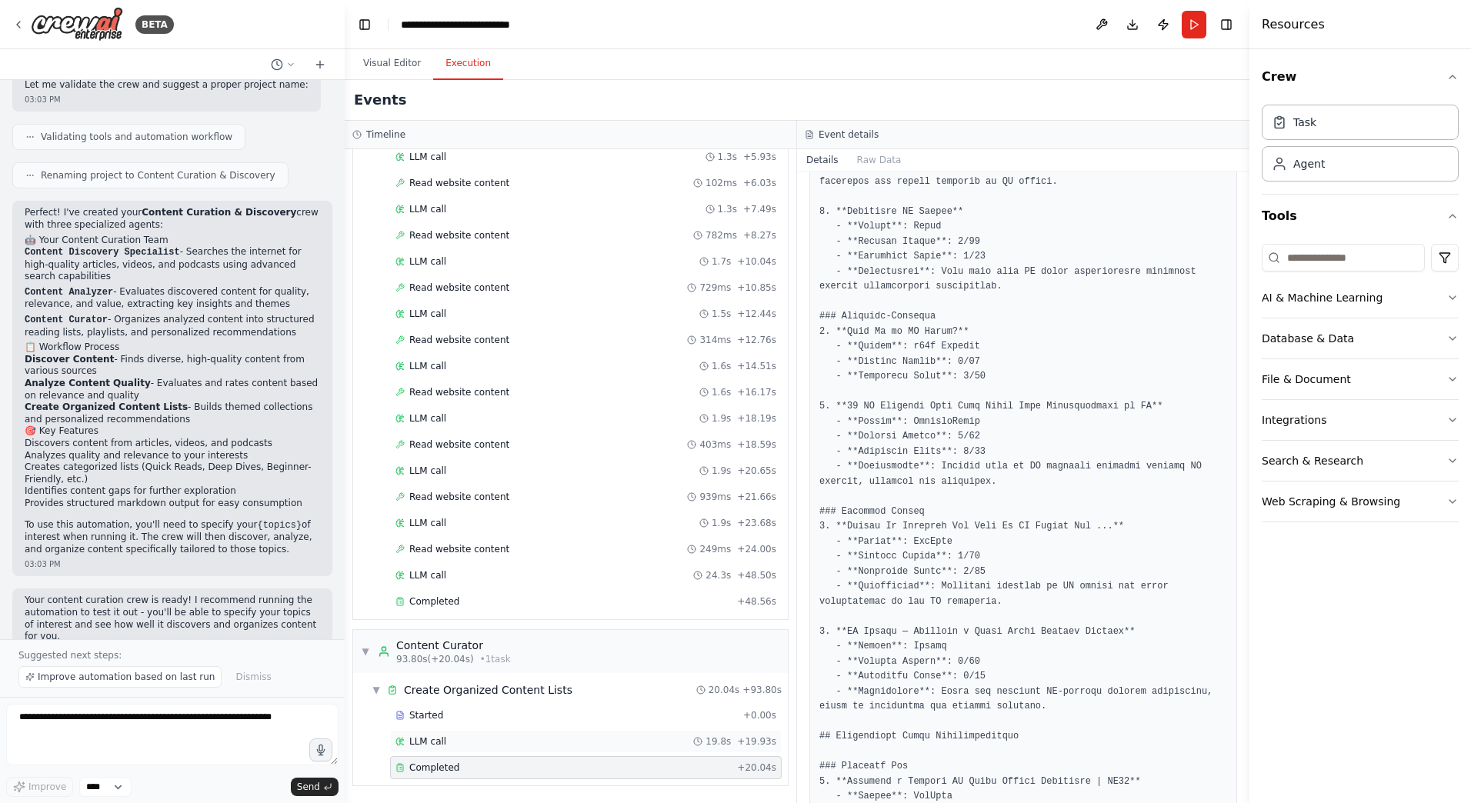
click at [600, 737] on div "LLM call 19.8s + 19.93s" at bounding box center [585, 741] width 381 height 12
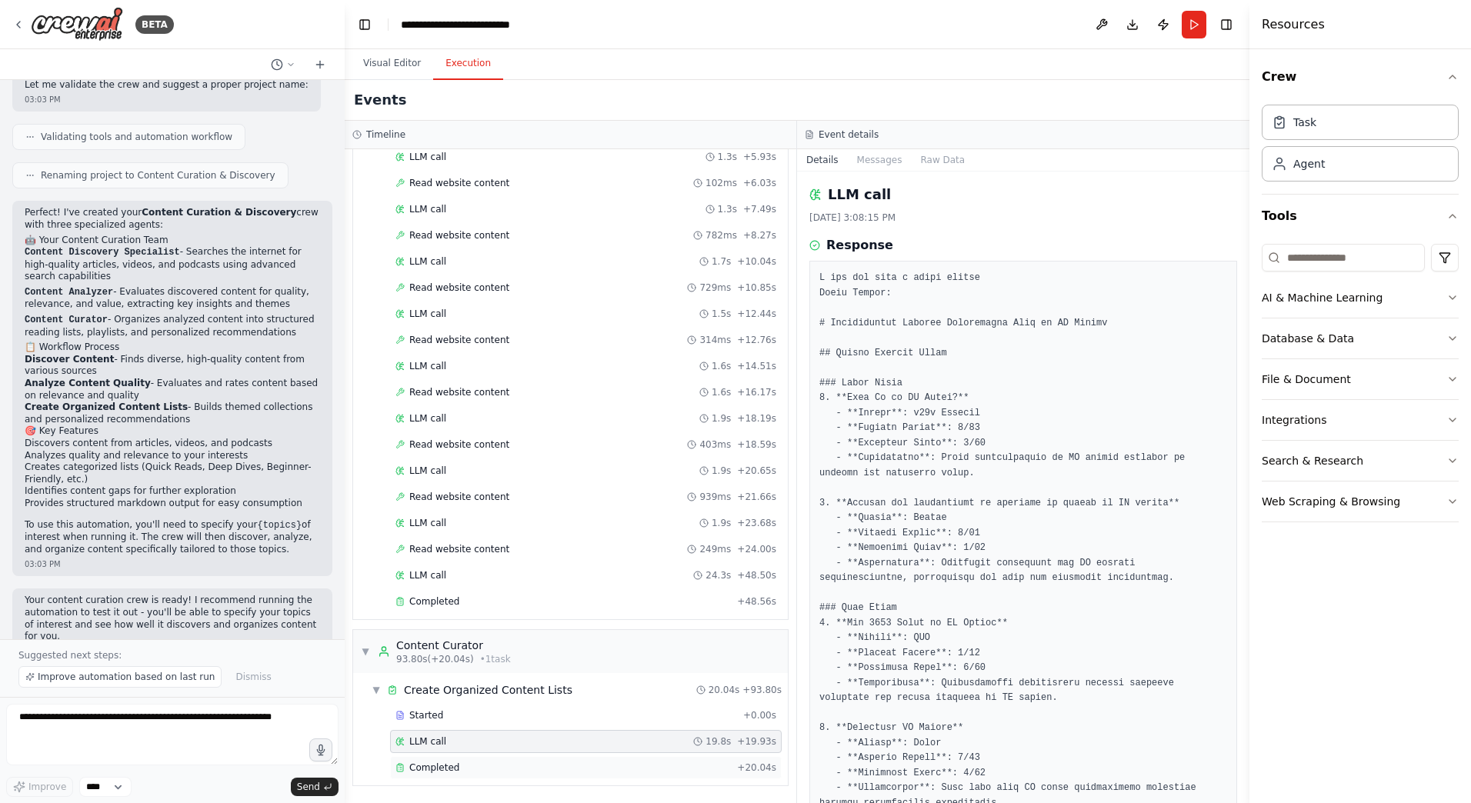
click at [582, 768] on div "Completed" at bounding box center [562, 767] width 335 height 12
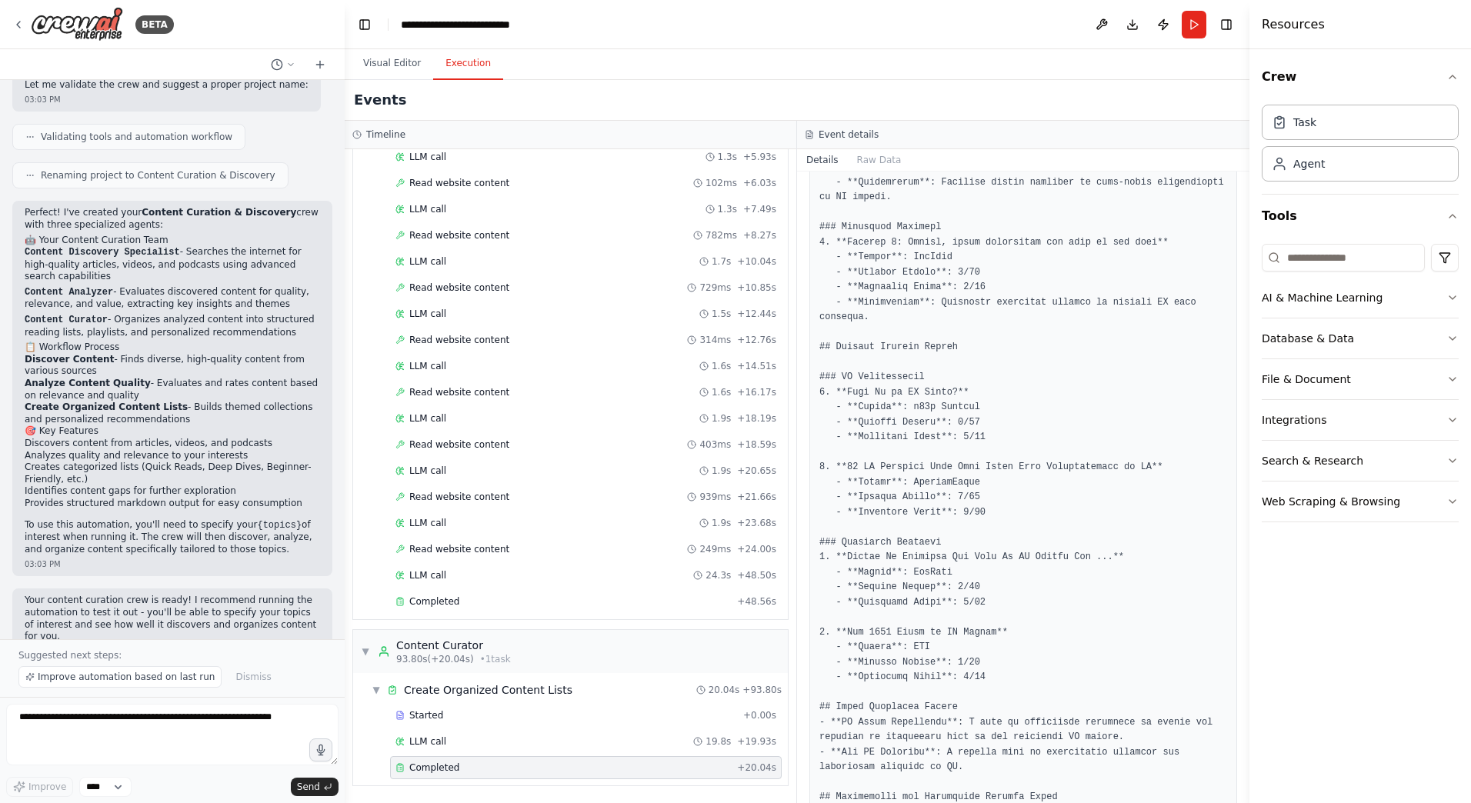
scroll to position [1506, 0]
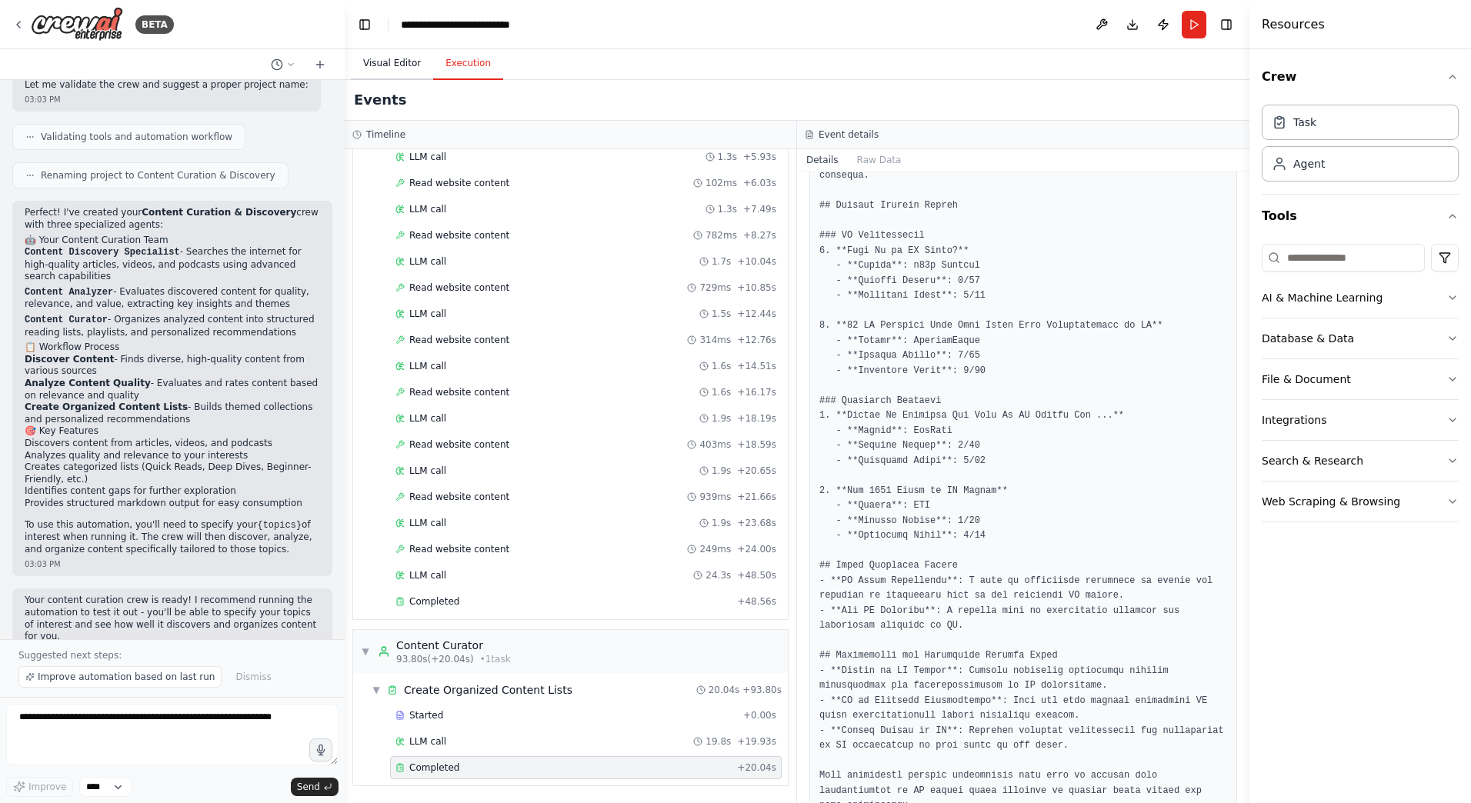
click at [392, 62] on button "Visual Editor" at bounding box center [392, 64] width 82 height 32
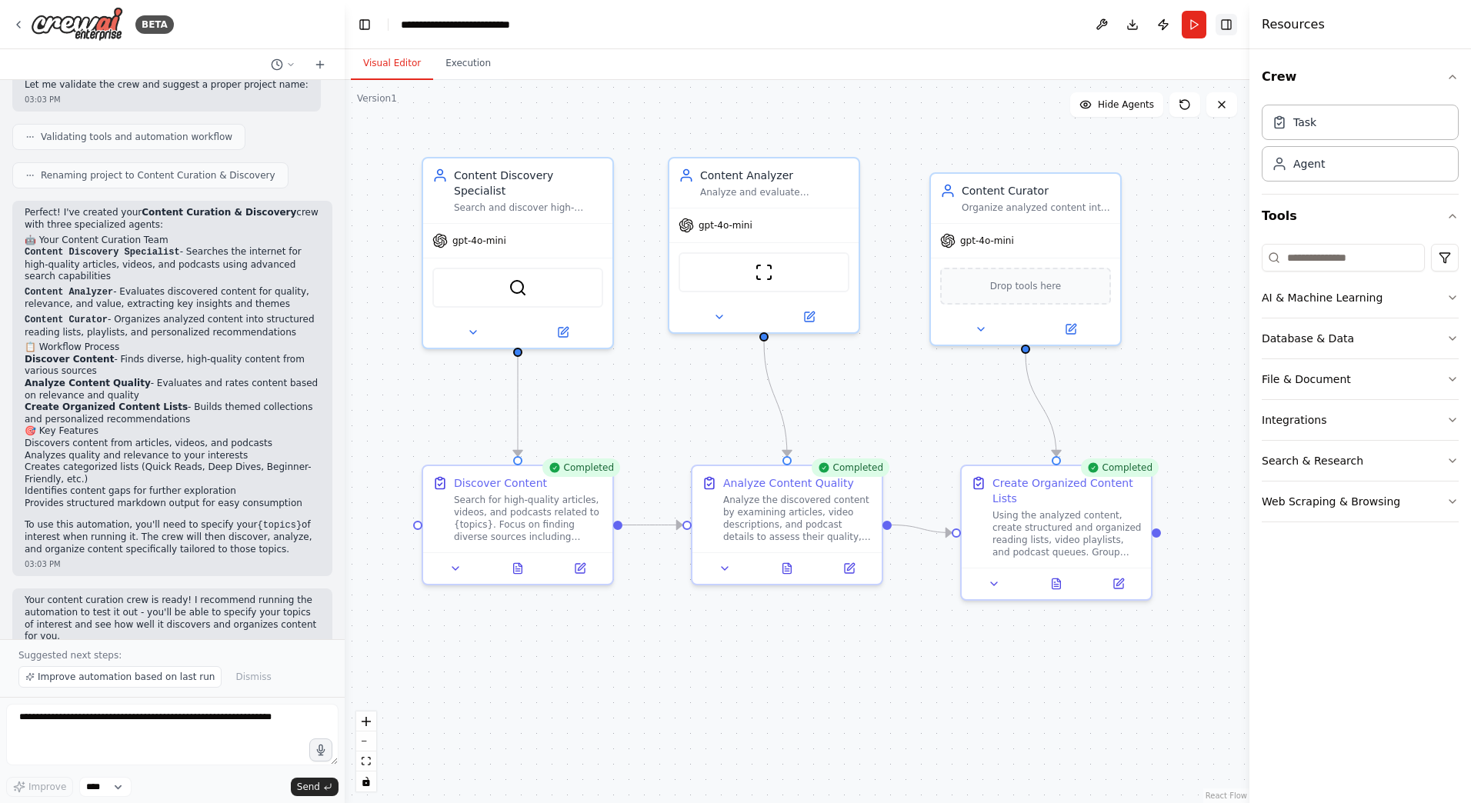
click at [1225, 25] on button "Toggle Right Sidebar" at bounding box center [1226, 25] width 22 height 22
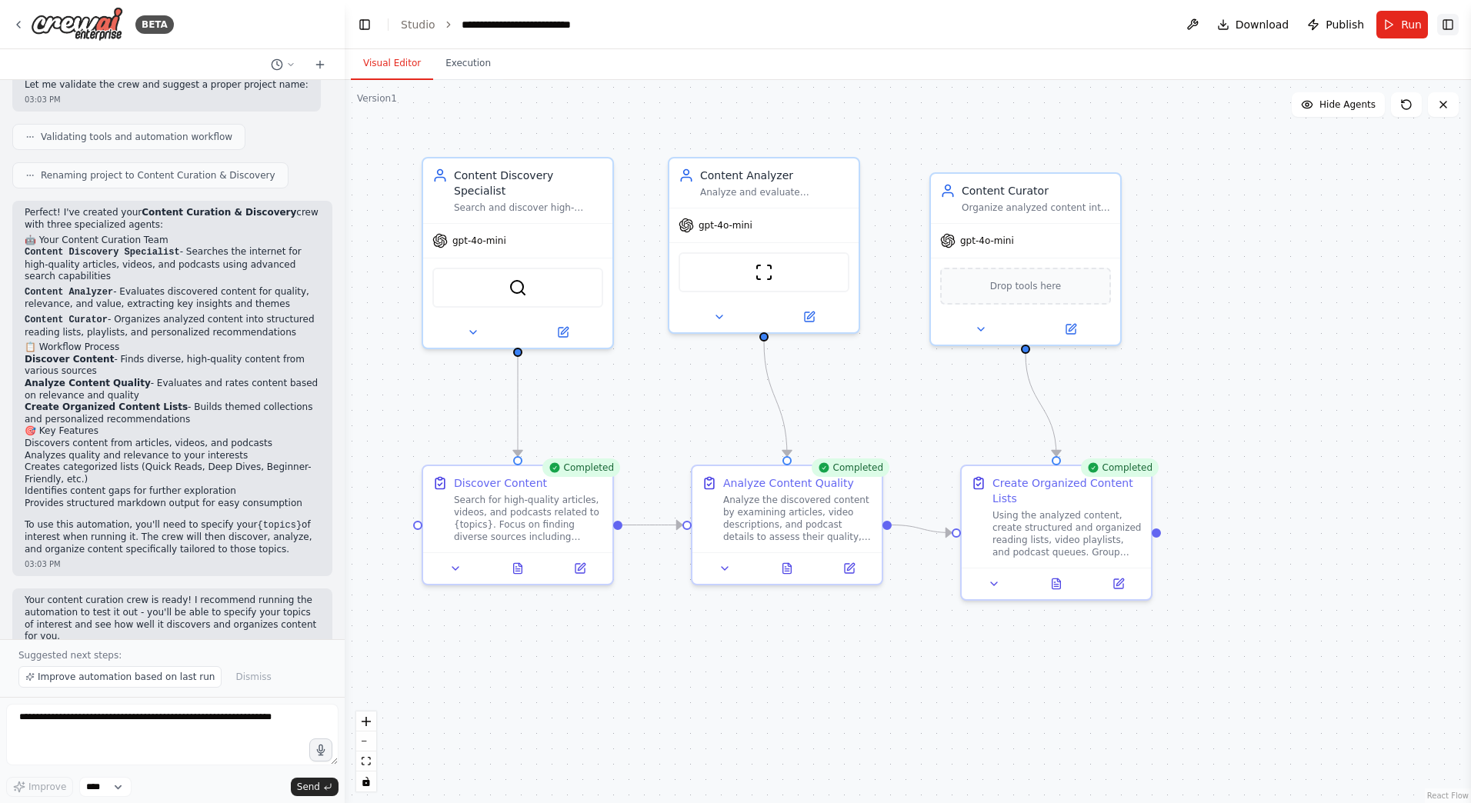
click at [1448, 25] on button "Toggle Right Sidebar" at bounding box center [1448, 25] width 22 height 22
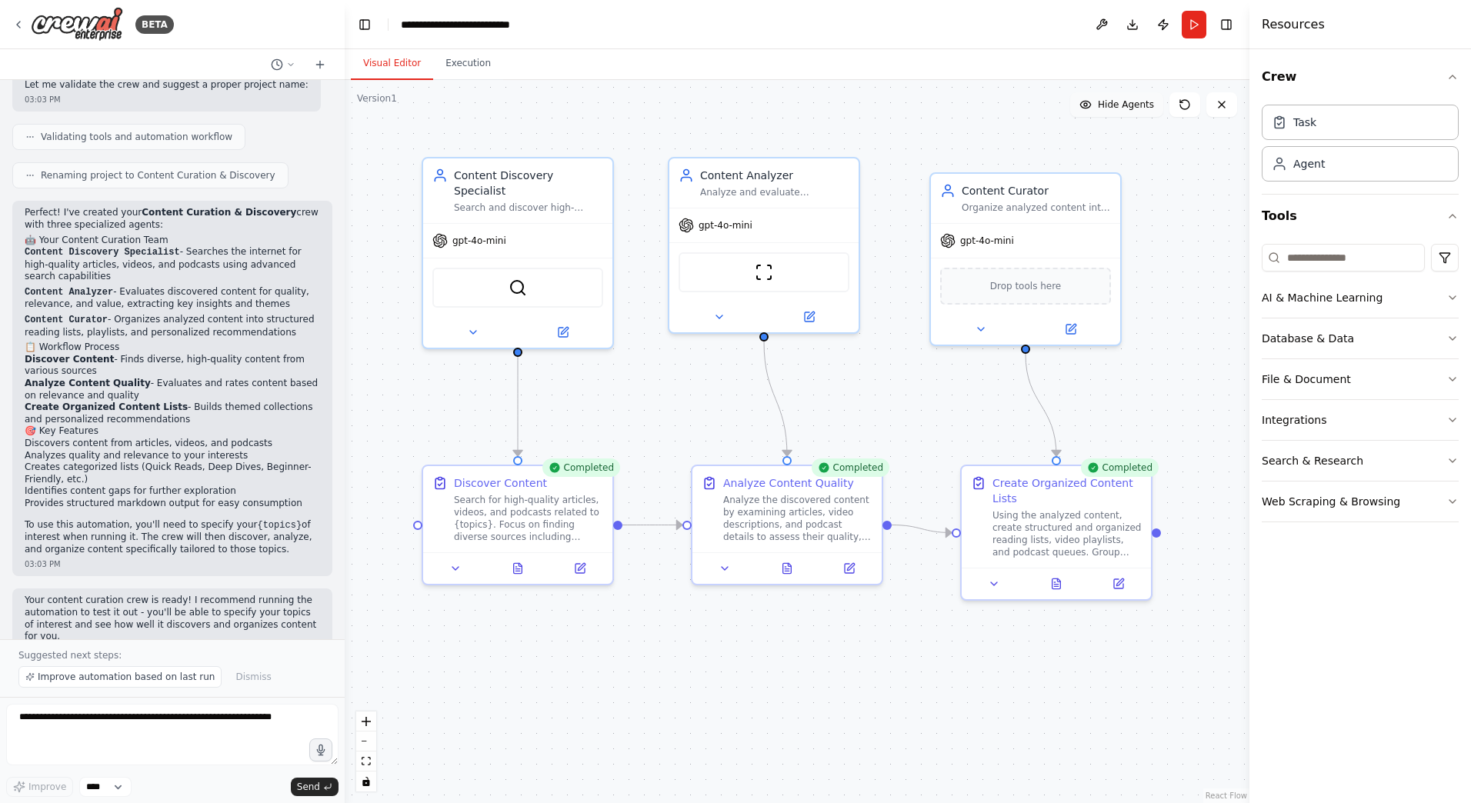
click at [1129, 111] on button "Hide Agents" at bounding box center [1116, 104] width 93 height 25
click at [1128, 111] on button "Show Agents" at bounding box center [1114, 104] width 97 height 25
click at [1113, 107] on span "Hide Agents" at bounding box center [1126, 104] width 56 height 12
click at [1113, 107] on span "Show Agents" at bounding box center [1124, 104] width 60 height 12
click at [1123, 107] on span "Hide Agents" at bounding box center [1126, 104] width 56 height 12
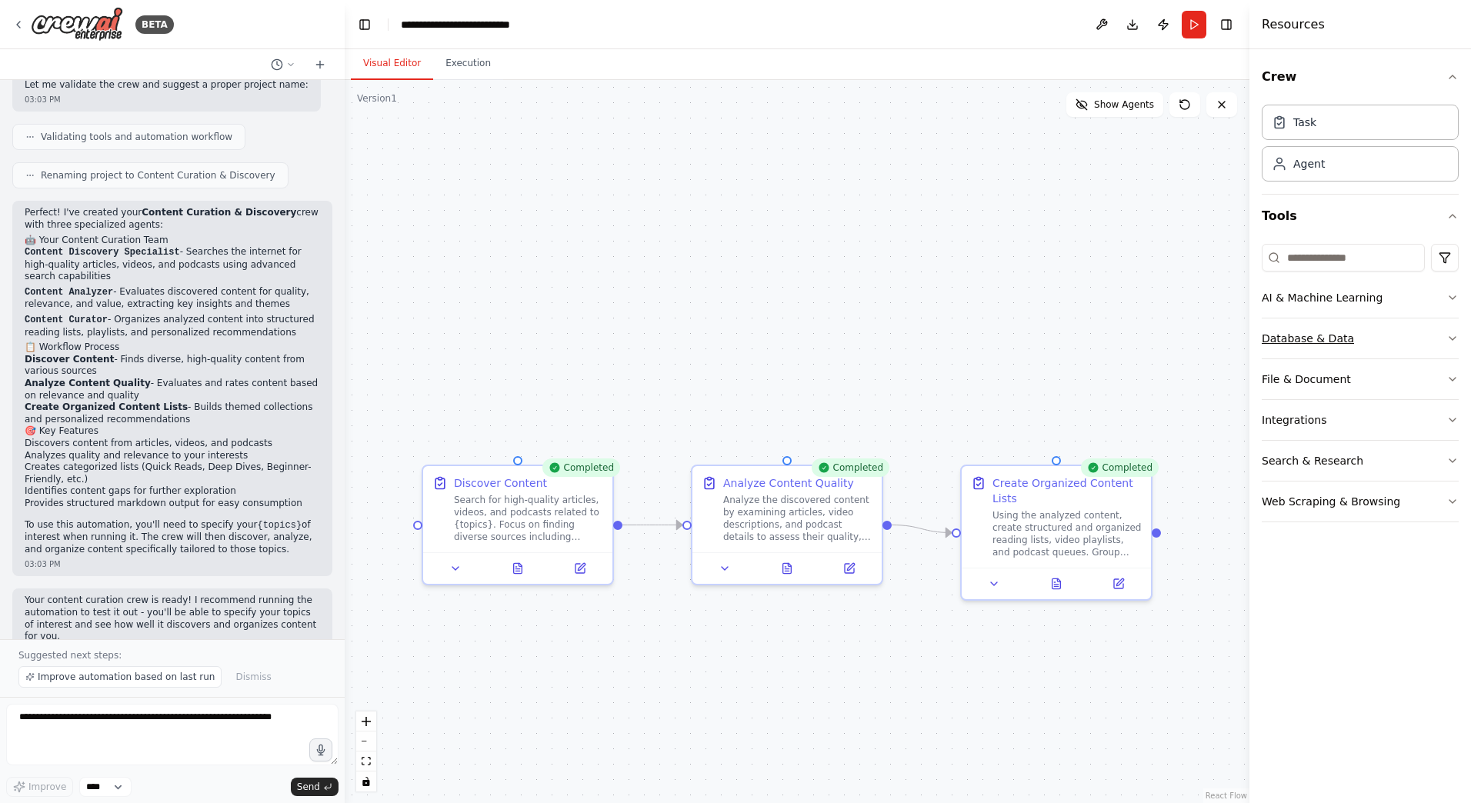
click at [1301, 331] on div "Database & Data" at bounding box center [1307, 338] width 92 height 15
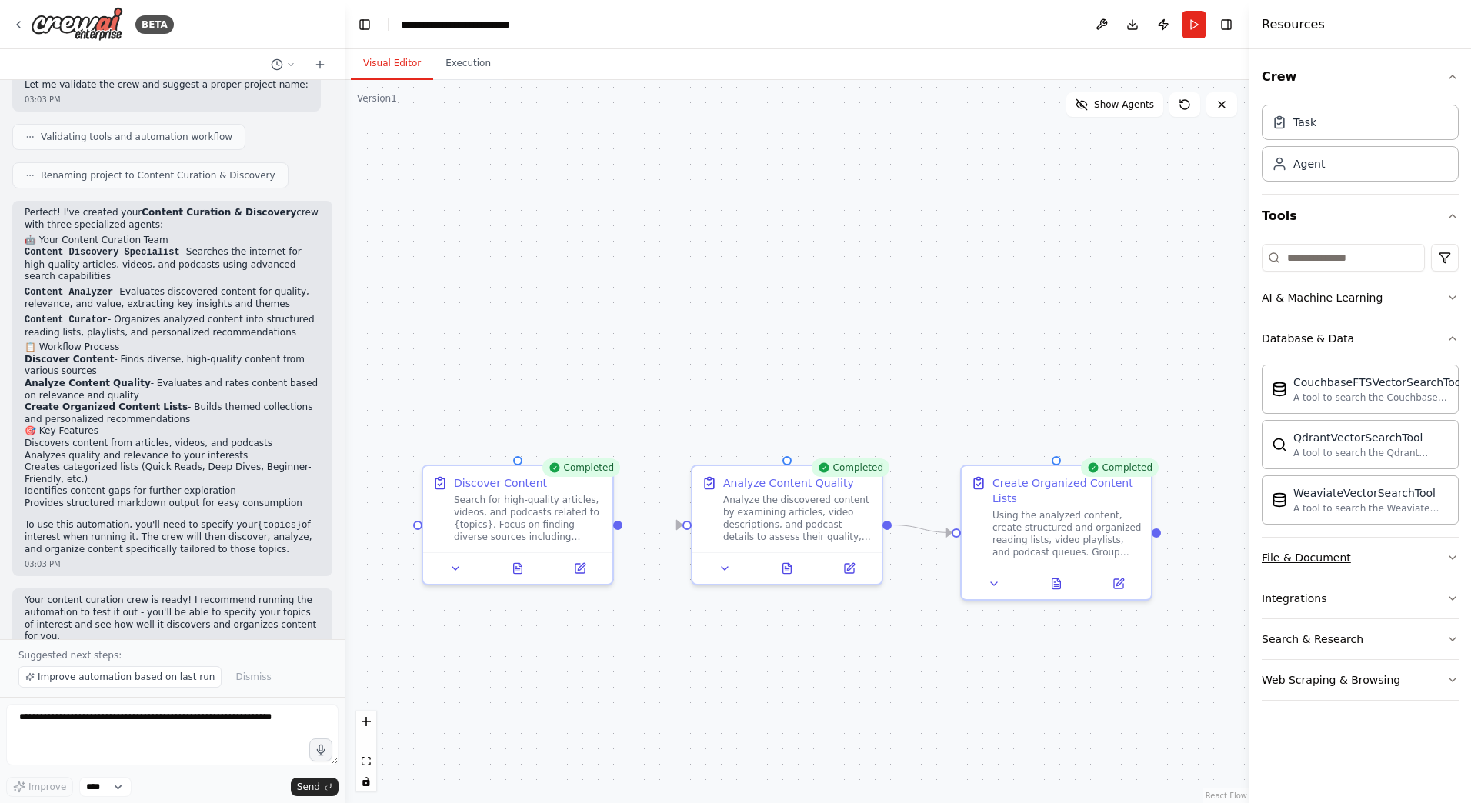
click at [1277, 565] on button "File & Document" at bounding box center [1359, 558] width 197 height 40
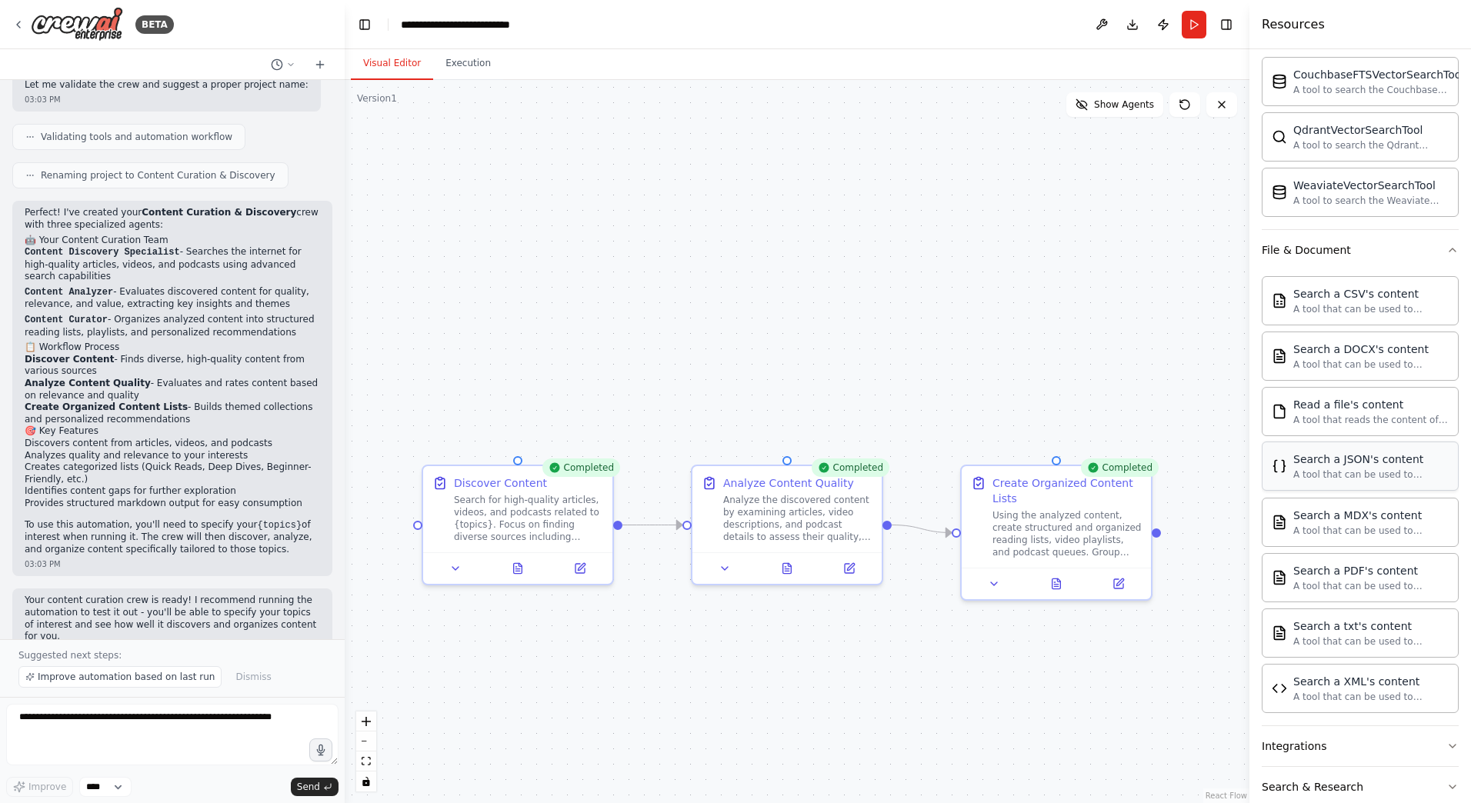
scroll to position [378, 0]
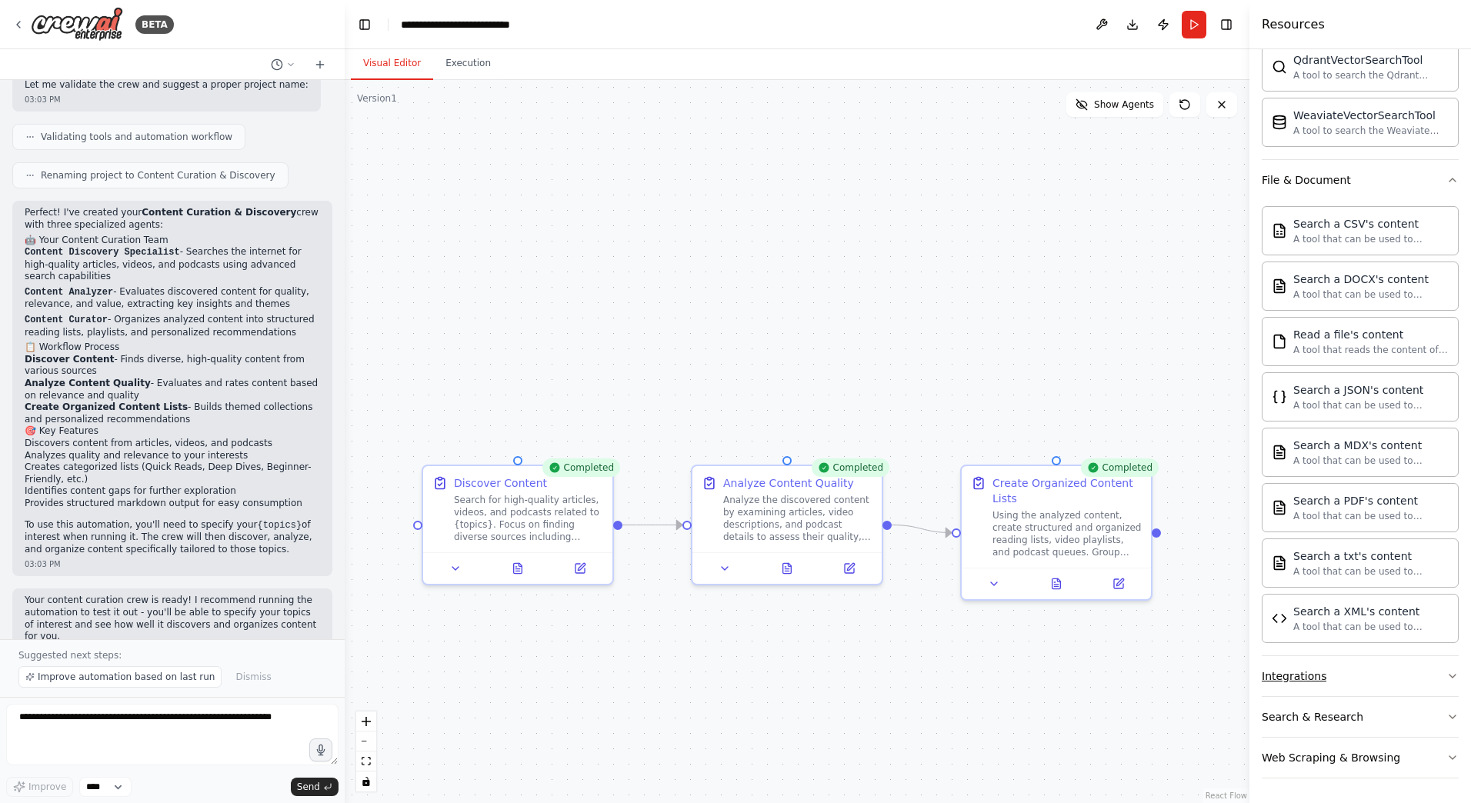
click at [1332, 680] on button "Integrations" at bounding box center [1359, 676] width 197 height 40
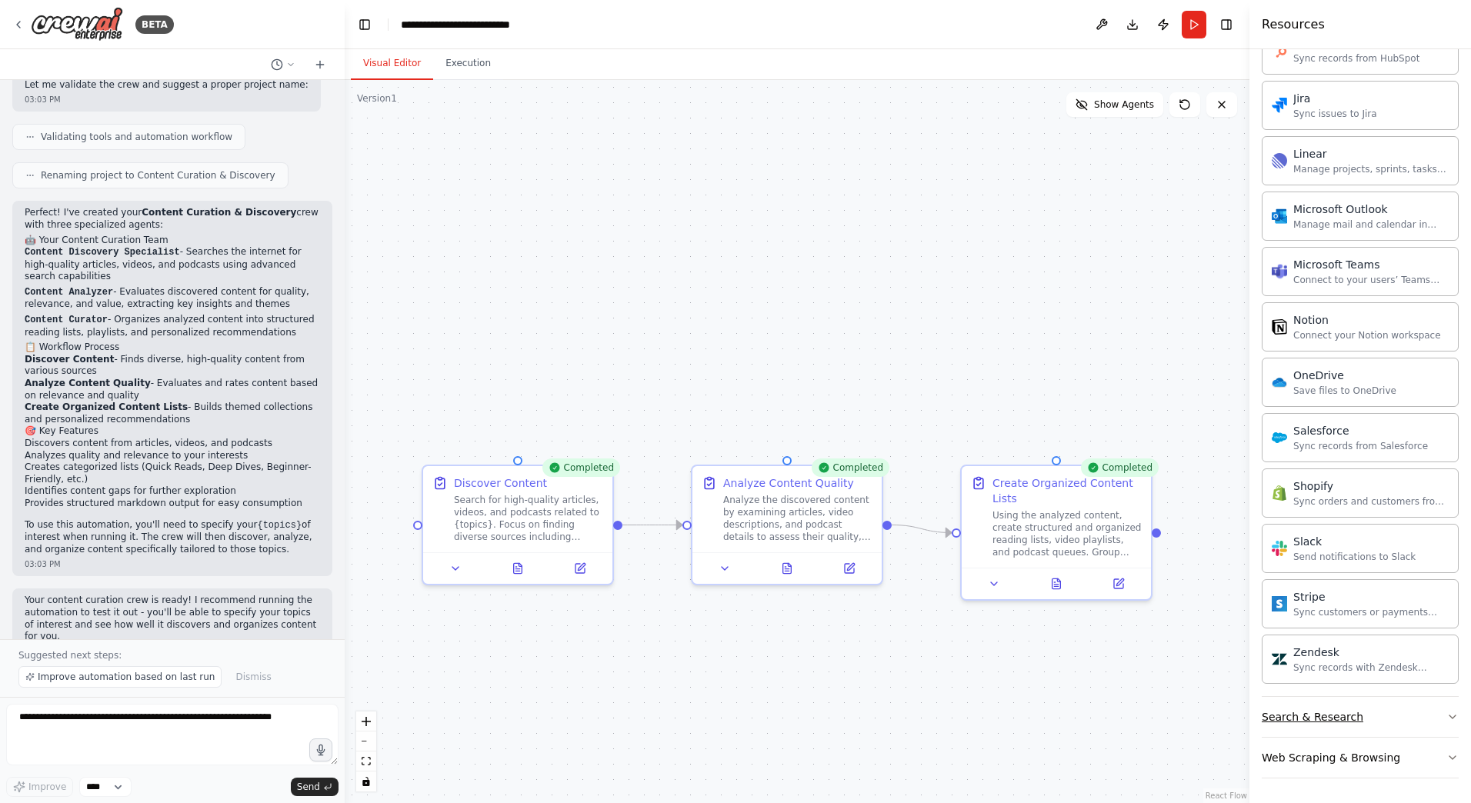
click at [1322, 718] on div "Search & Research" at bounding box center [1312, 716] width 102 height 15
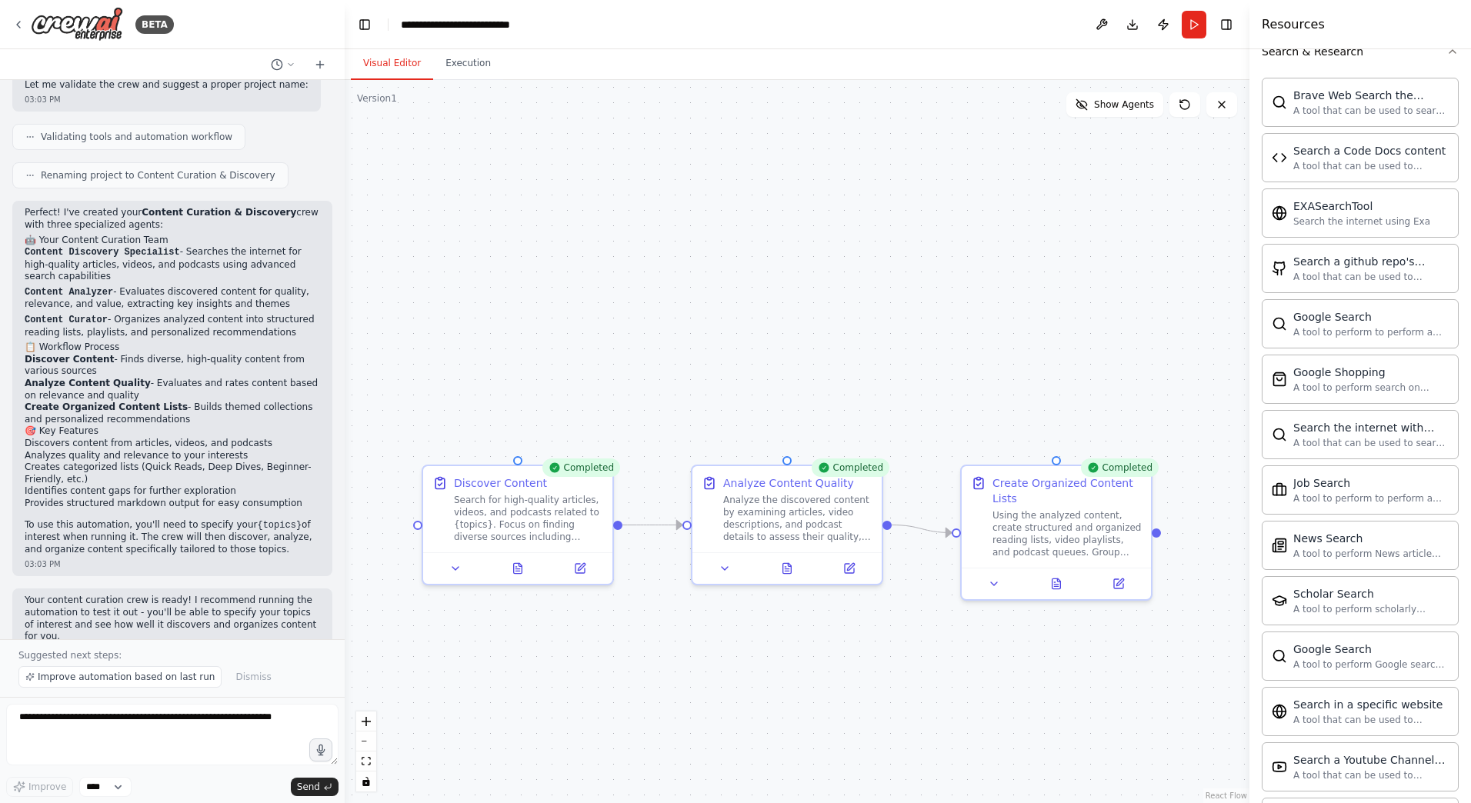
scroll to position [2341, 0]
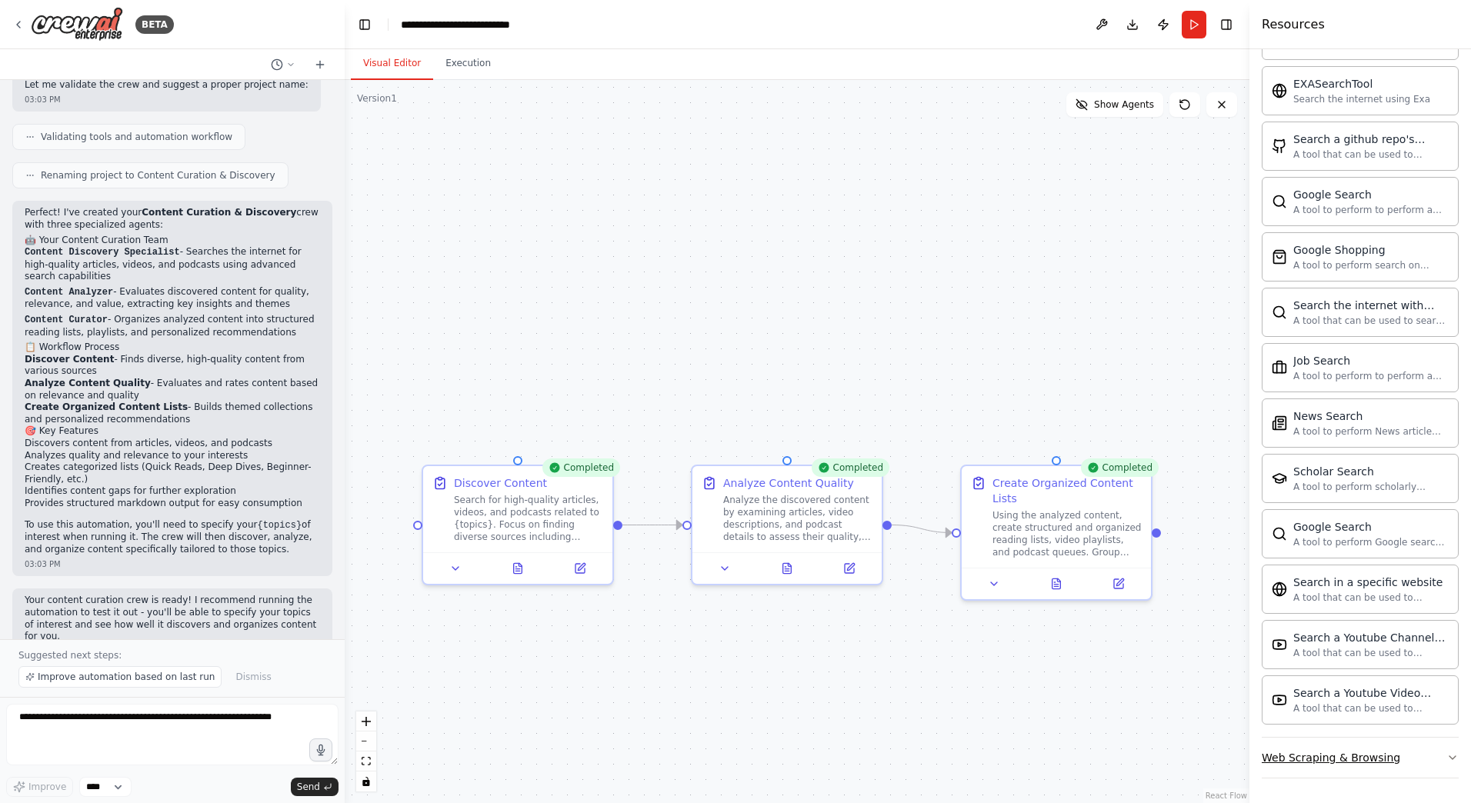
click at [1288, 768] on button "Web Scraping & Browsing" at bounding box center [1359, 758] width 197 height 40
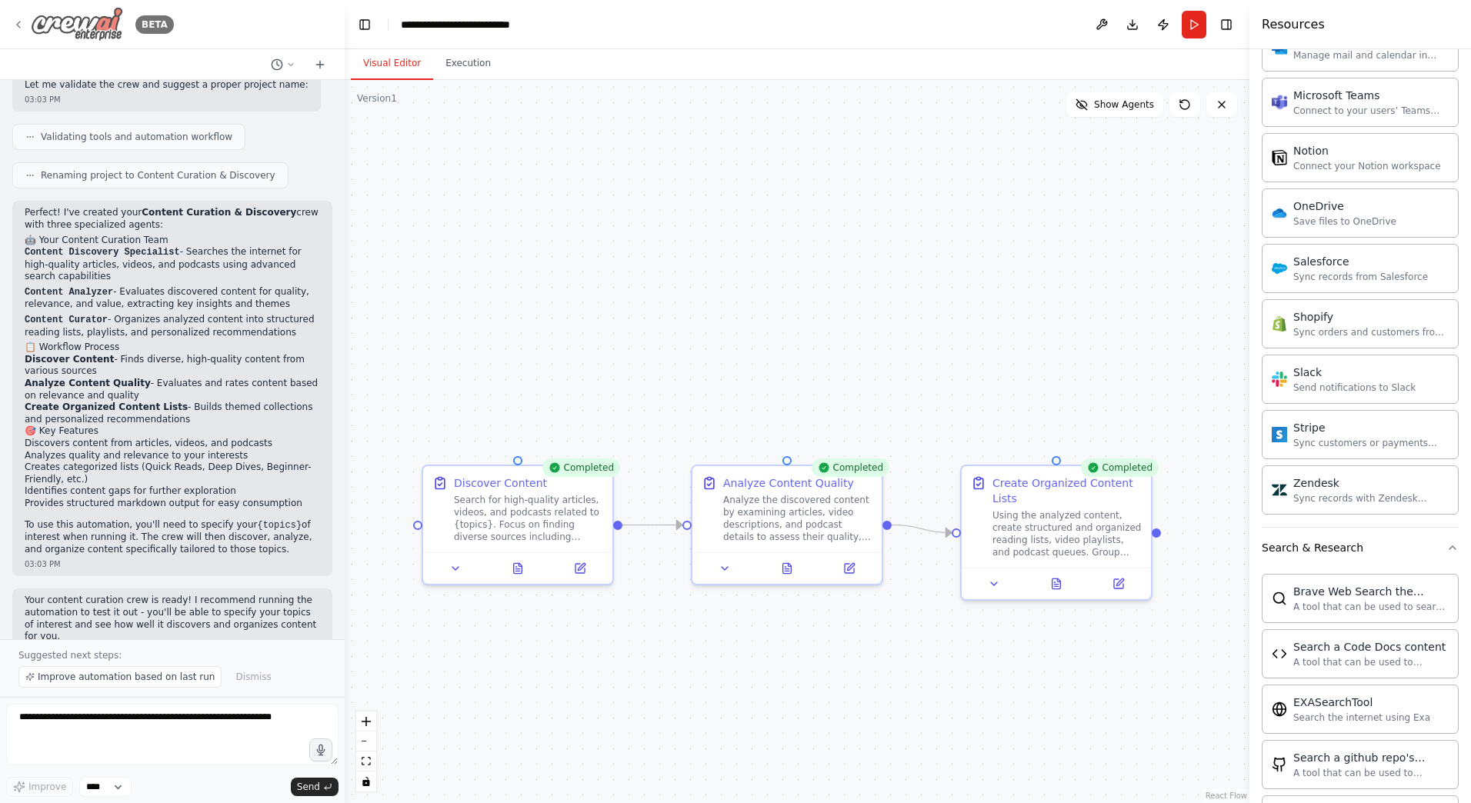
click at [20, 17] on div "BETA" at bounding box center [93, 24] width 162 height 35
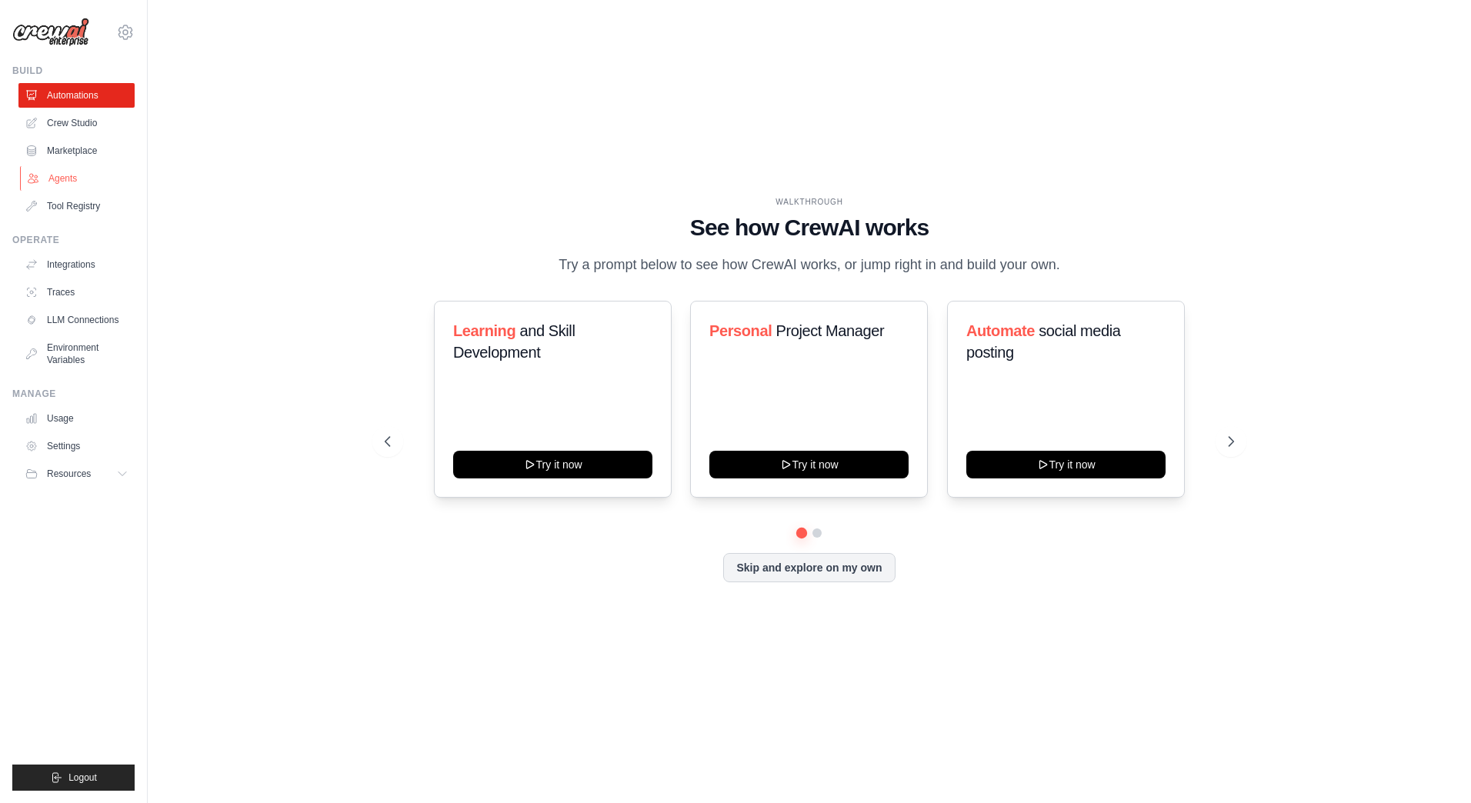
click at [78, 169] on link "Agents" at bounding box center [78, 178] width 116 height 25
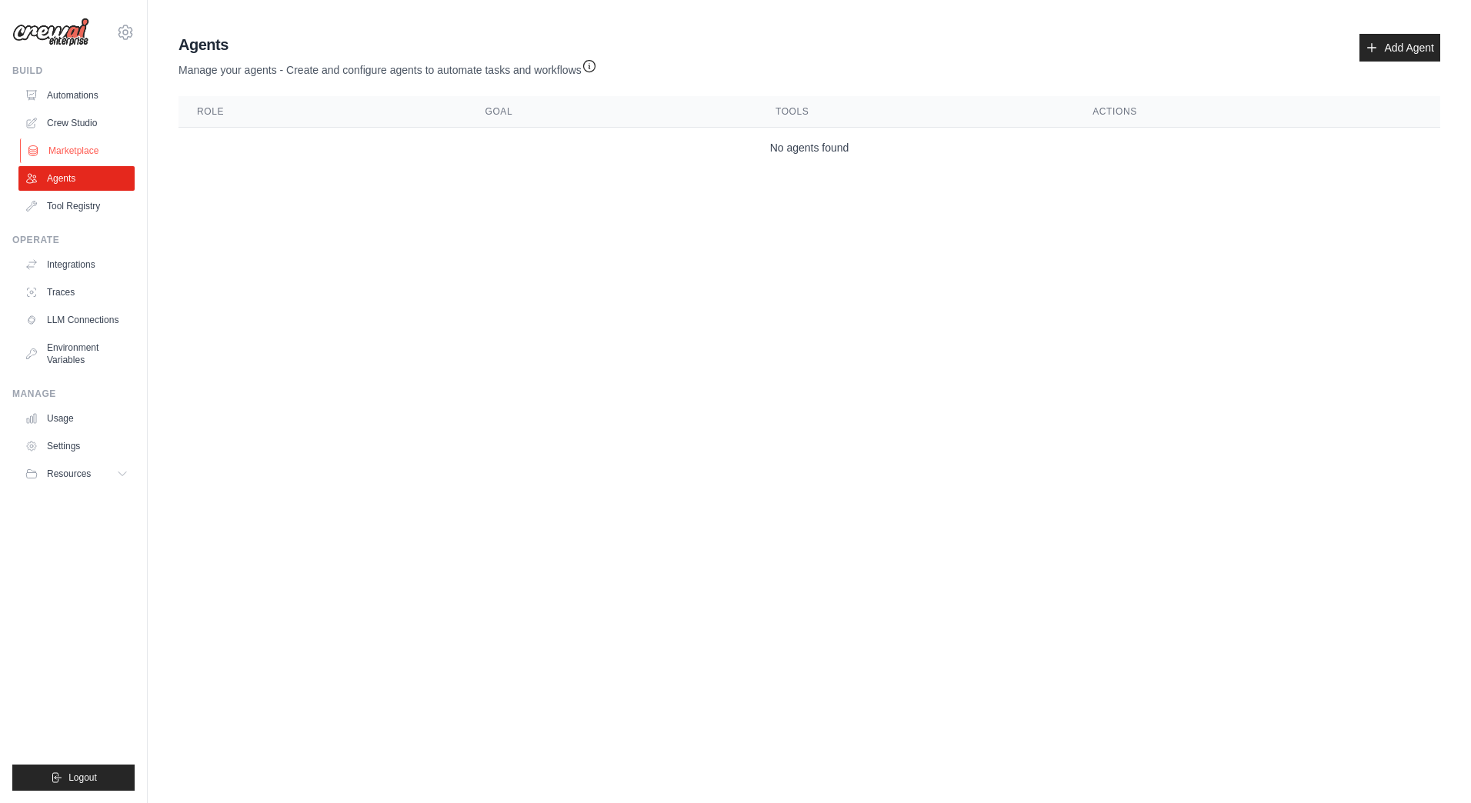
click at [77, 152] on link "Marketplace" at bounding box center [78, 150] width 116 height 25
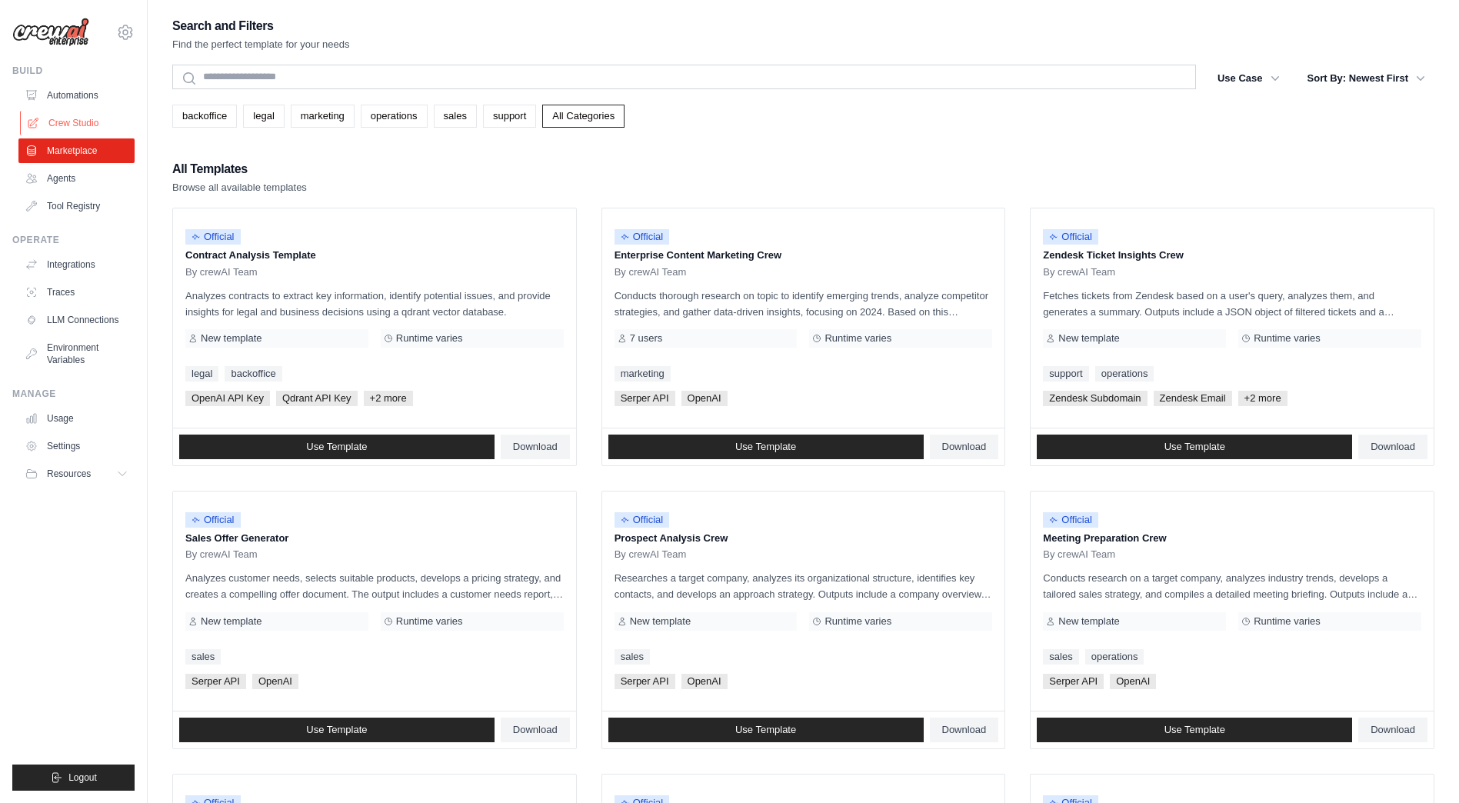
click at [78, 128] on link "Crew Studio" at bounding box center [78, 123] width 116 height 25
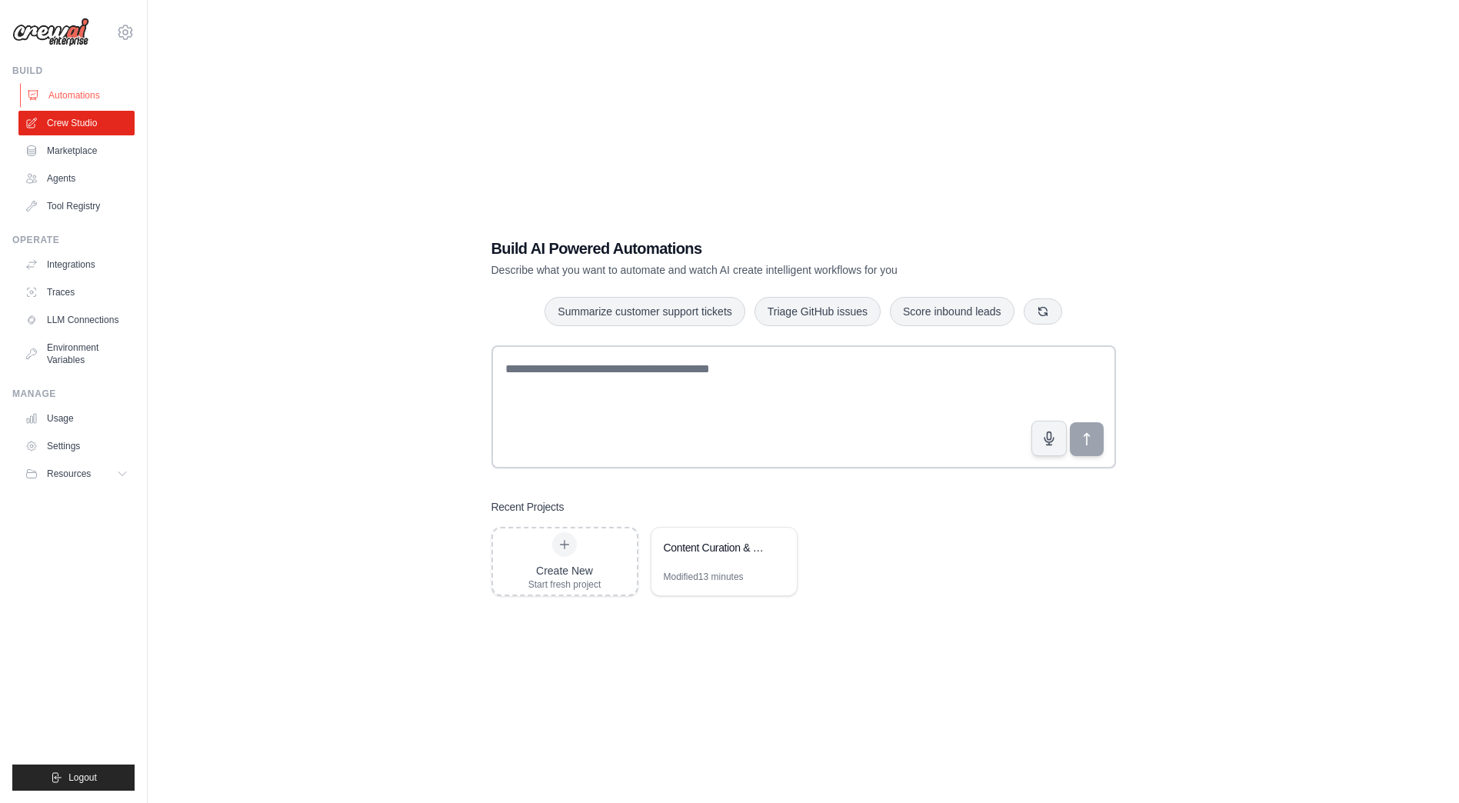
click at [75, 95] on link "Automations" at bounding box center [78, 95] width 116 height 25
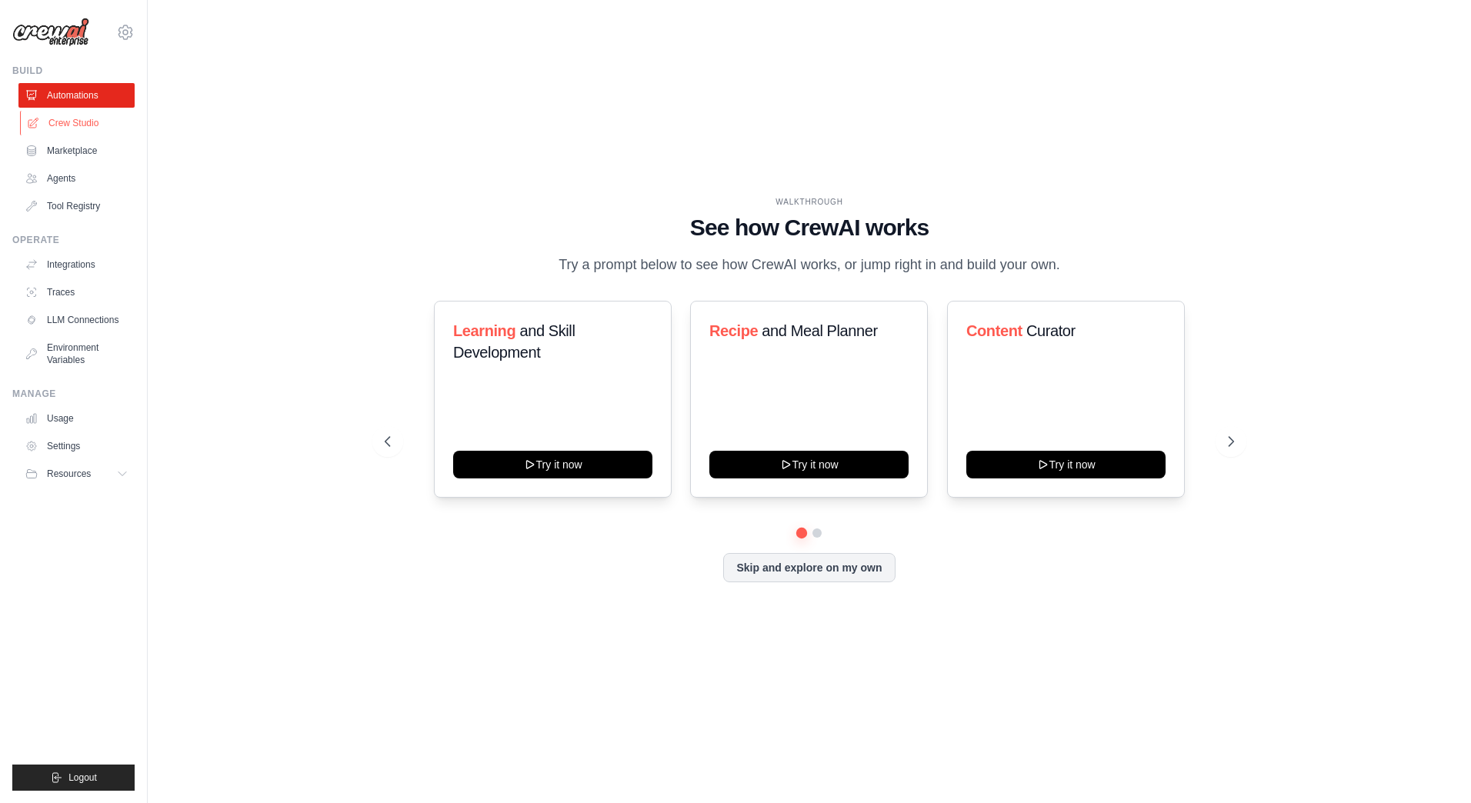
click at [75, 120] on link "Crew Studio" at bounding box center [78, 123] width 116 height 25
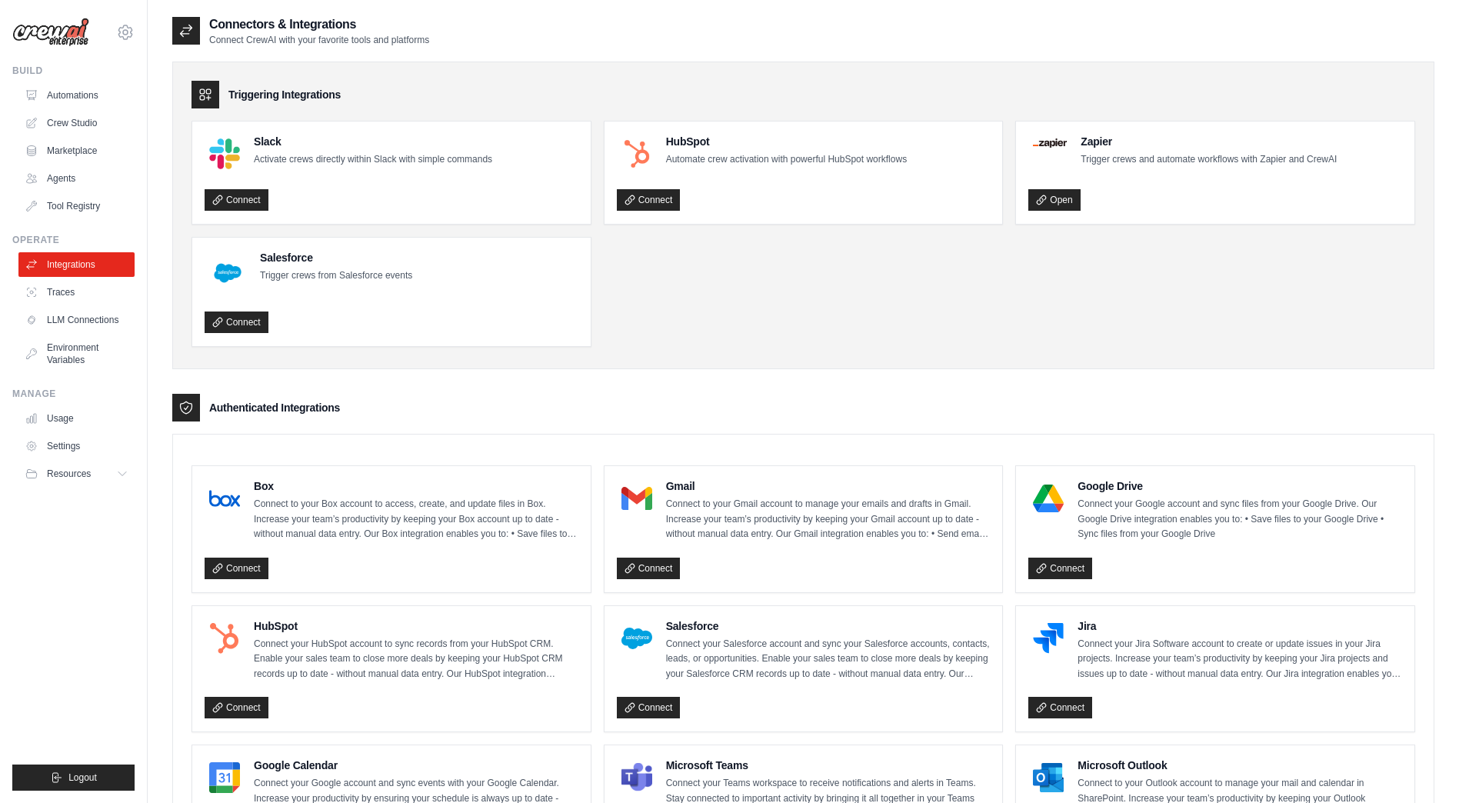
click at [66, 288] on link "Traces" at bounding box center [76, 292] width 116 height 25
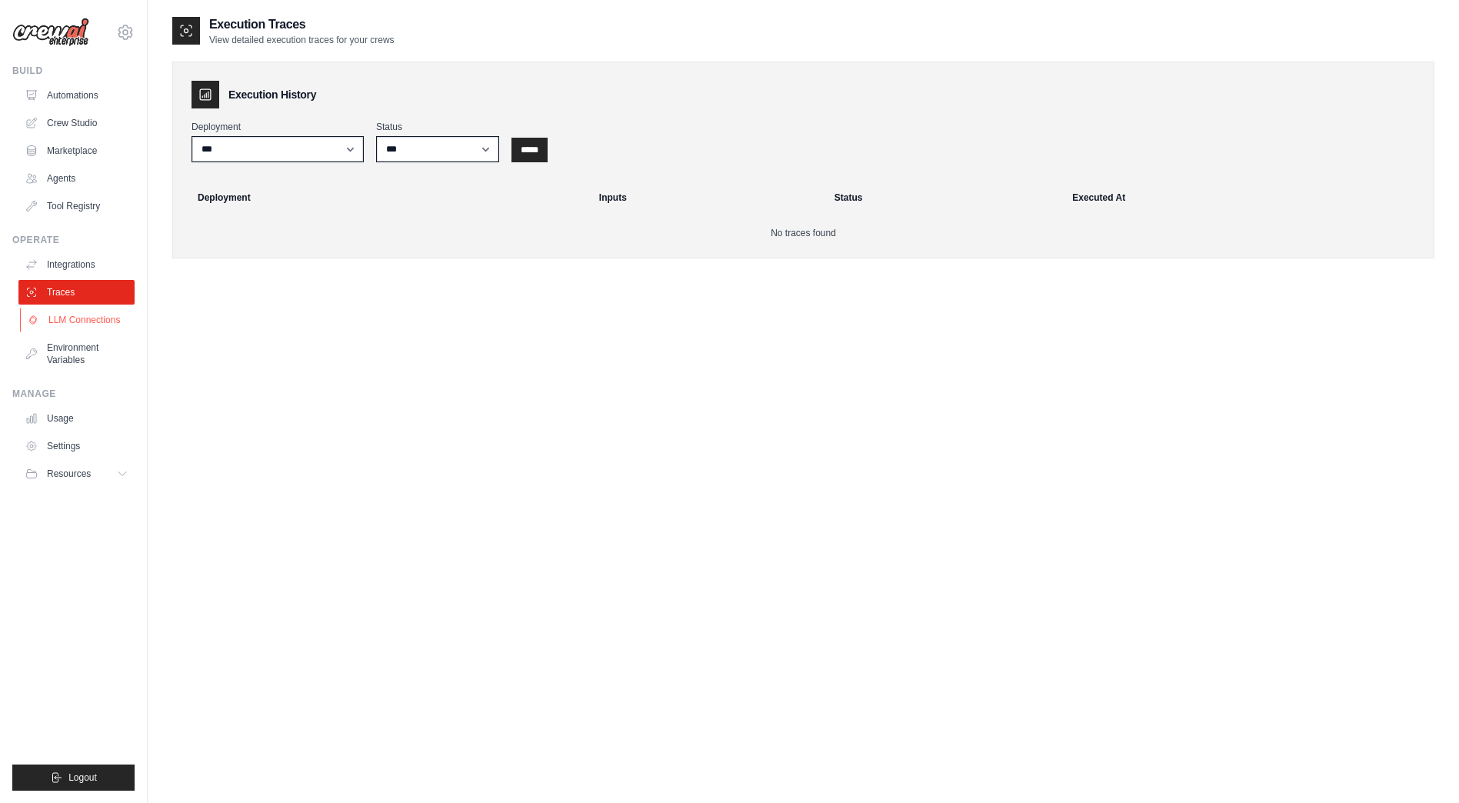
click at [65, 331] on link "LLM Connections" at bounding box center [78, 320] width 116 height 25
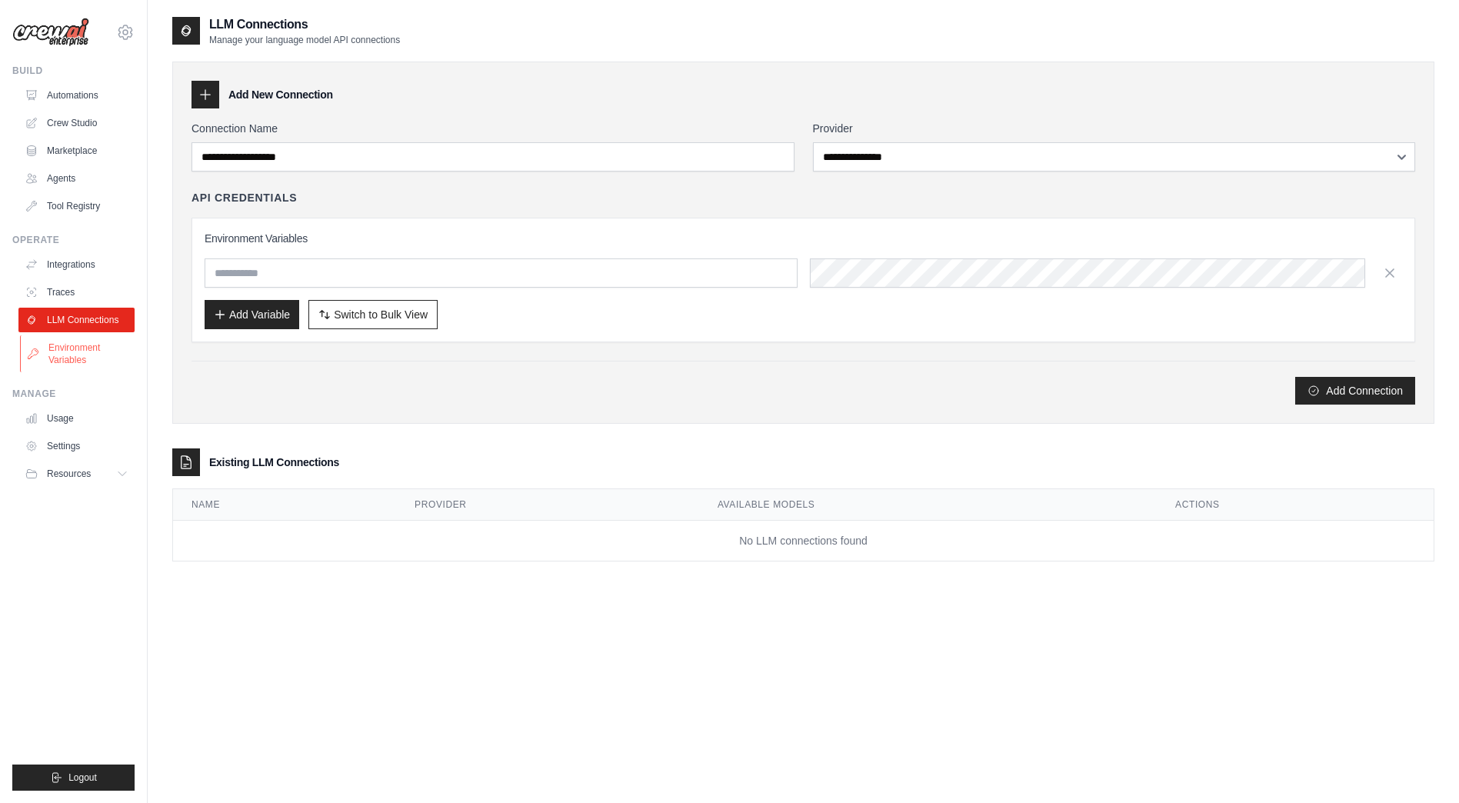
click at [59, 359] on link "Environment Variables" at bounding box center [78, 353] width 116 height 37
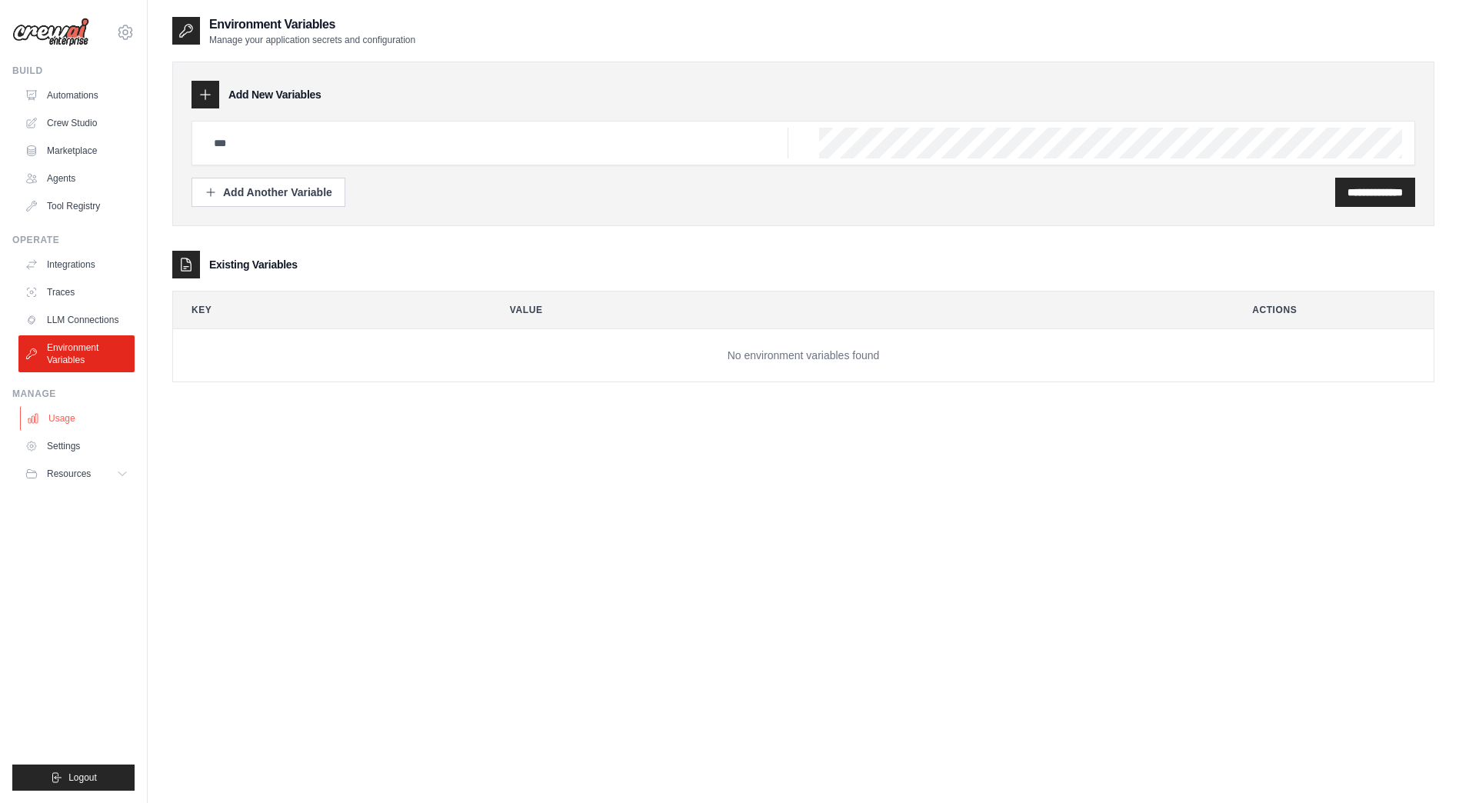
click at [48, 413] on link "Usage" at bounding box center [78, 418] width 116 height 25
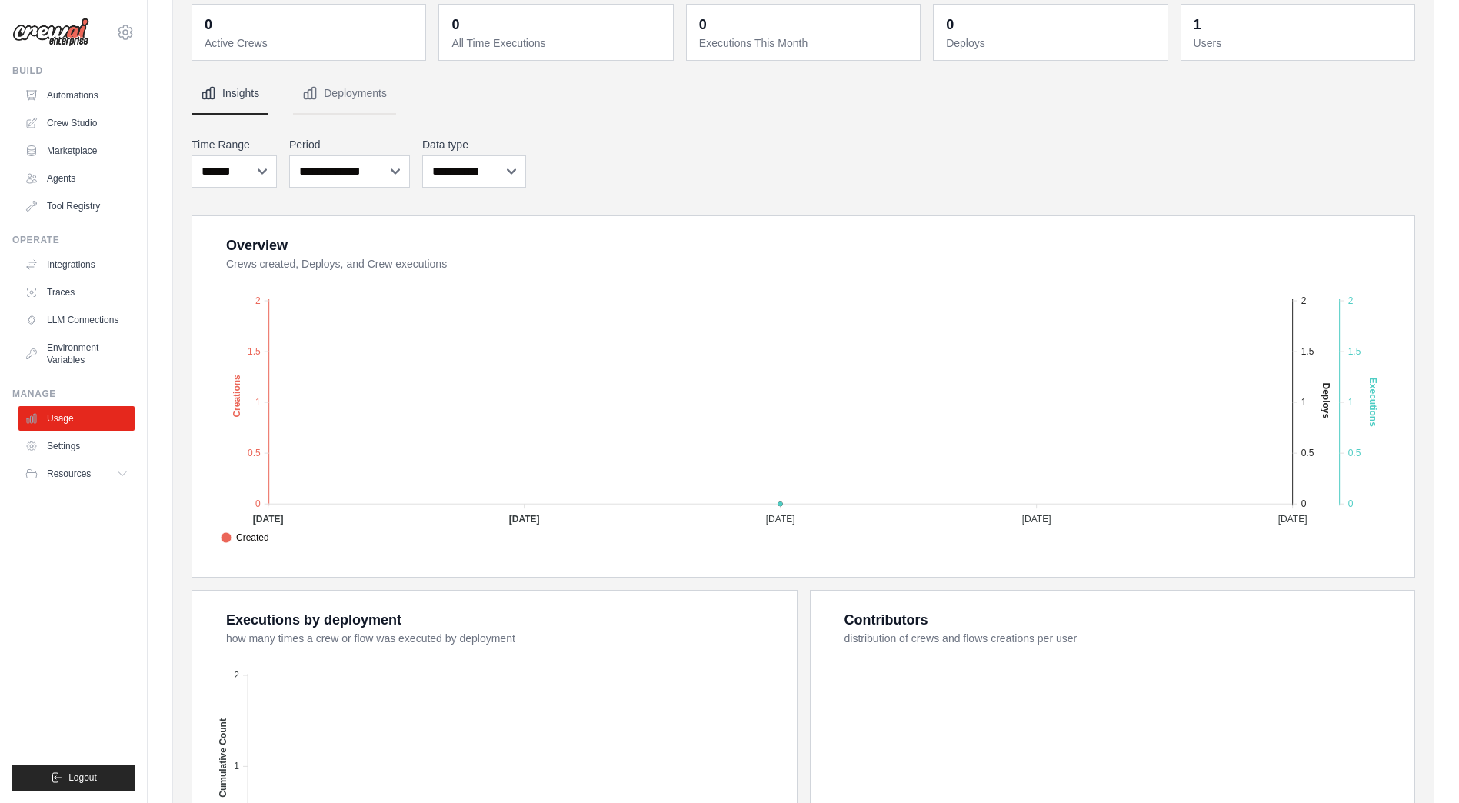
scroll to position [312, 0]
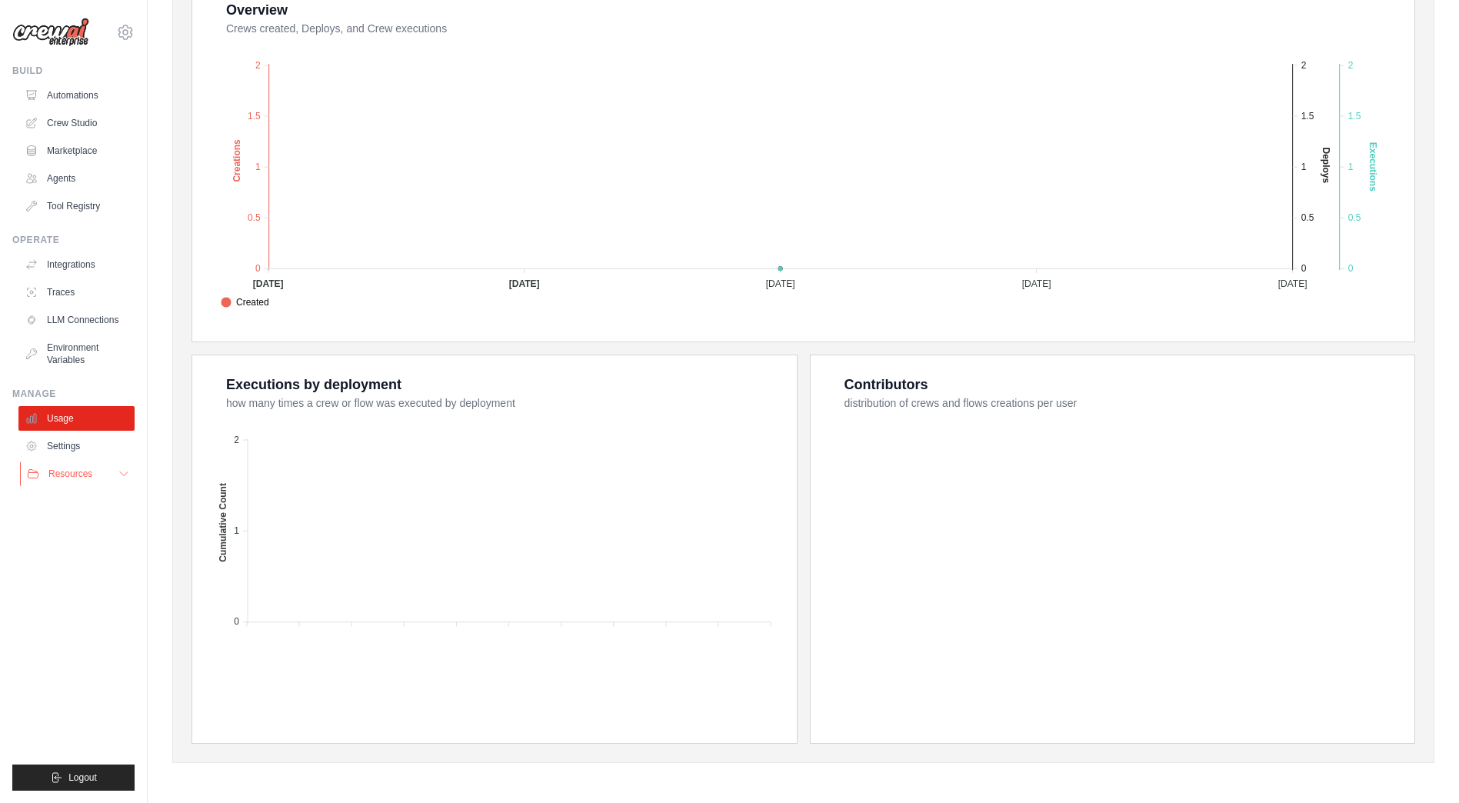
click at [115, 475] on button "Resources" at bounding box center [78, 474] width 116 height 25
click at [81, 493] on link "Documentation" at bounding box center [82, 500] width 107 height 22
click at [102, 112] on link "Crew Studio" at bounding box center [78, 123] width 116 height 25
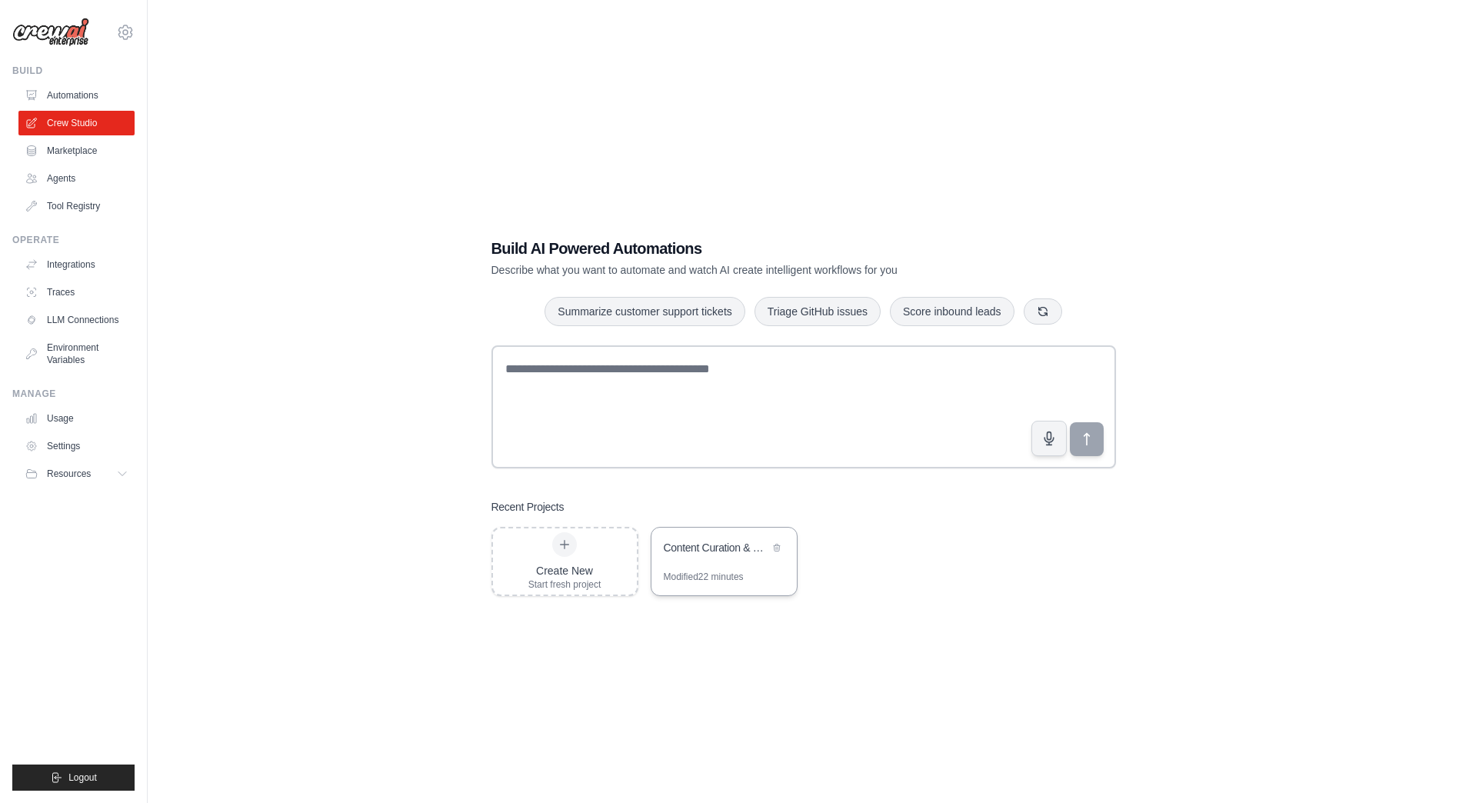
click at [705, 561] on div "Content Curation & Discovery" at bounding box center [724, 549] width 145 height 43
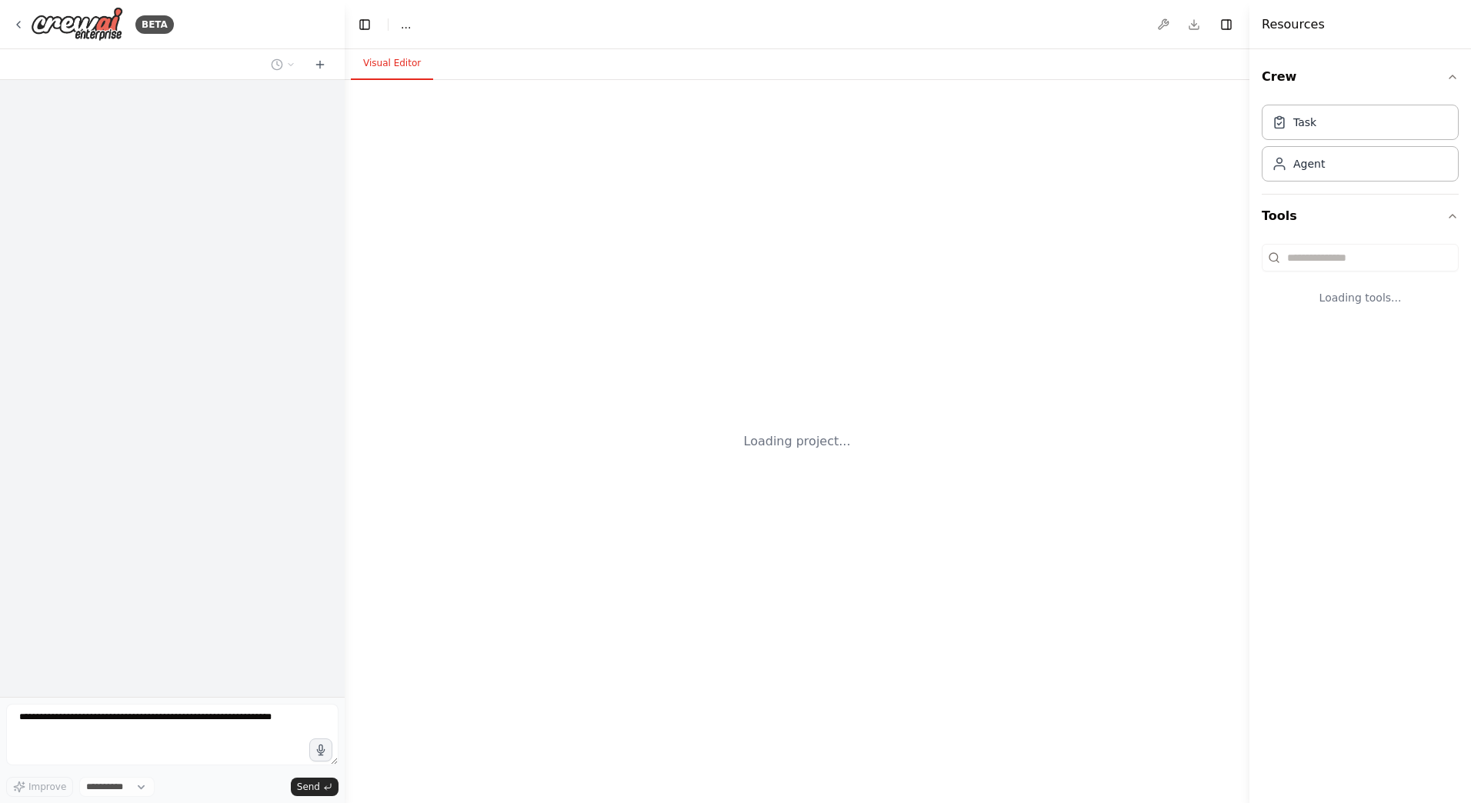
select select "****"
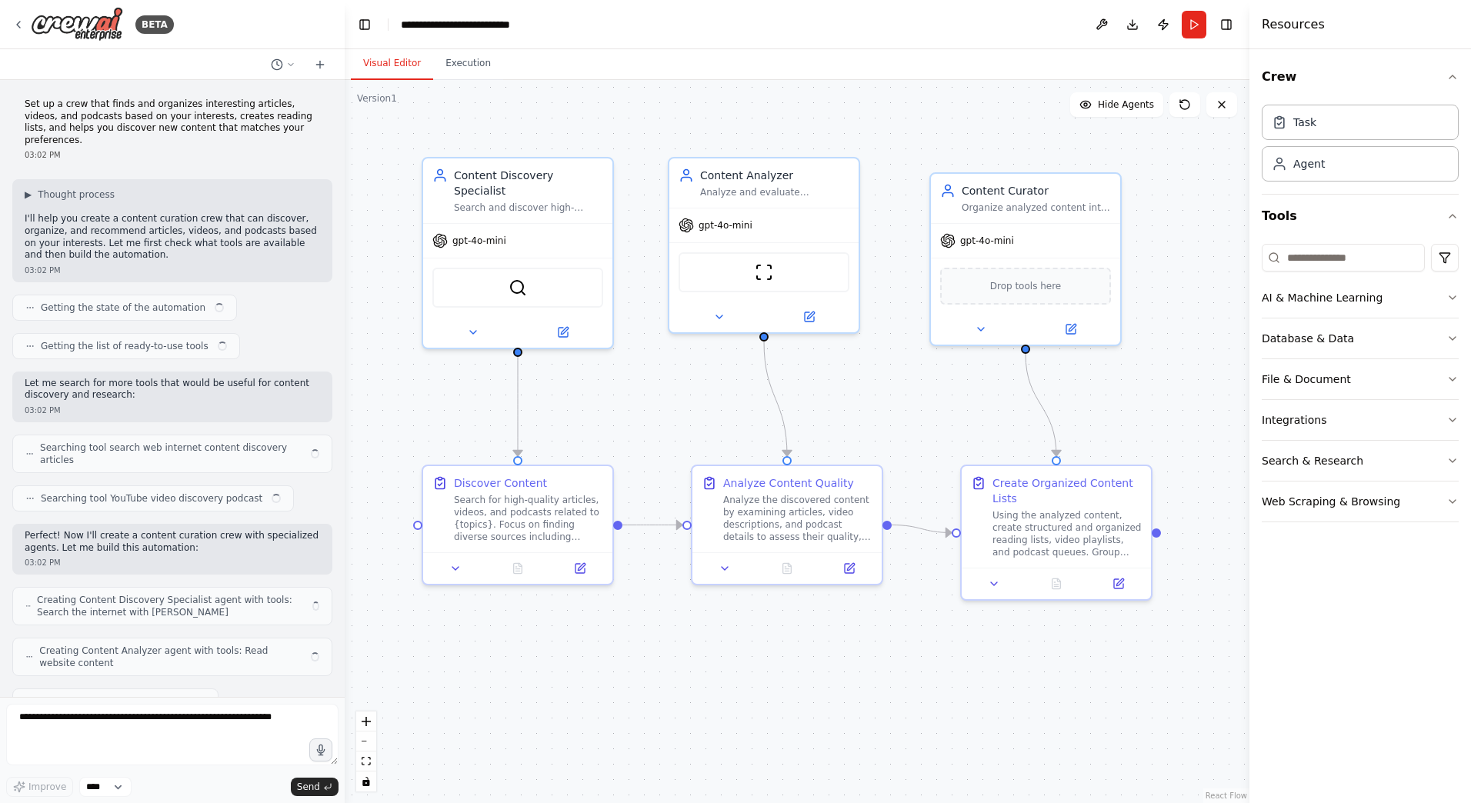
scroll to position [763, 0]
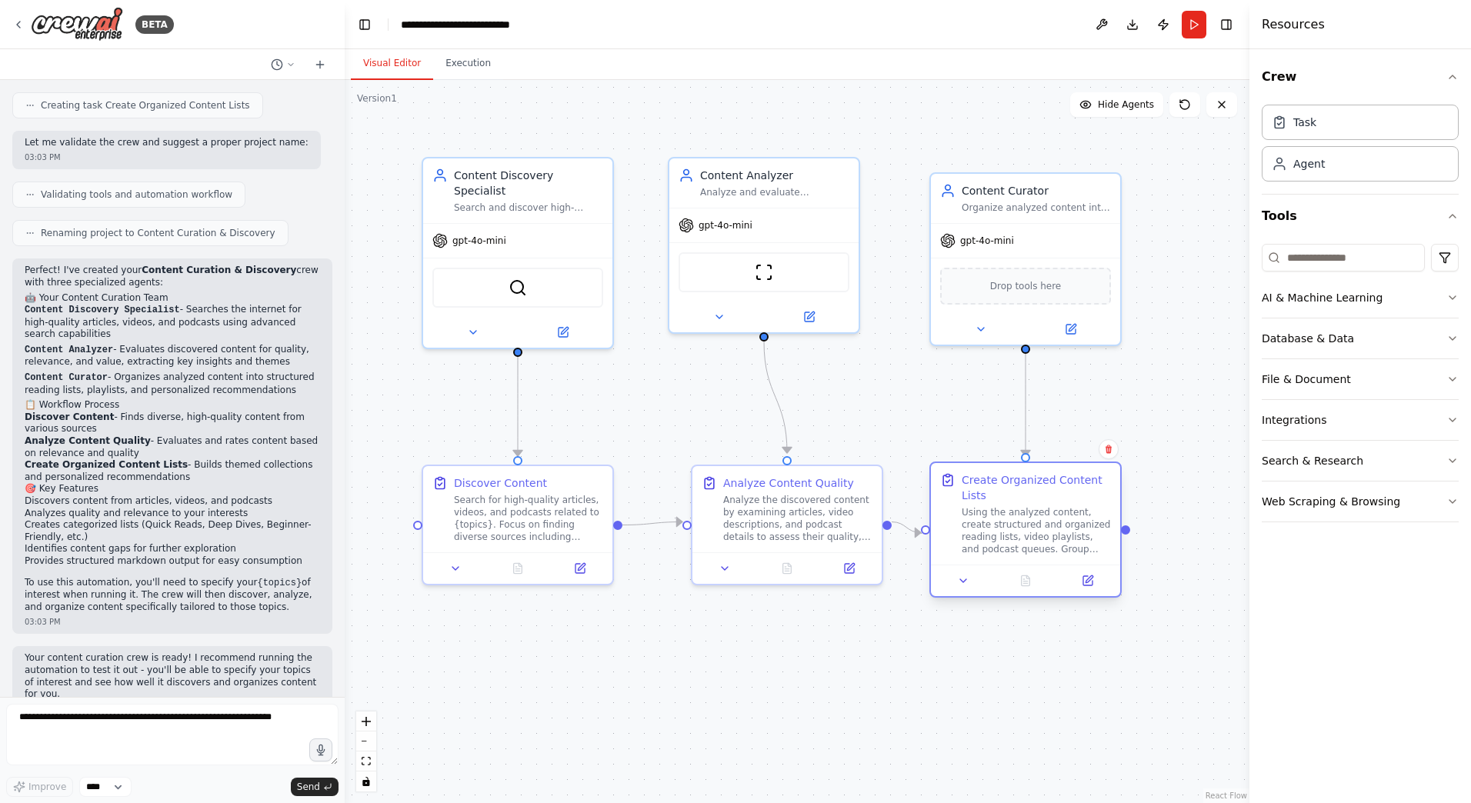
drag, startPoint x: 1093, startPoint y: 546, endPoint x: 1053, endPoint y: 541, distance: 40.4
click at [1053, 541] on div "Using the analyzed content, create structured and organized reading lists, vide…" at bounding box center [1035, 530] width 149 height 49
click at [935, 704] on div ".deletable-edge-delete-btn { width: 20px; height: 20px; border: 0px solid #ffff…" at bounding box center [797, 441] width 905 height 723
drag, startPoint x: 785, startPoint y: 507, endPoint x: 778, endPoint y: 520, distance: 14.8
click at [778, 520] on div "Analyze the discovered content by examining articles, video descriptions, and p…" at bounding box center [789, 530] width 149 height 49
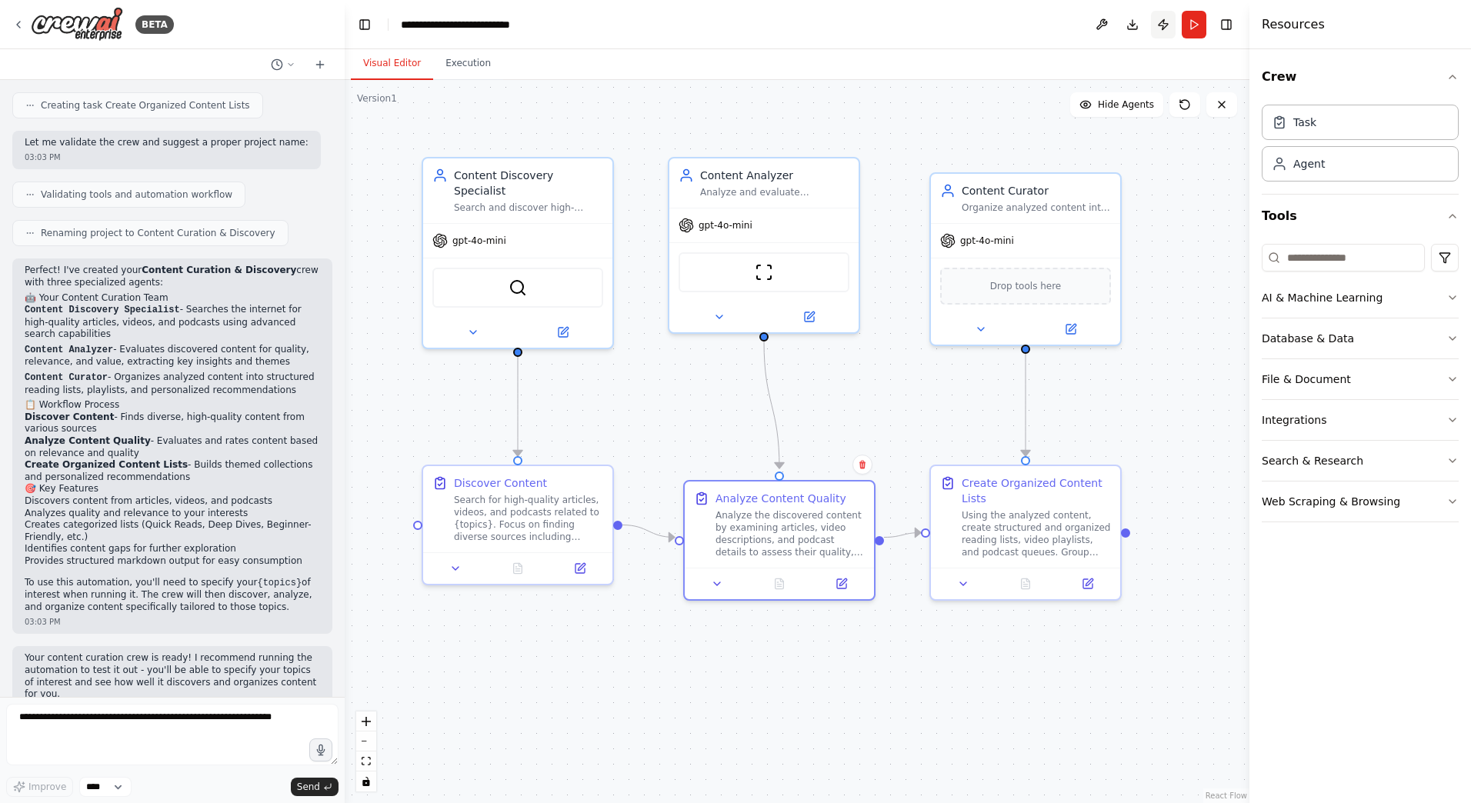
click at [1160, 25] on button "Publish" at bounding box center [1163, 25] width 25 height 28
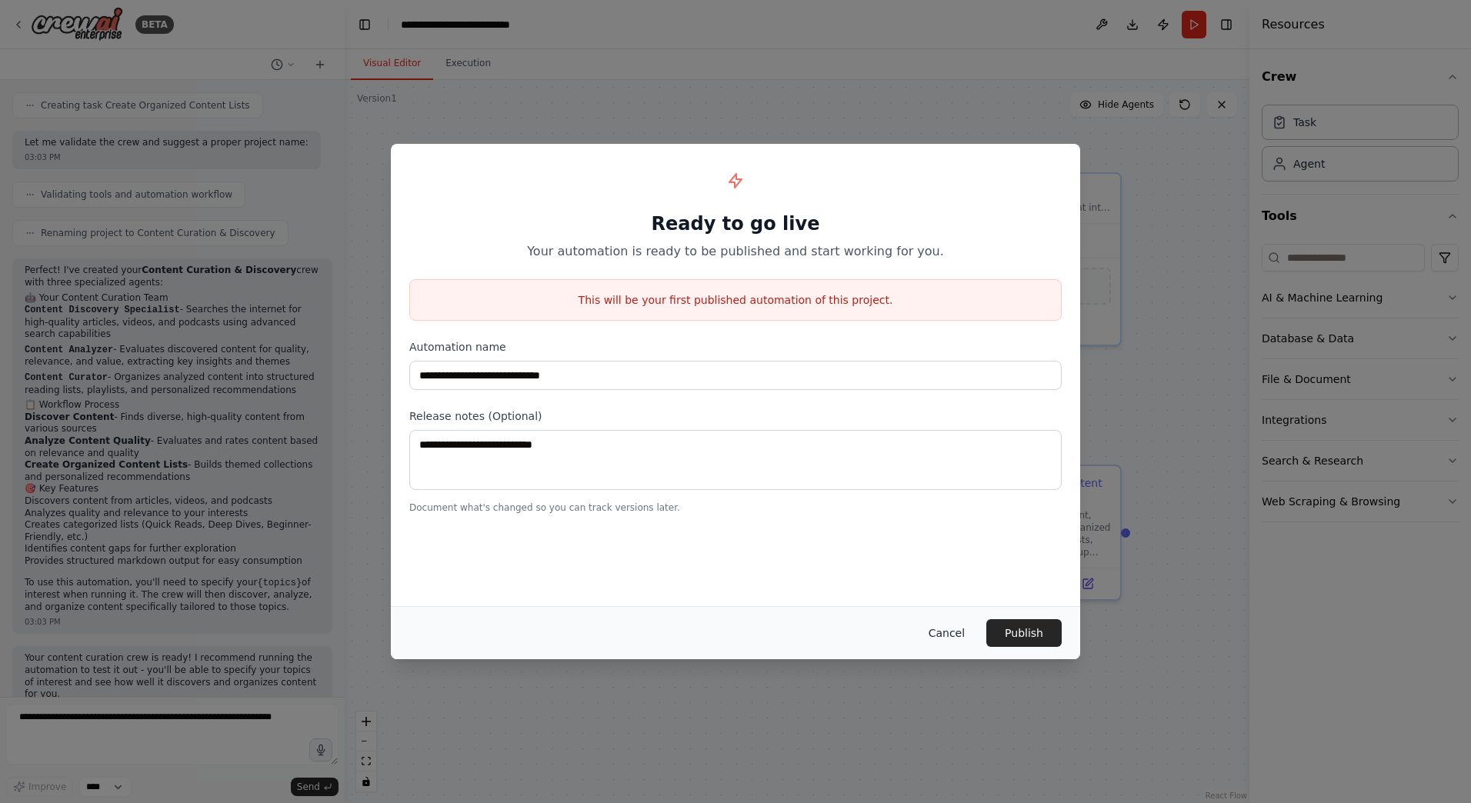
click at [936, 637] on button "Cancel" at bounding box center [946, 633] width 61 height 28
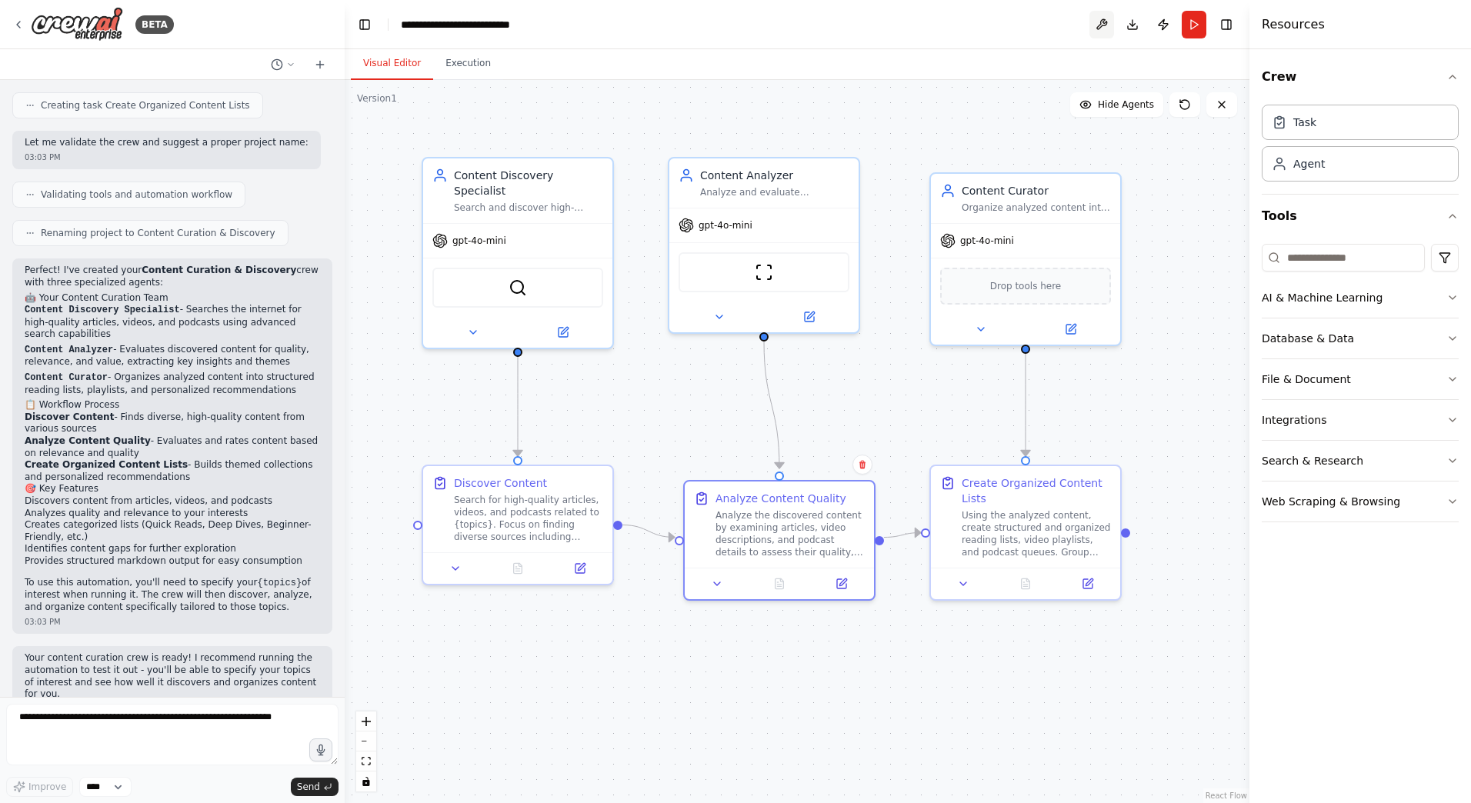
click at [1105, 24] on button at bounding box center [1101, 25] width 25 height 28
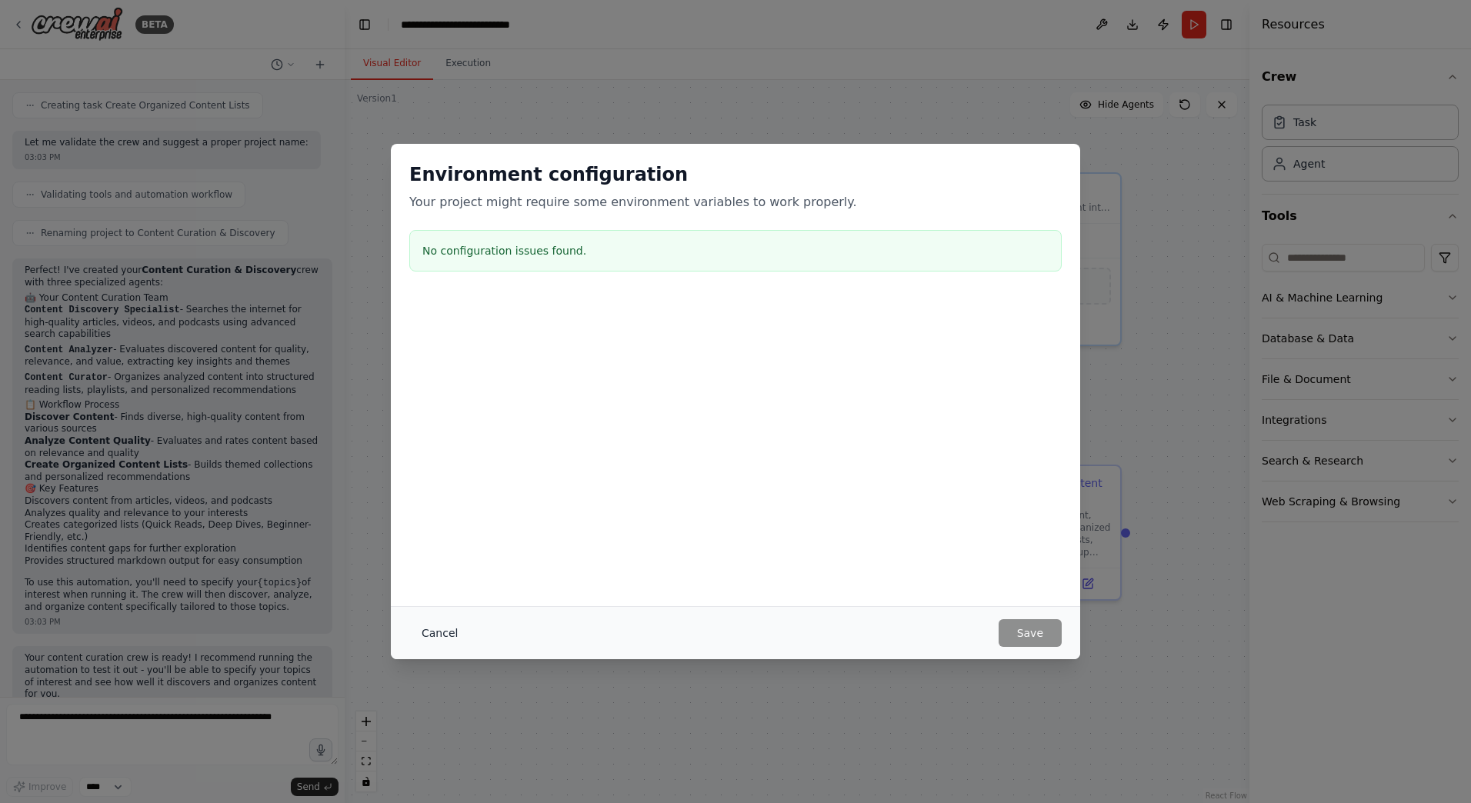
click at [432, 643] on button "Cancel" at bounding box center [439, 633] width 61 height 28
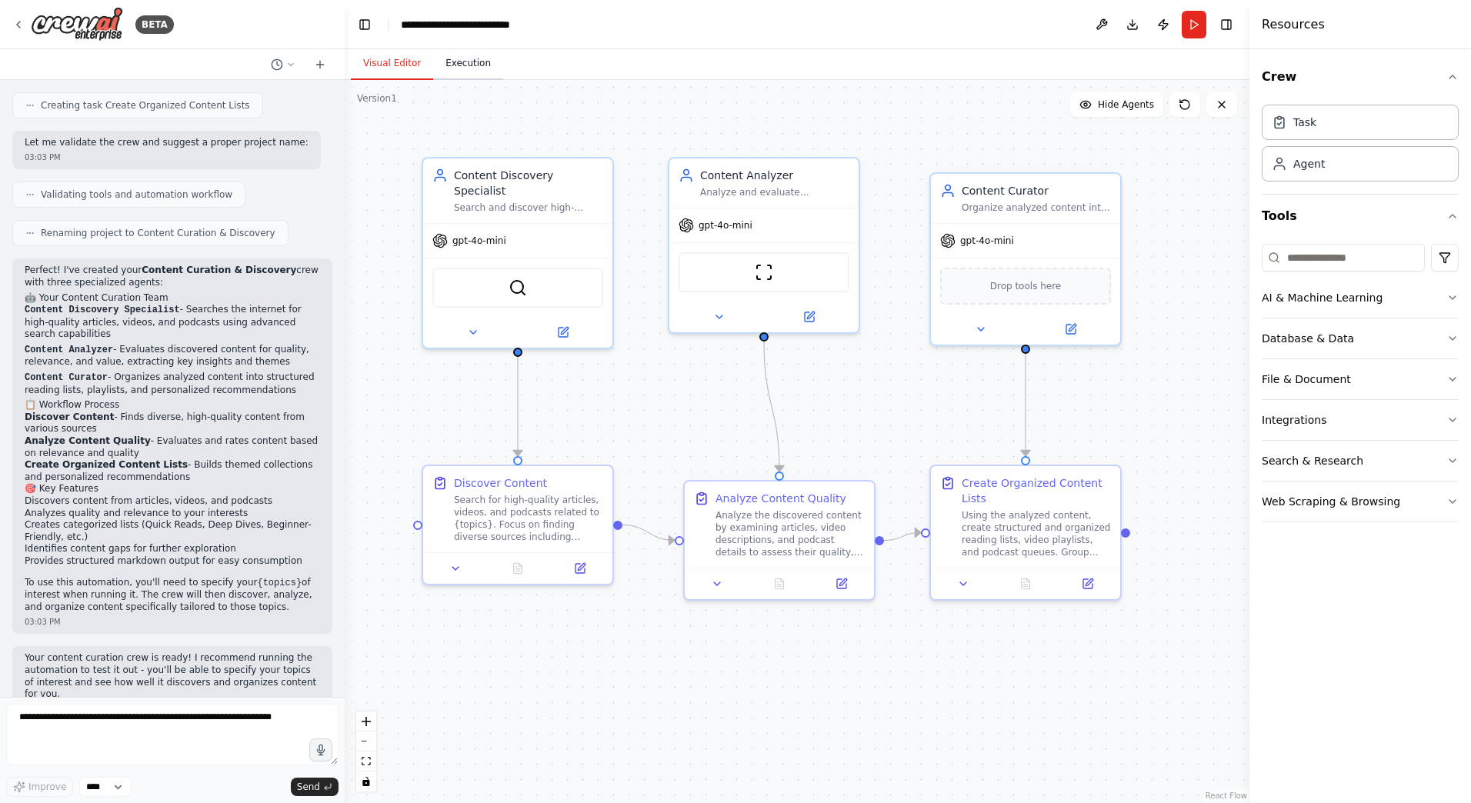
click at [460, 65] on button "Execution" at bounding box center [468, 64] width 70 height 32
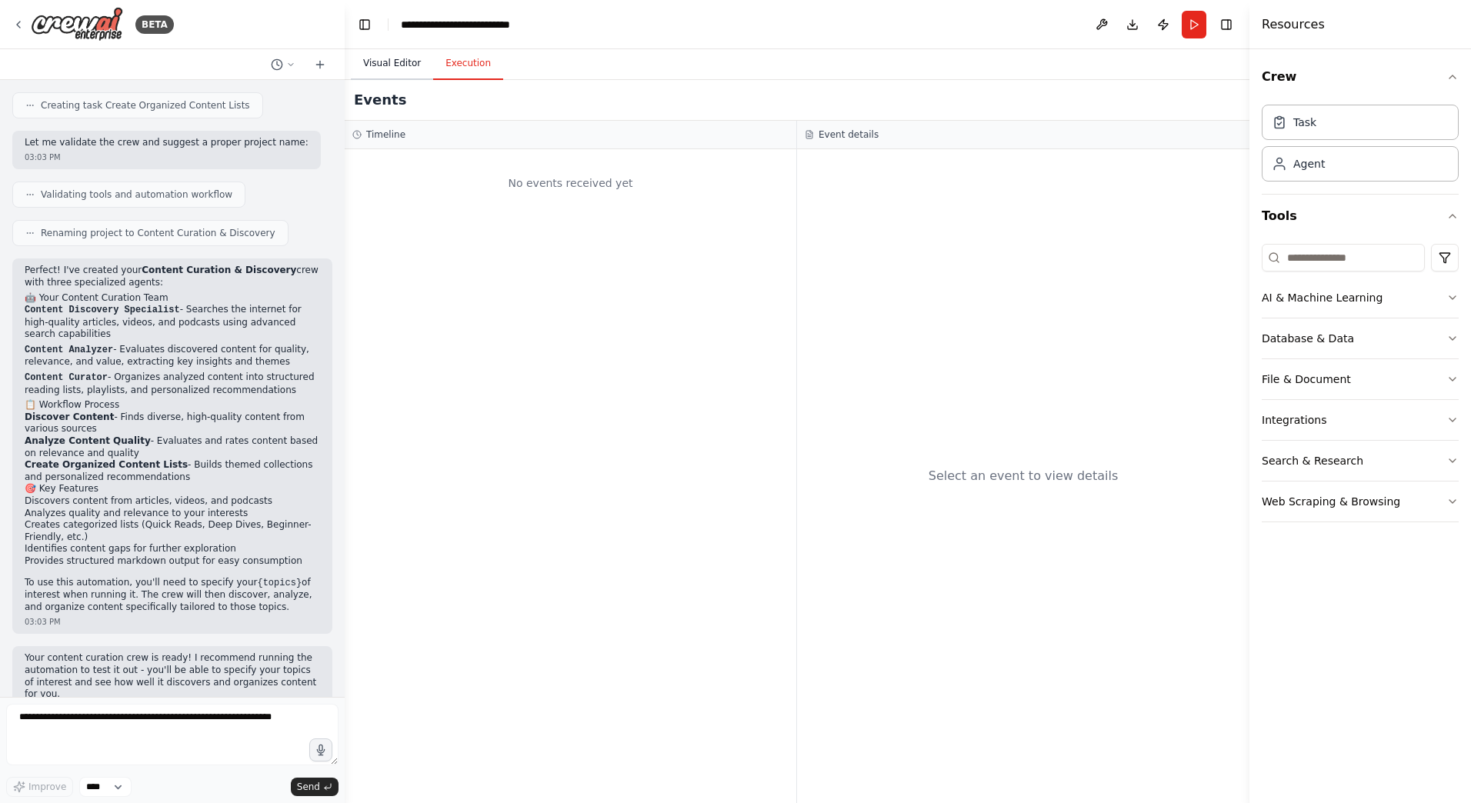
click at [403, 58] on button "Visual Editor" at bounding box center [392, 64] width 82 height 32
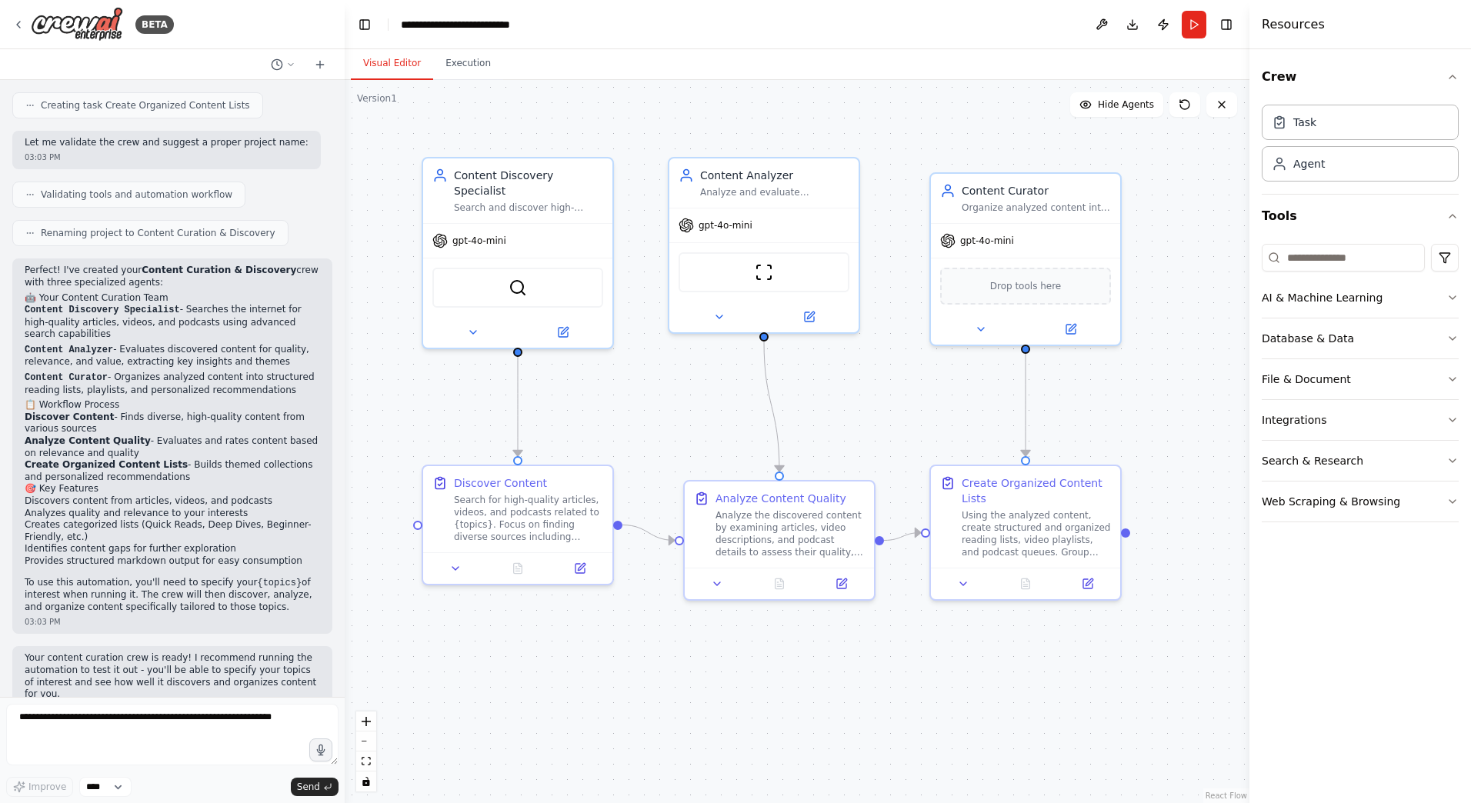
click at [1289, 22] on h4 "Resources" at bounding box center [1292, 24] width 63 height 18
click at [98, 791] on select "****" at bounding box center [105, 787] width 52 height 20
click at [177, 797] on form "Improve **** Send" at bounding box center [172, 750] width 345 height 106
click at [76, 726] on textarea at bounding box center [172, 735] width 332 height 62
click at [484, 55] on button "Execution" at bounding box center [468, 64] width 70 height 32
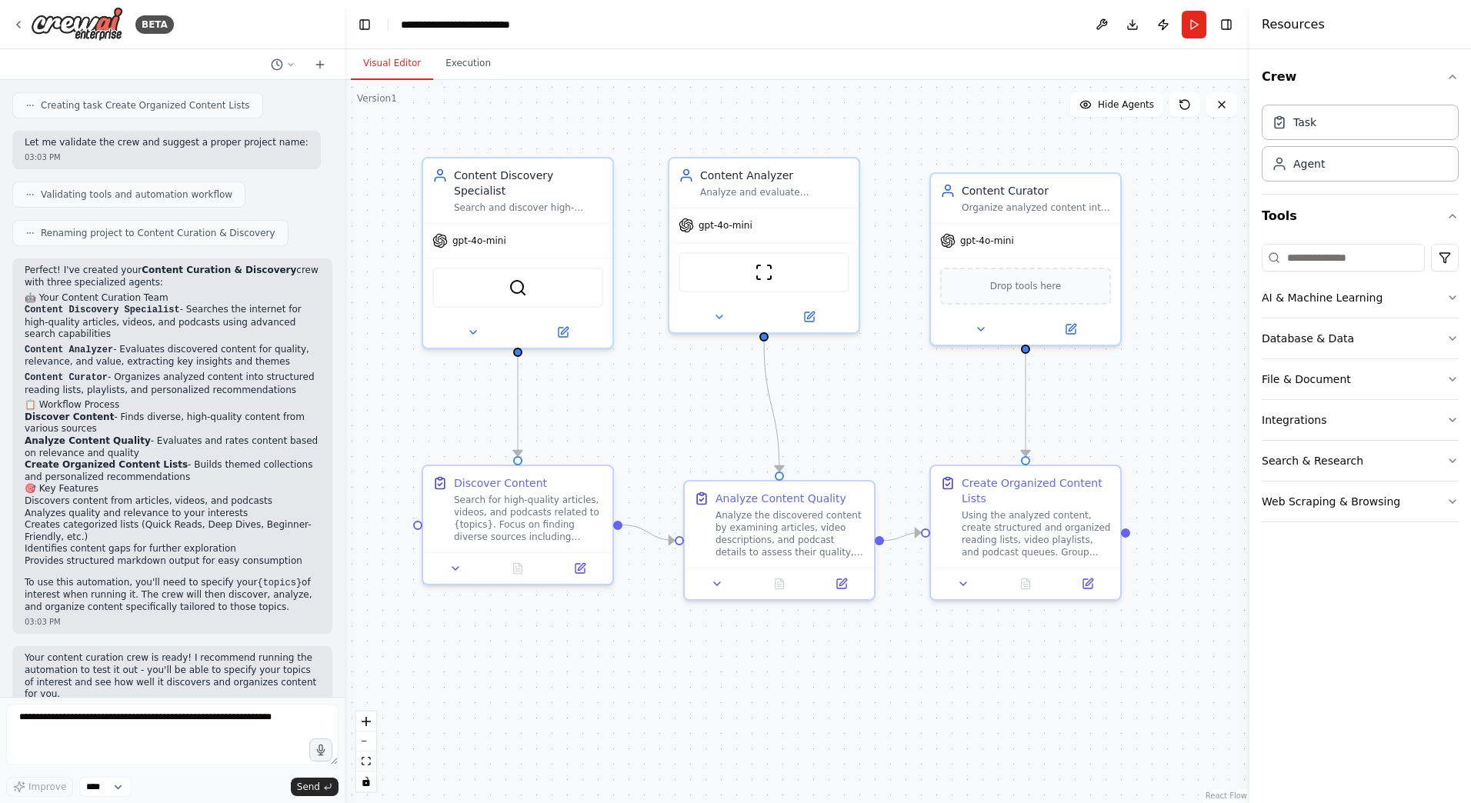
click at [385, 69] on button "Visual Editor" at bounding box center [392, 64] width 82 height 32
drag, startPoint x: 136, startPoint y: 646, endPoint x: 86, endPoint y: 662, distance: 52.5
click at [80, 662] on p "Your content curation crew is ready! I recommend running the automation to test…" at bounding box center [172, 676] width 295 height 48
click at [94, 663] on p "Your content curation crew is ready! I recommend running the automation to test…" at bounding box center [172, 676] width 295 height 48
click at [1197, 25] on button "Run" at bounding box center [1193, 25] width 25 height 28
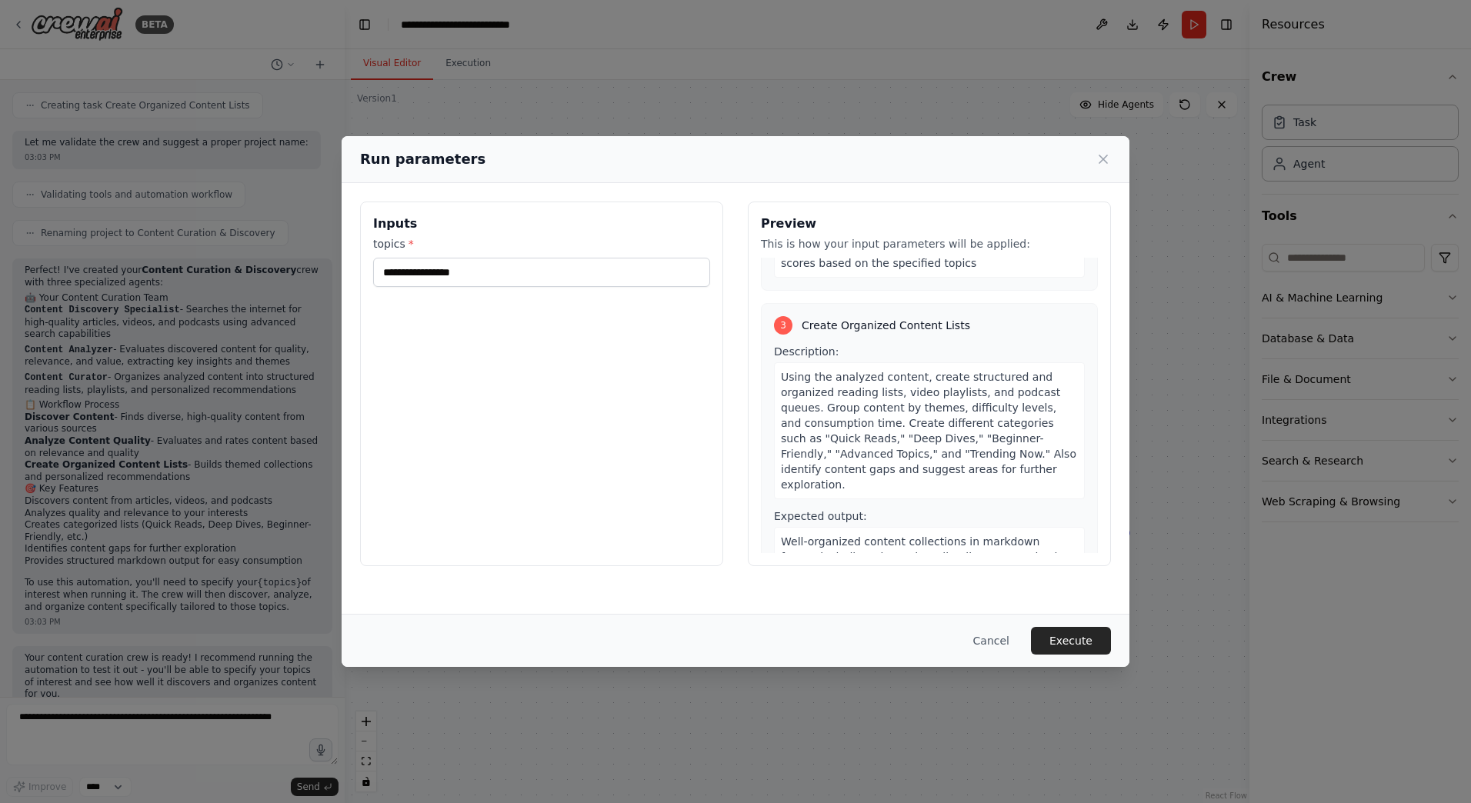
scroll to position [589, 0]
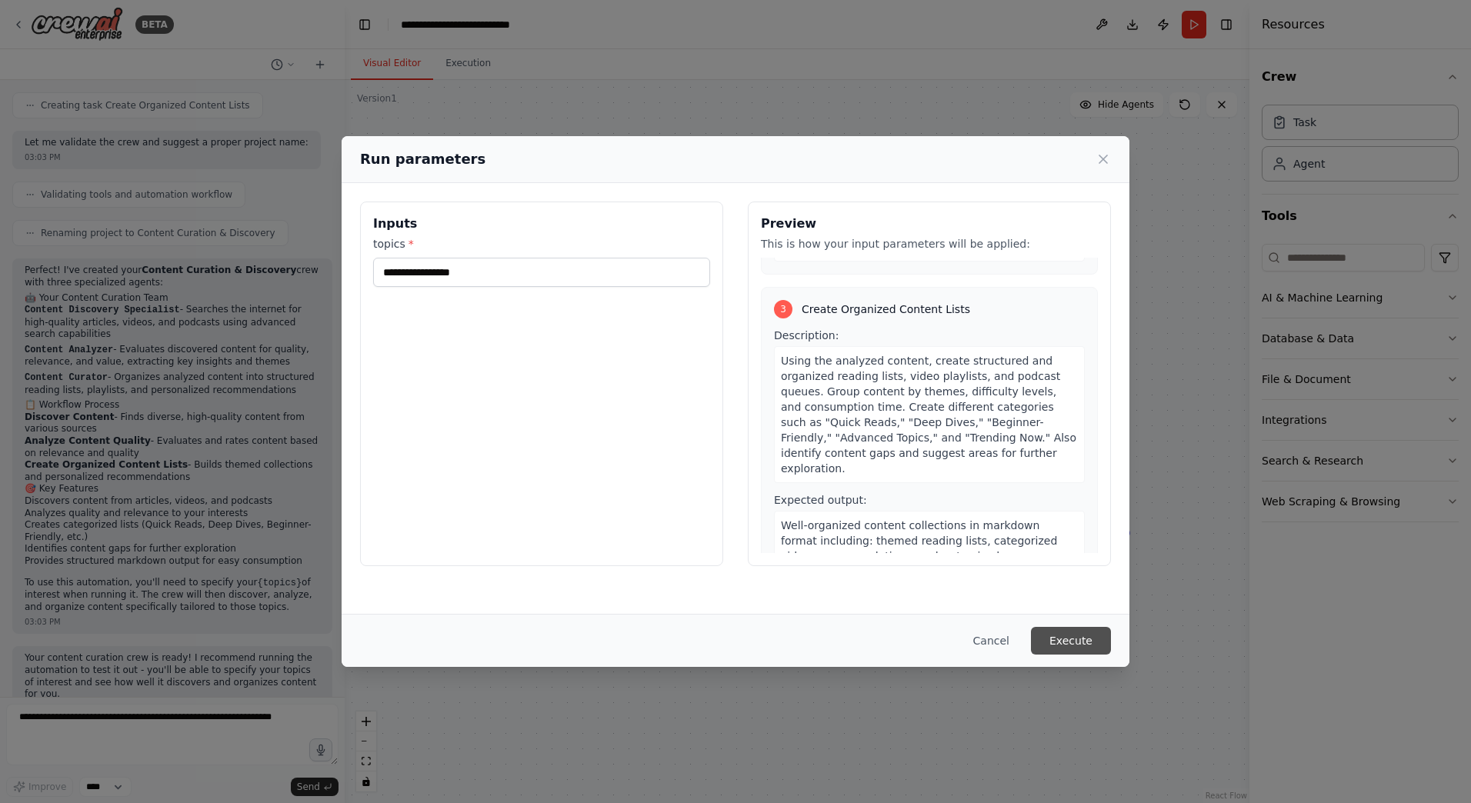
click at [1065, 645] on button "Execute" at bounding box center [1071, 641] width 80 height 28
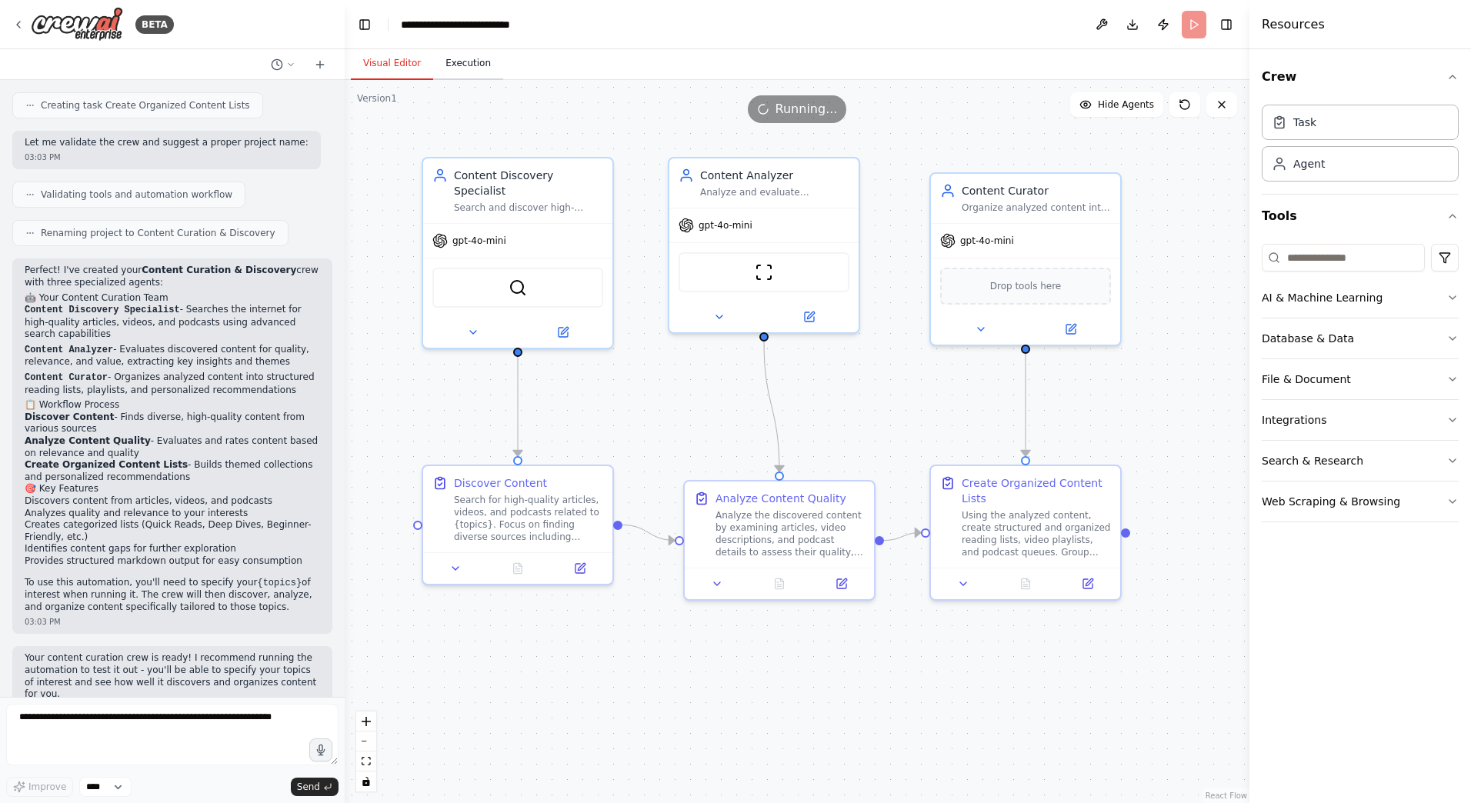
click at [462, 55] on button "Execution" at bounding box center [468, 64] width 70 height 32
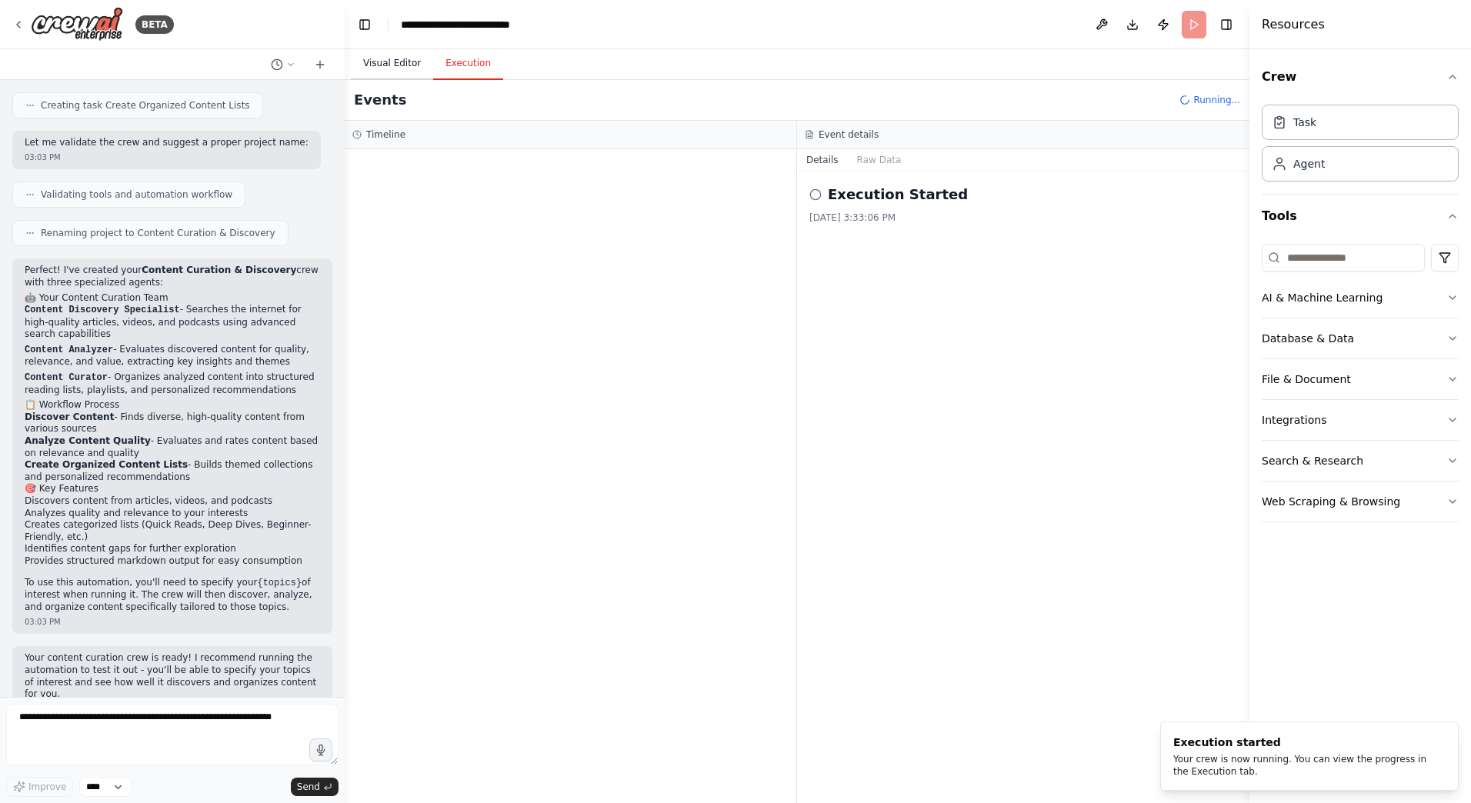
click at [405, 64] on button "Visual Editor" at bounding box center [392, 64] width 82 height 32
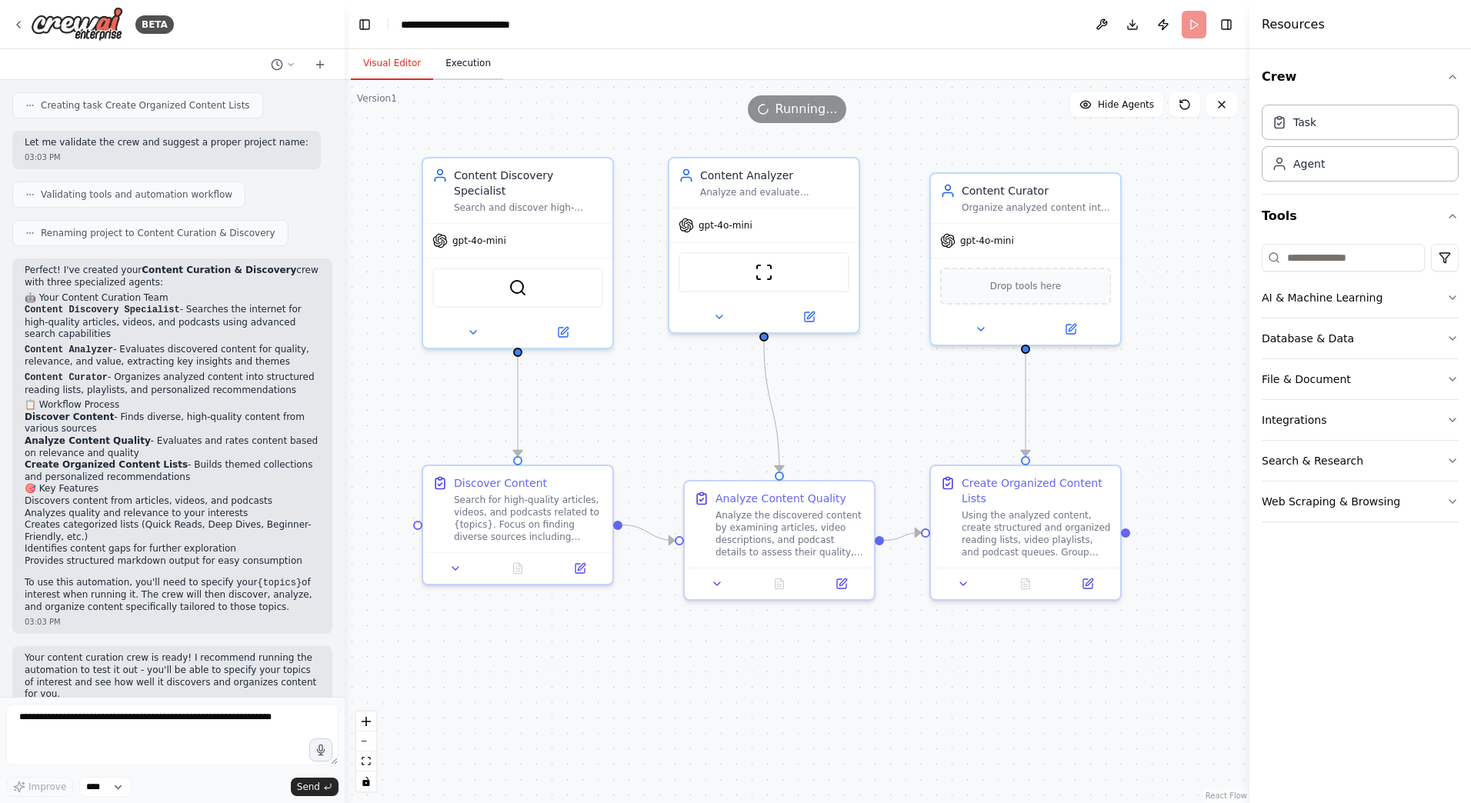
click at [439, 65] on button "Execution" at bounding box center [468, 64] width 70 height 32
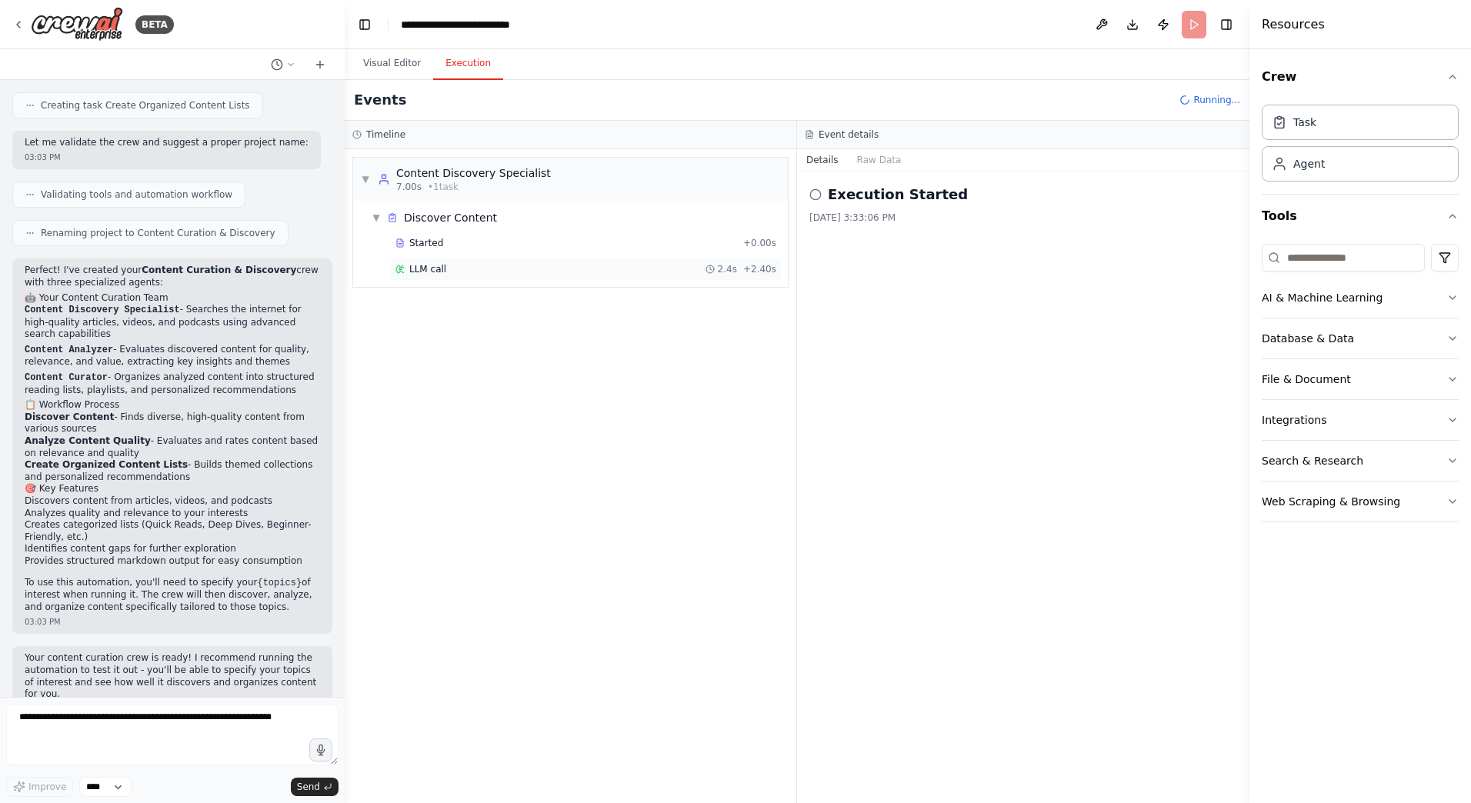
click at [431, 269] on span "LLM call" at bounding box center [427, 269] width 37 height 12
